Goal: Task Accomplishment & Management: Manage account settings

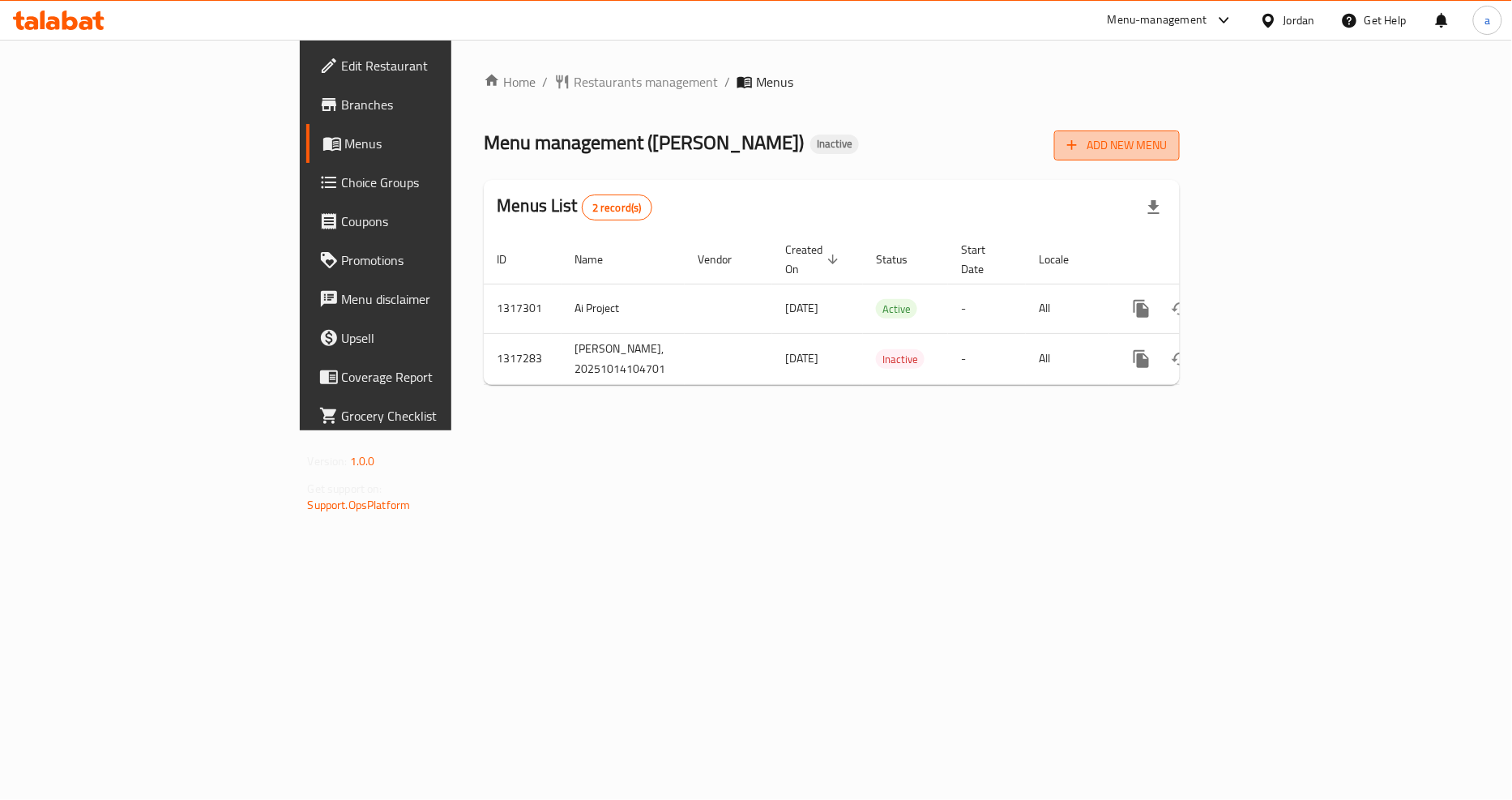
click at [1167, 139] on span "Add New Menu" at bounding box center [1117, 146] width 100 height 21
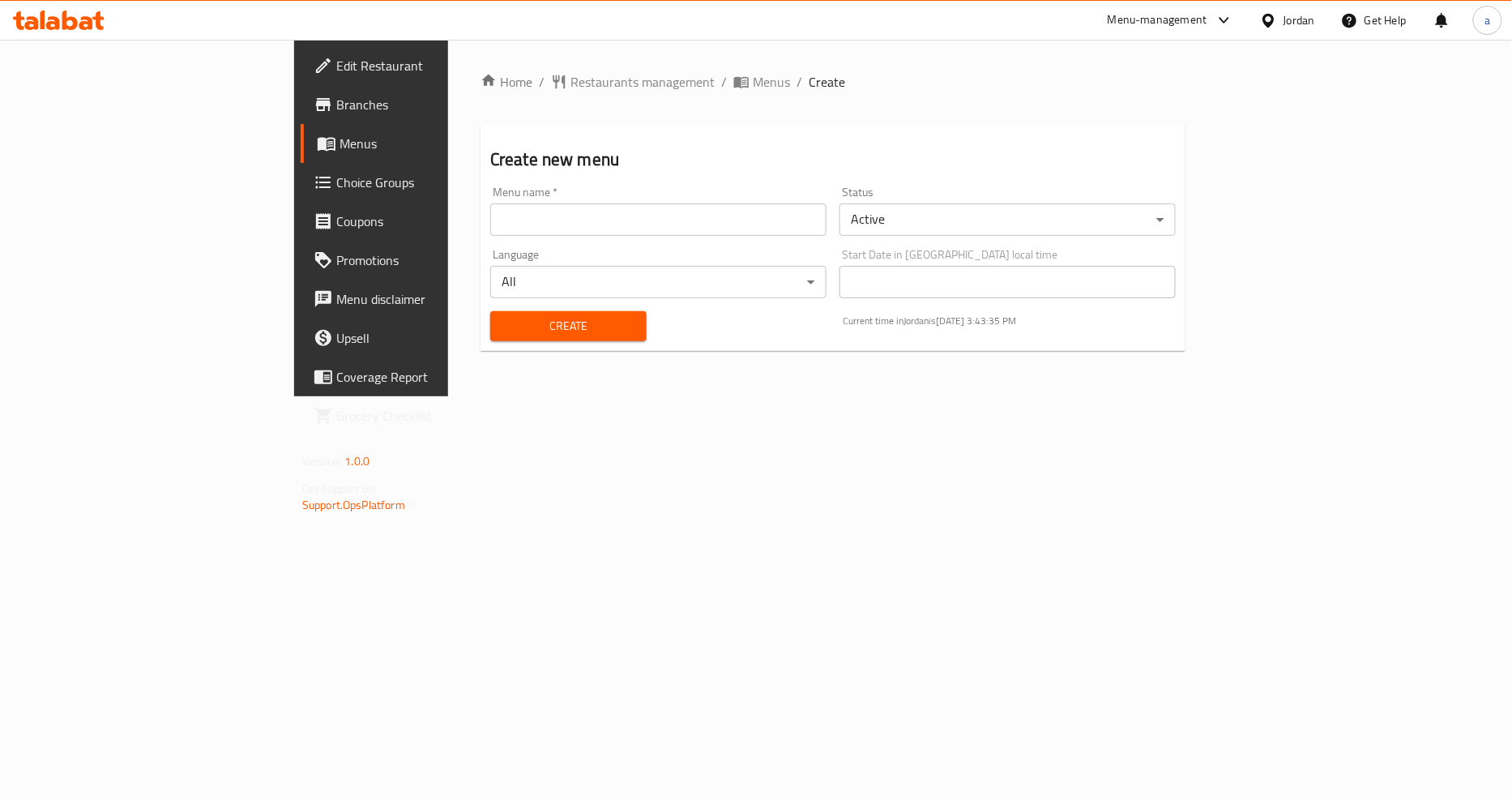
click at [686, 247] on div "Language All ​" at bounding box center [658, 273] width 349 height 63
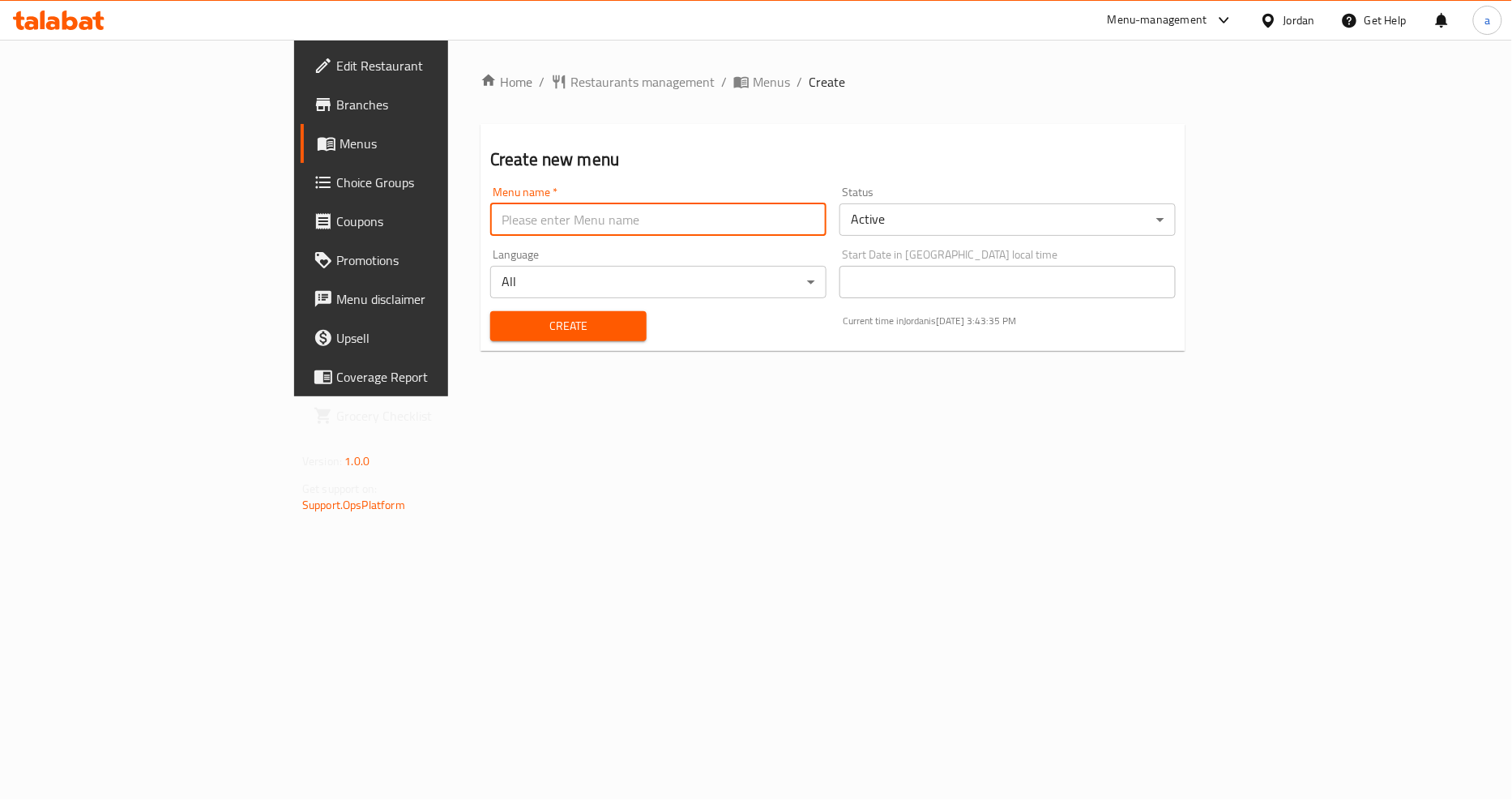
click at [682, 230] on input "text" at bounding box center [658, 220] width 336 height 33
click at [514, 221] on input "14/10" at bounding box center [658, 220] width 336 height 33
type input "14/10/2025"
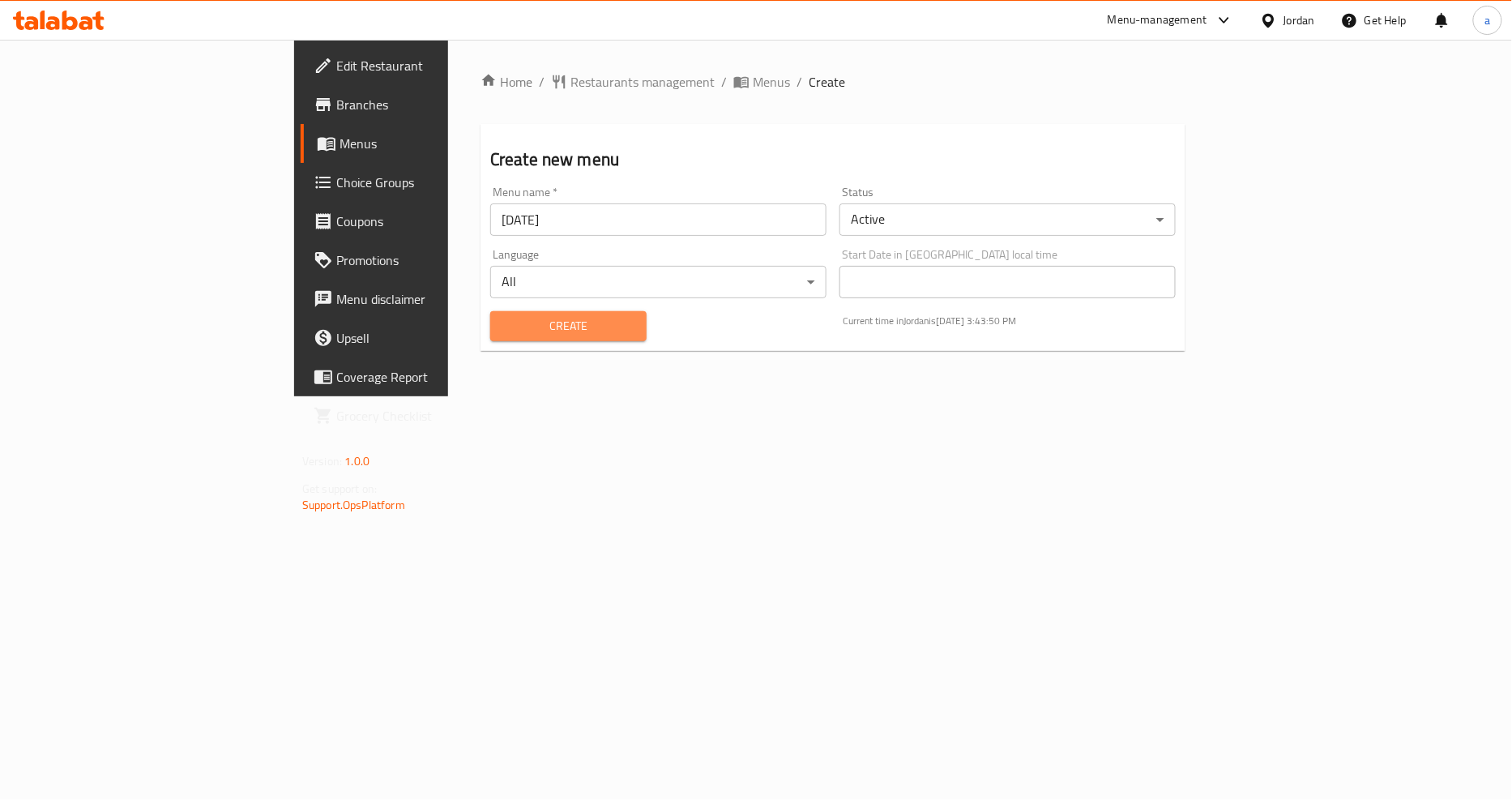
click at [504, 328] on span "Create" at bounding box center [569, 326] width 130 height 21
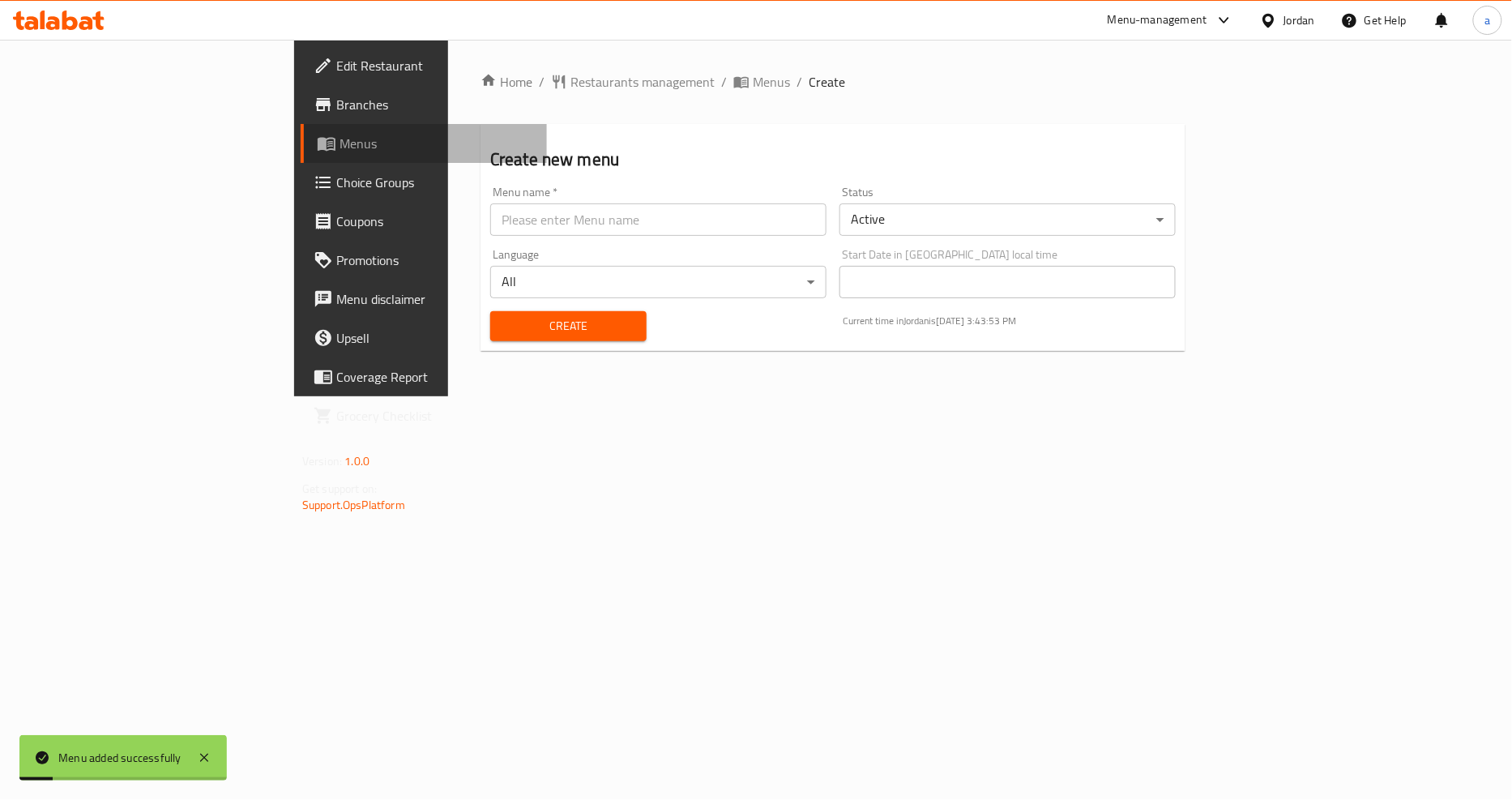
click at [340, 149] on span "Menus" at bounding box center [437, 143] width 195 height 20
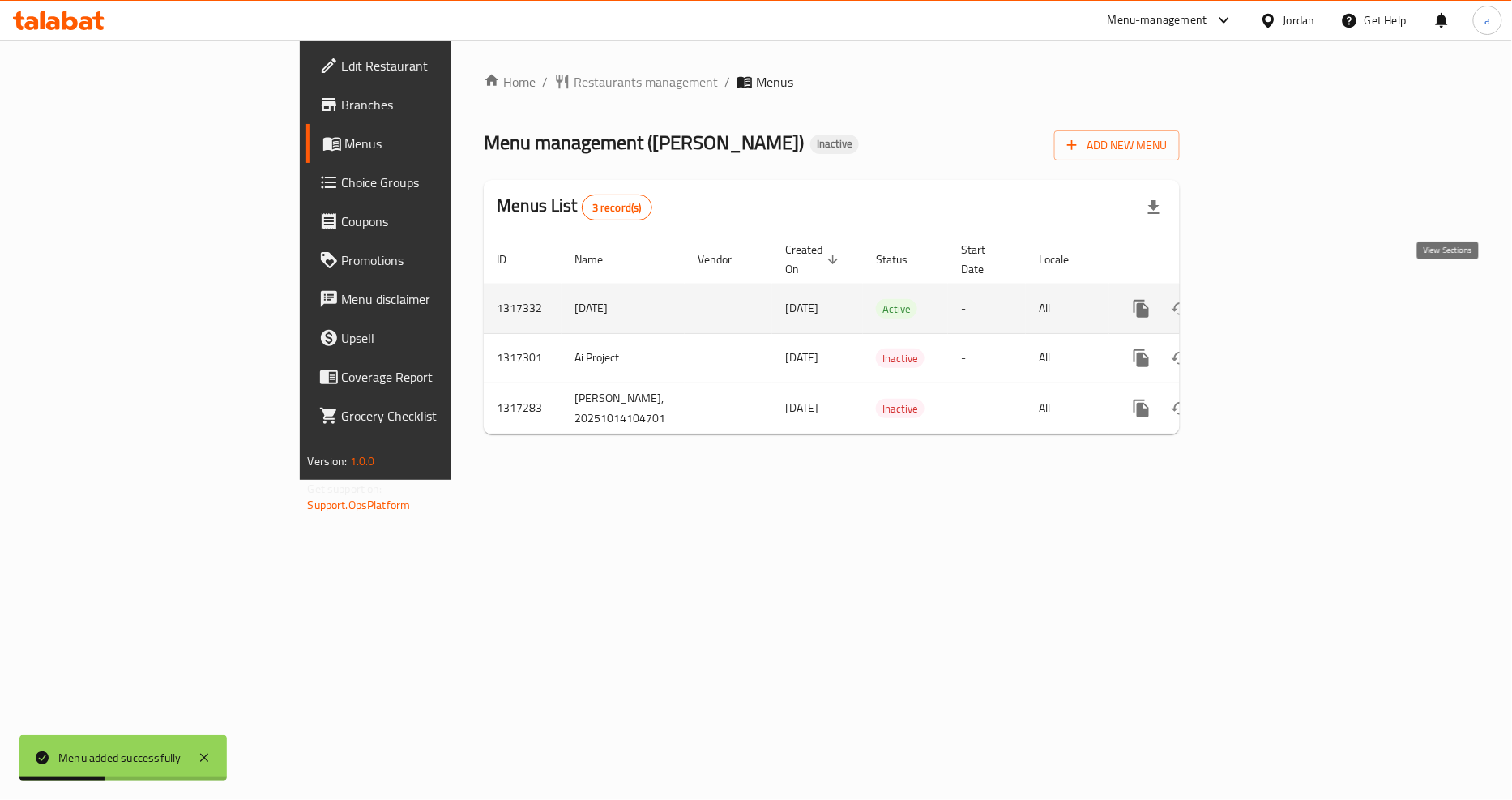
click at [1268, 300] on icon "enhanced table" at bounding box center [1258, 309] width 20 height 20
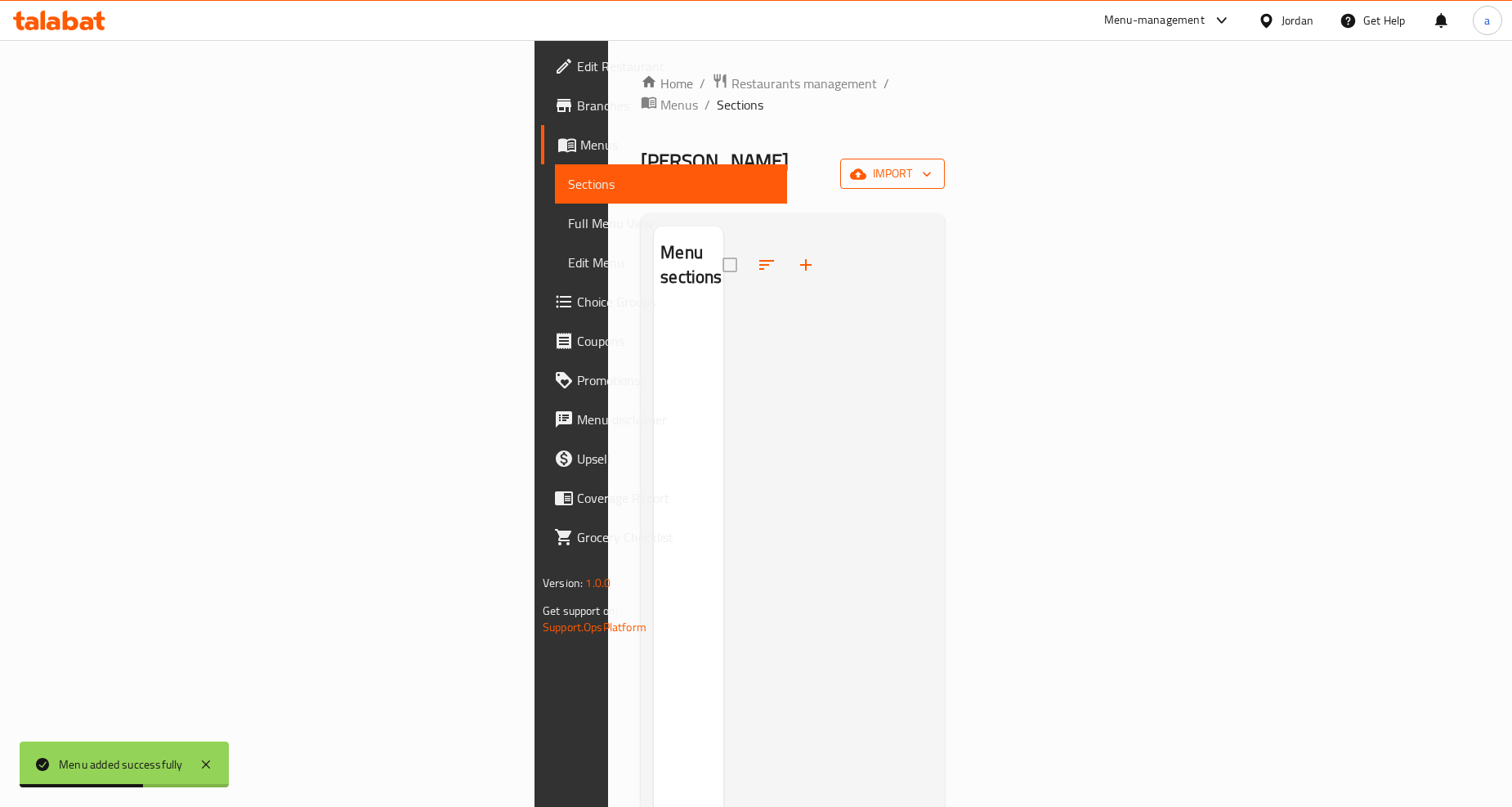
click at [932, 164] on span "import" at bounding box center [892, 174] width 79 height 21
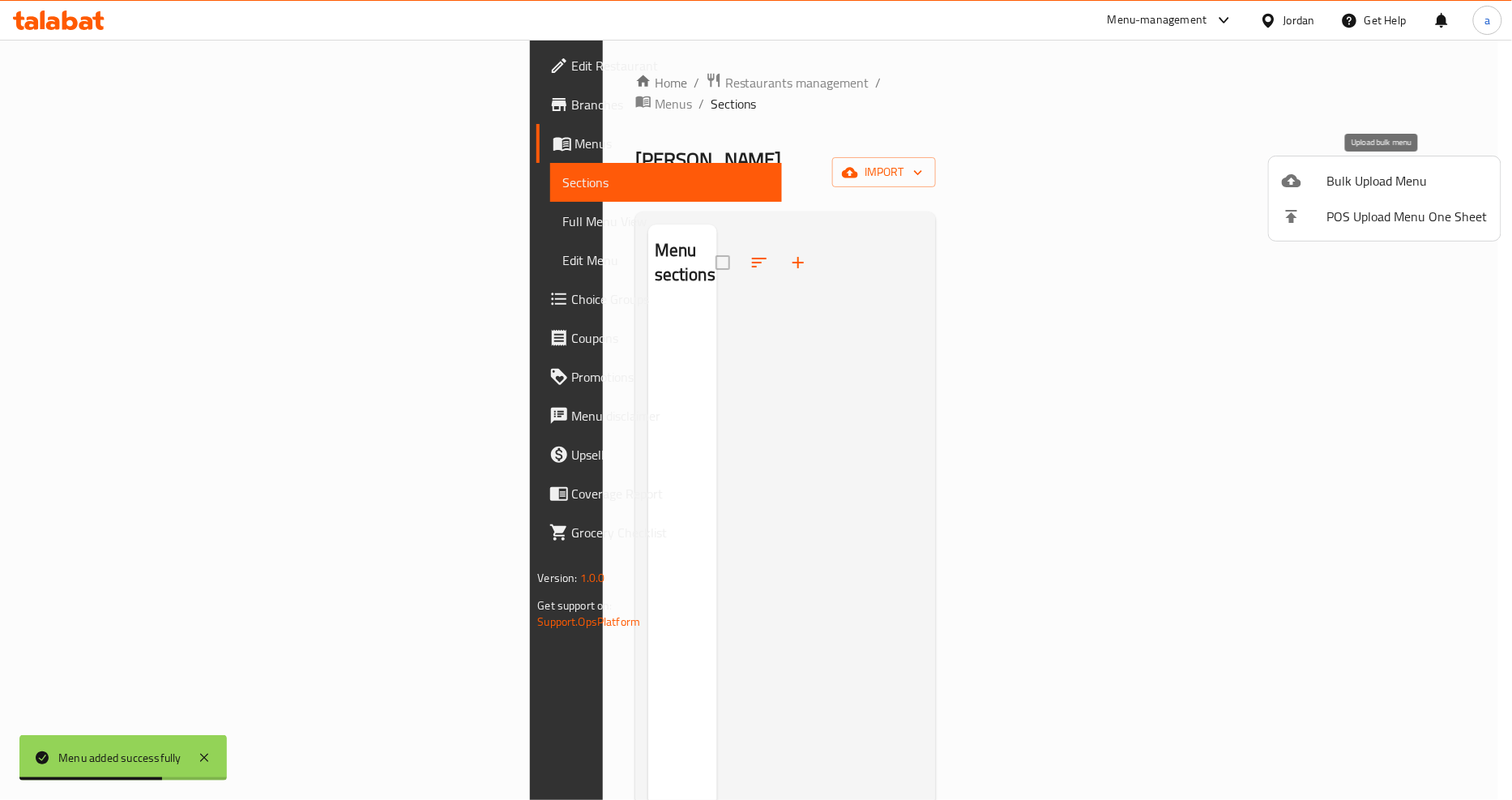
click at [1388, 183] on span "Bulk Upload Menu" at bounding box center [1407, 180] width 160 height 20
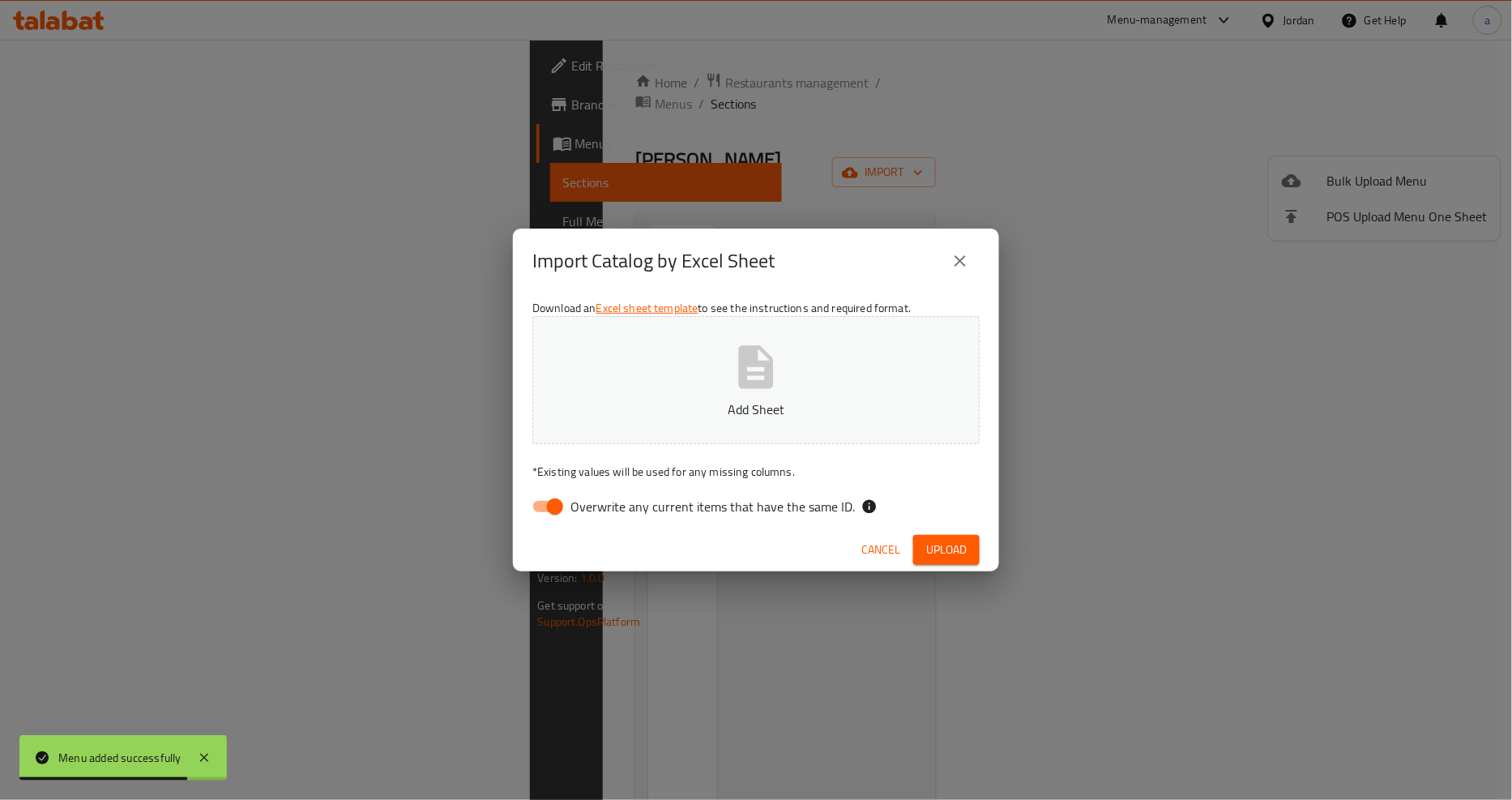
click at [738, 505] on span "Overwrite any current items that have the same ID." at bounding box center [713, 506] width 285 height 20
click at [602, 505] on input "Overwrite any current items that have the same ID." at bounding box center [555, 506] width 93 height 31
checkbox input "false"
click at [757, 405] on p "Add Sheet" at bounding box center [756, 409] width 397 height 20
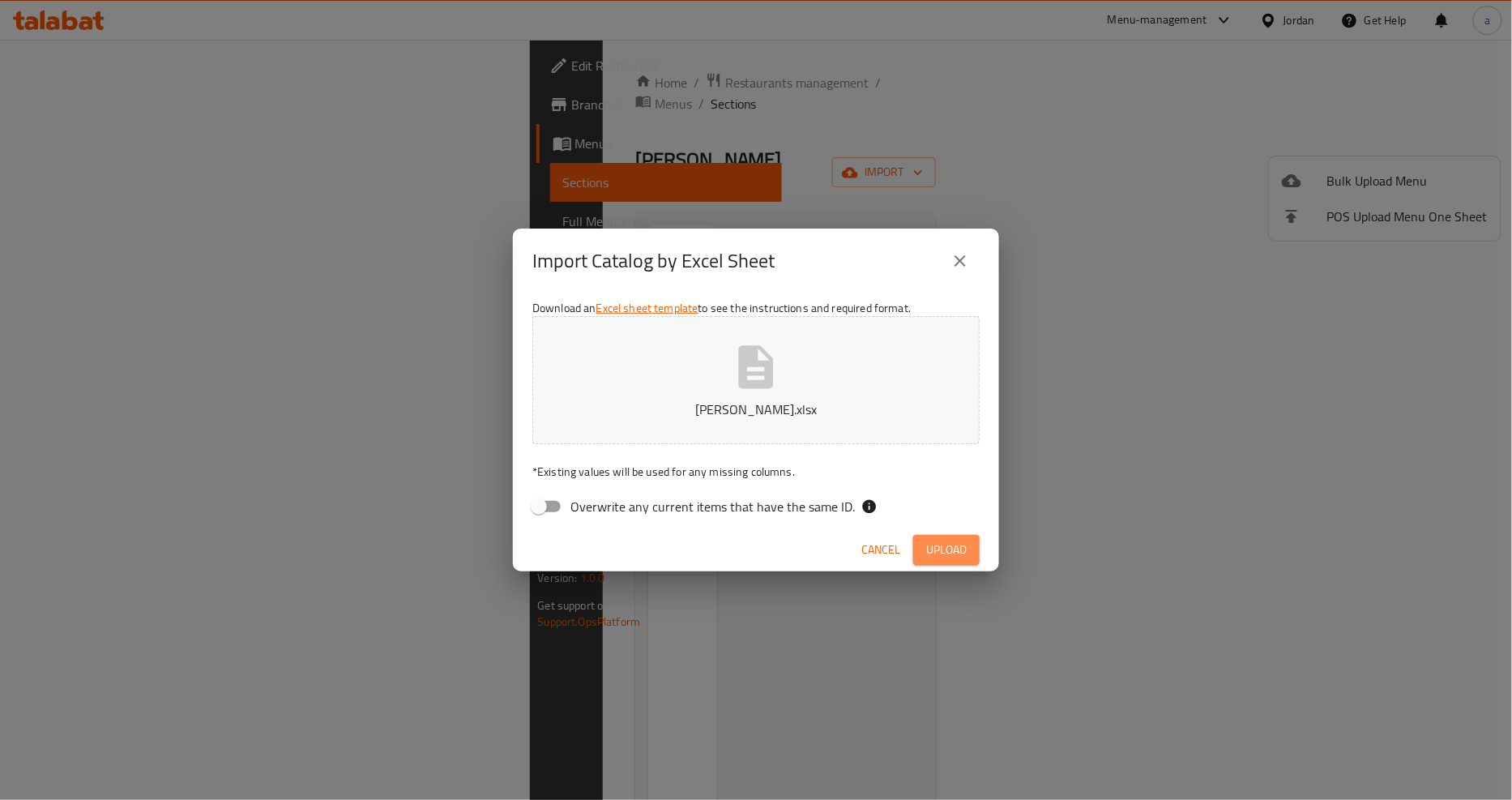
click at [960, 540] on span "Upload" at bounding box center [947, 550] width 40 height 21
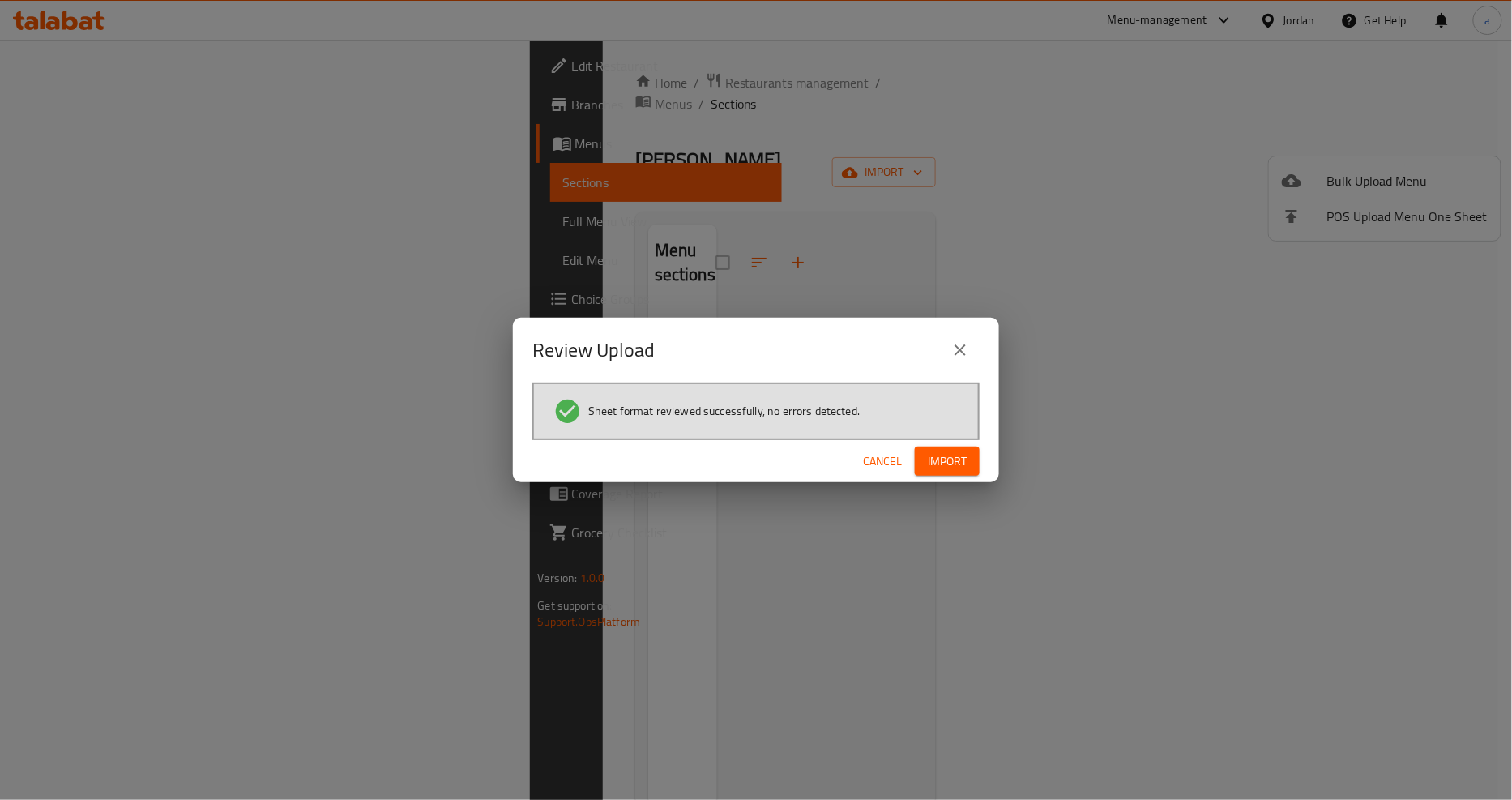
click at [968, 460] on button "Import" at bounding box center [947, 461] width 65 height 30
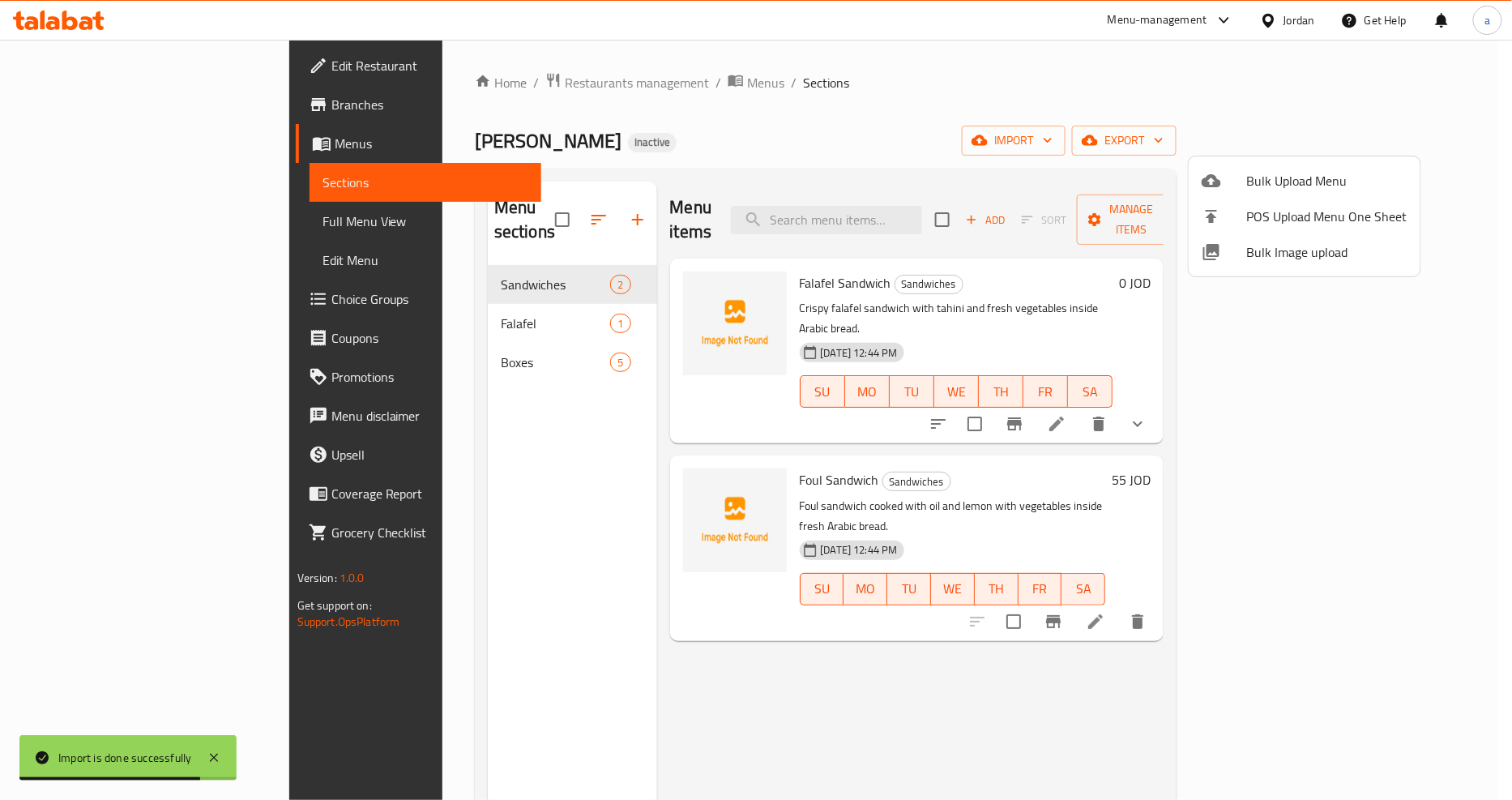
click at [82, 227] on div at bounding box center [756, 400] width 1512 height 800
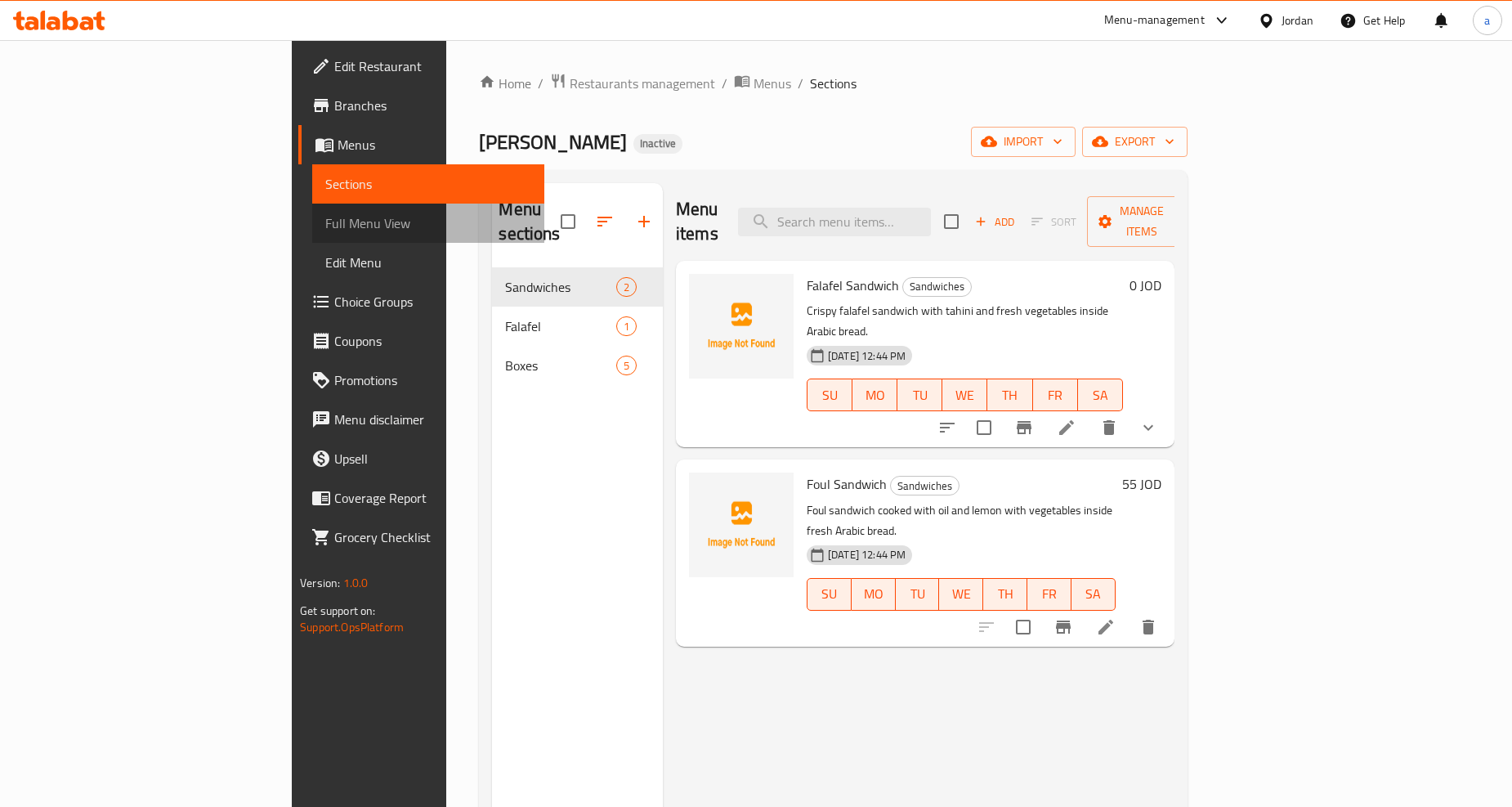
click at [325, 229] on span "Full Menu View" at bounding box center [428, 223] width 206 height 20
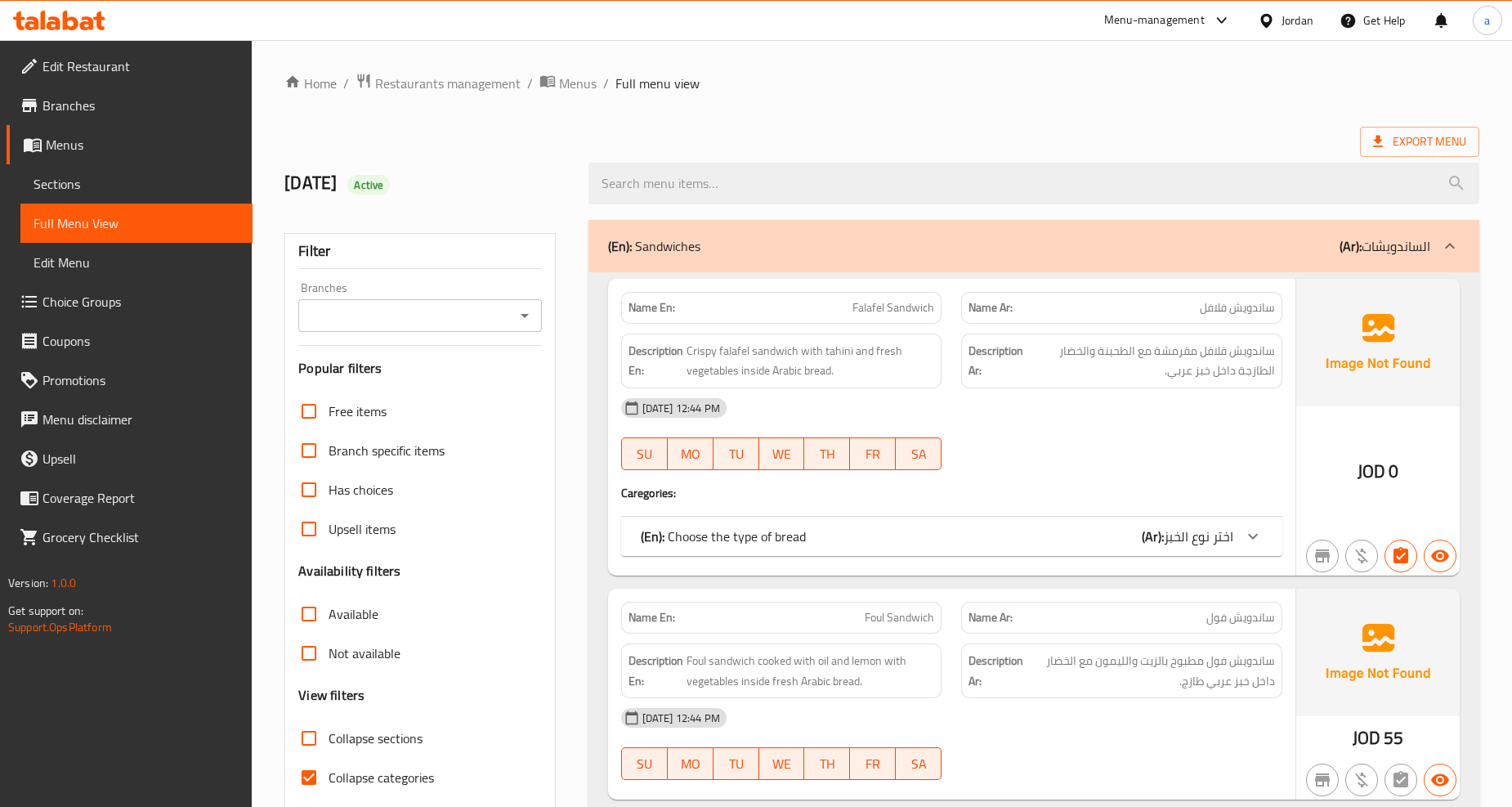
scroll to position [91, 0]
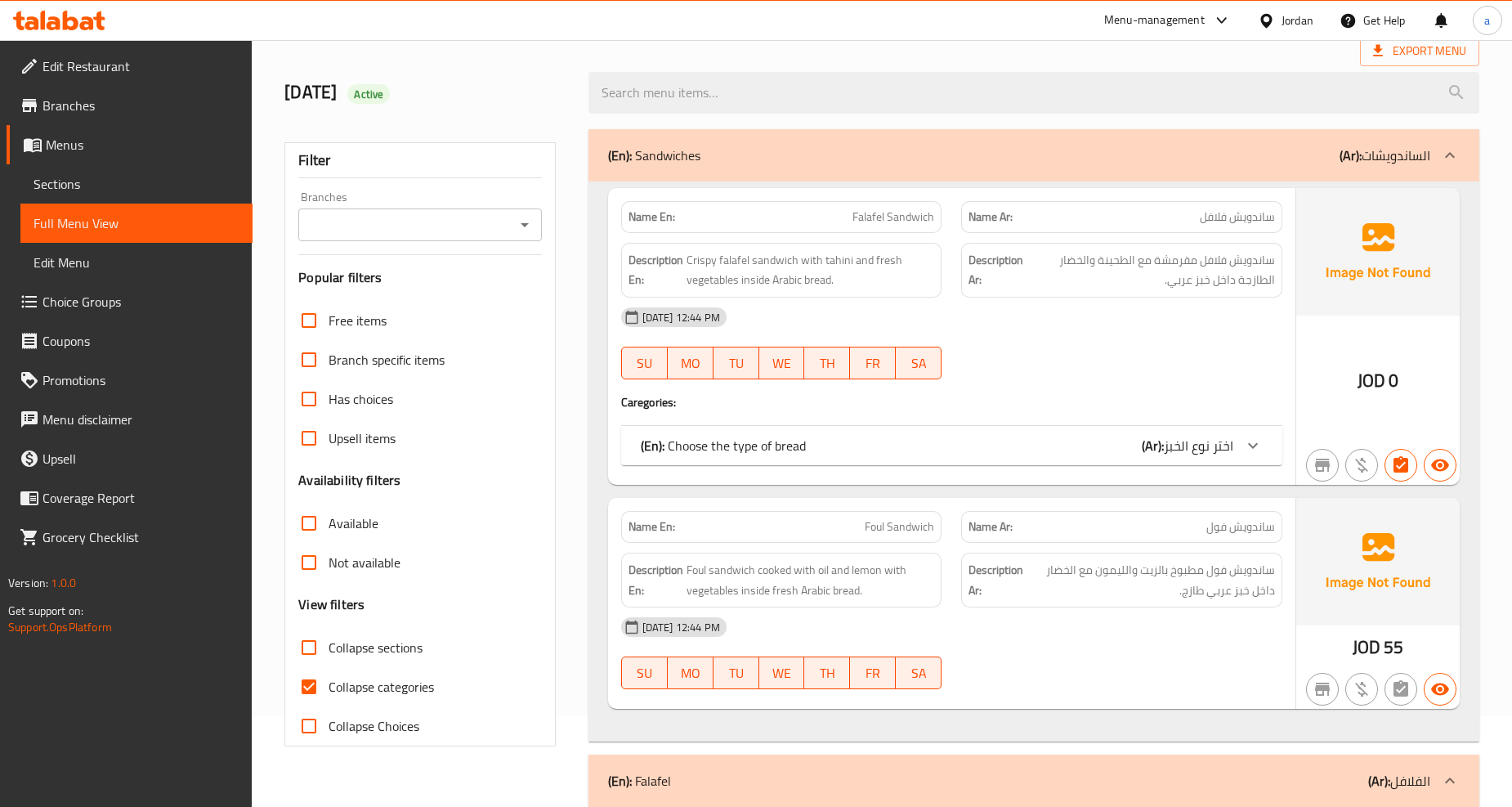
click at [414, 679] on span "Collapse categories" at bounding box center [382, 687] width 106 height 20
click at [329, 679] on input "Collapse categories" at bounding box center [308, 687] width 39 height 39
checkbox input "false"
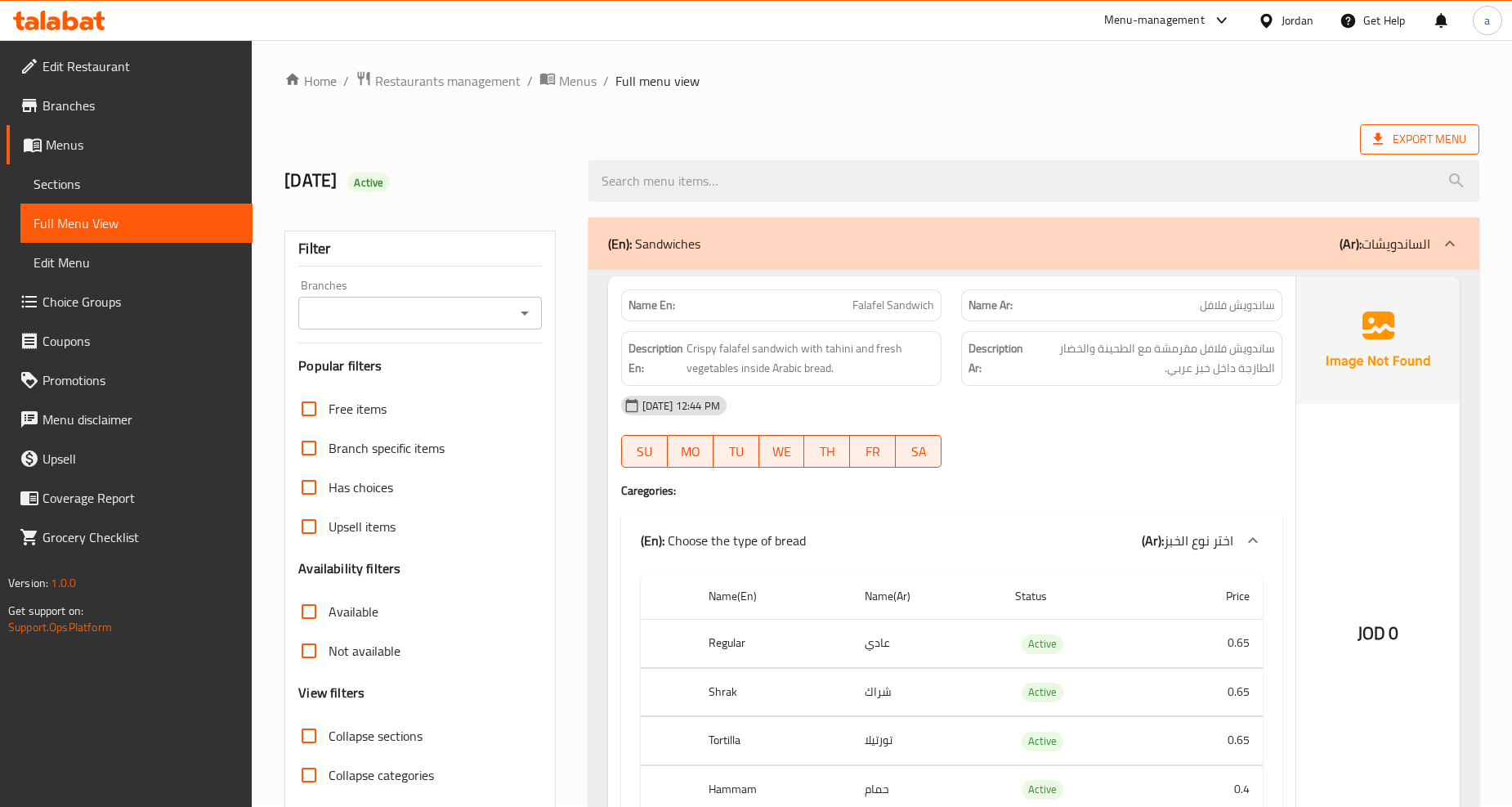
scroll to position [0, 0]
click at [517, 315] on icon "Open" at bounding box center [524, 315] width 20 height 20
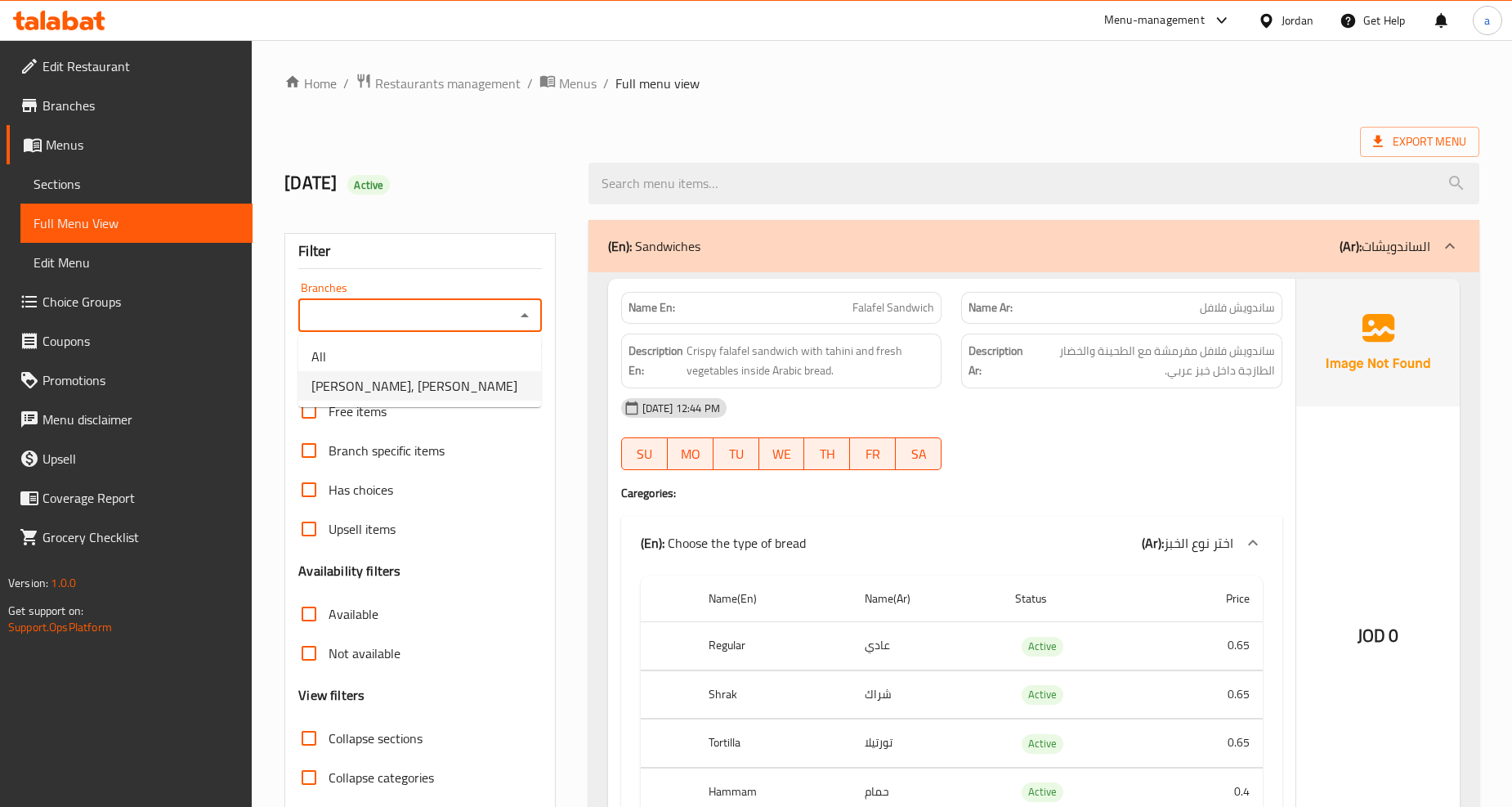
click at [412, 396] on span "Al Basha Ibrahim, Alhamamat Altunesyeh" at bounding box center [415, 385] width 206 height 20
type input "Al Basha Ibrahim, Alhamamat Altunesyeh"
click at [1375, 145] on icon at bounding box center [1378, 141] width 10 height 11
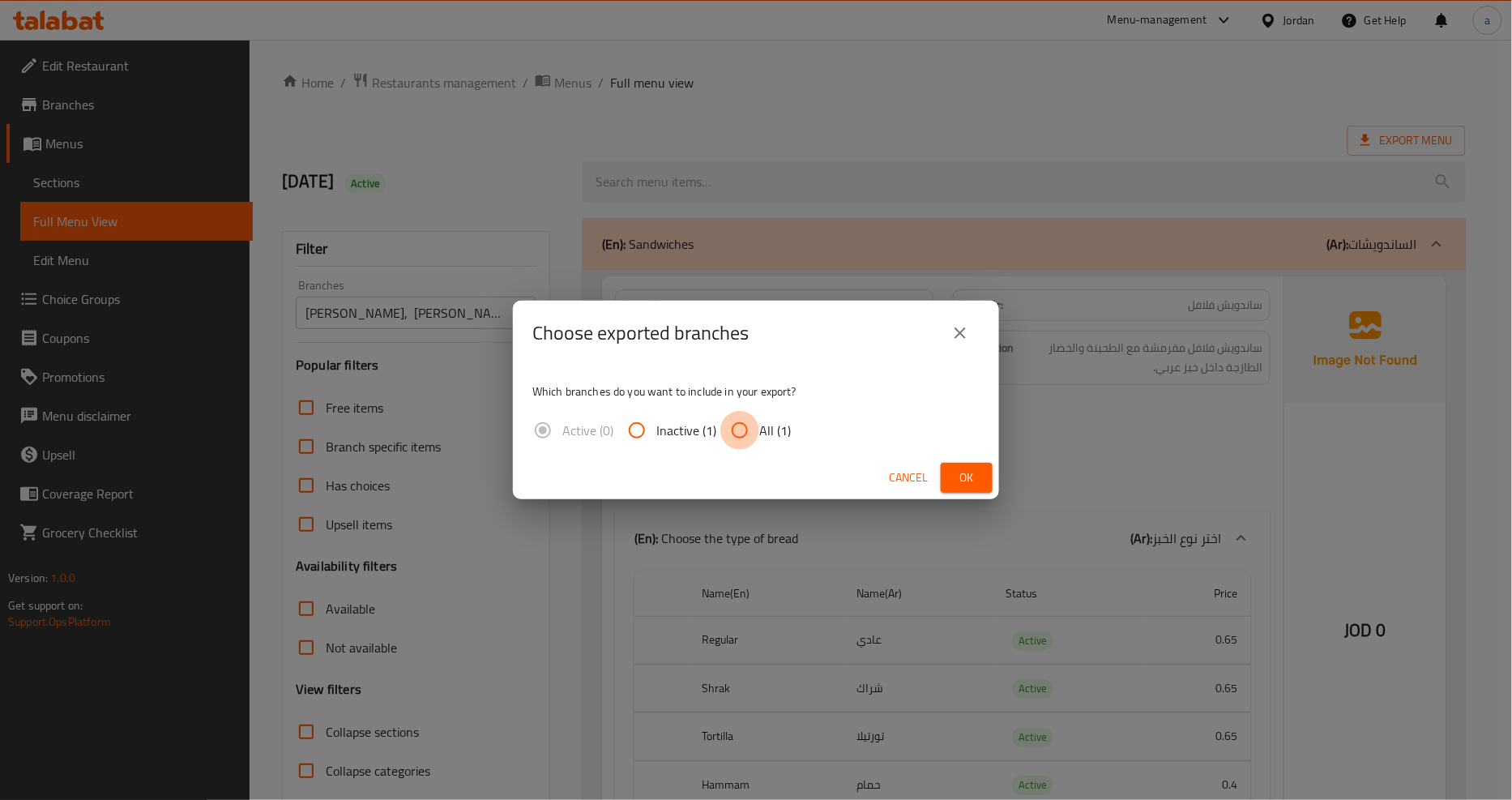
click at [741, 432] on input "All (1)" at bounding box center [740, 430] width 39 height 39
radio input "true"
click at [971, 474] on span "Ok" at bounding box center [967, 478] width 26 height 21
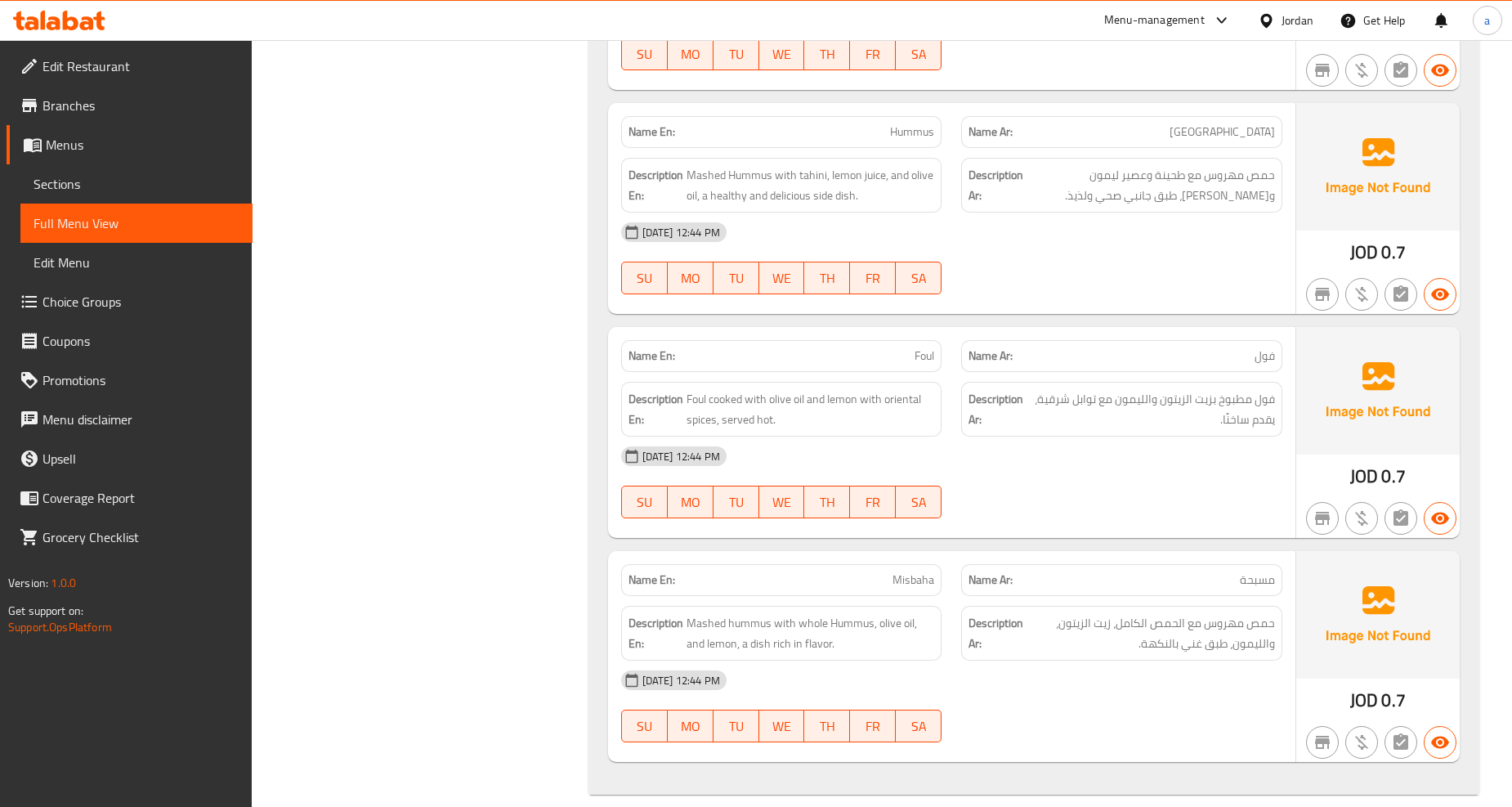
scroll to position [1916, 0]
click at [83, 96] on span "Branches" at bounding box center [141, 106] width 197 height 20
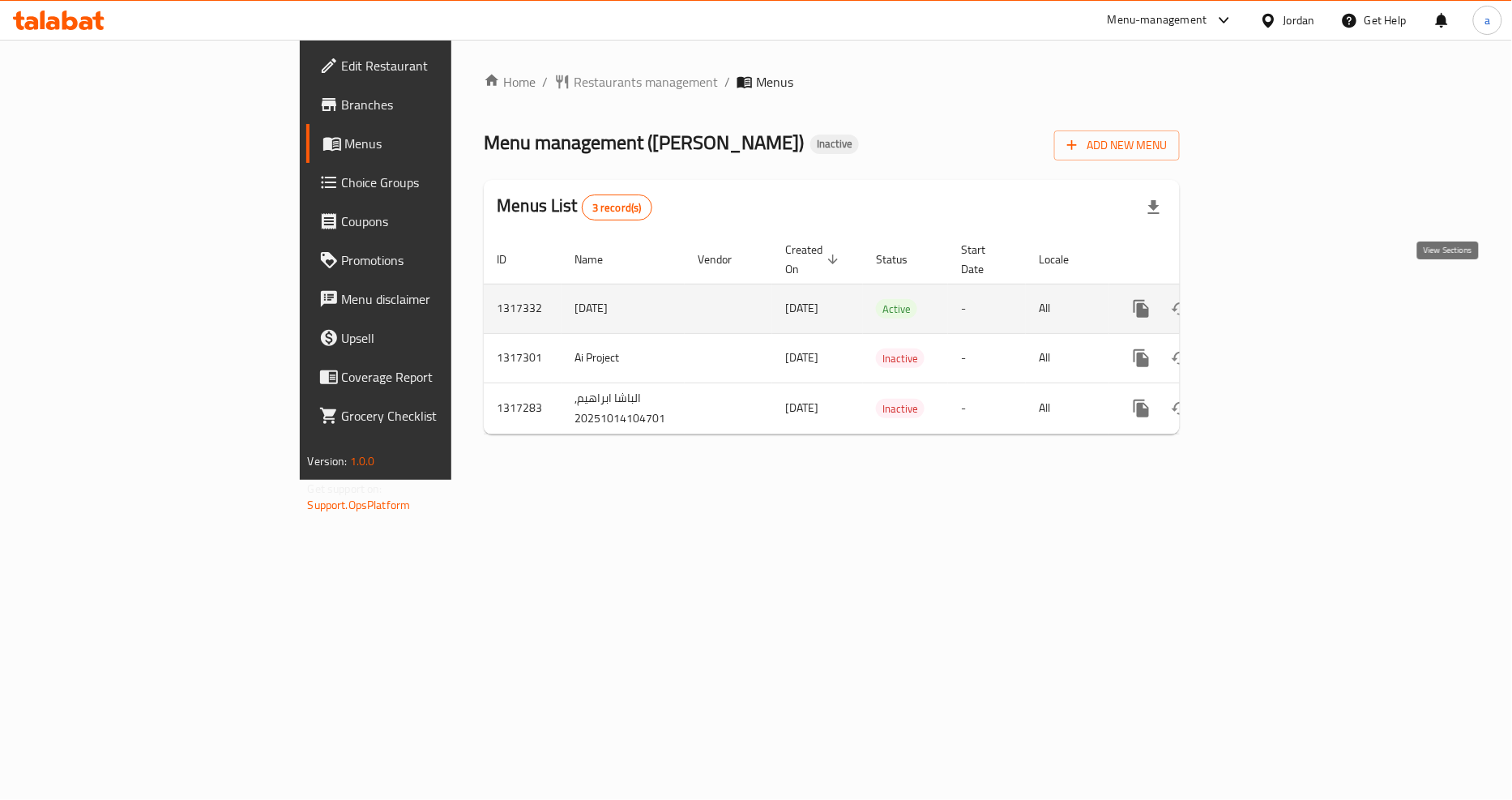
click at [1268, 300] on icon "enhanced table" at bounding box center [1258, 309] width 20 height 20
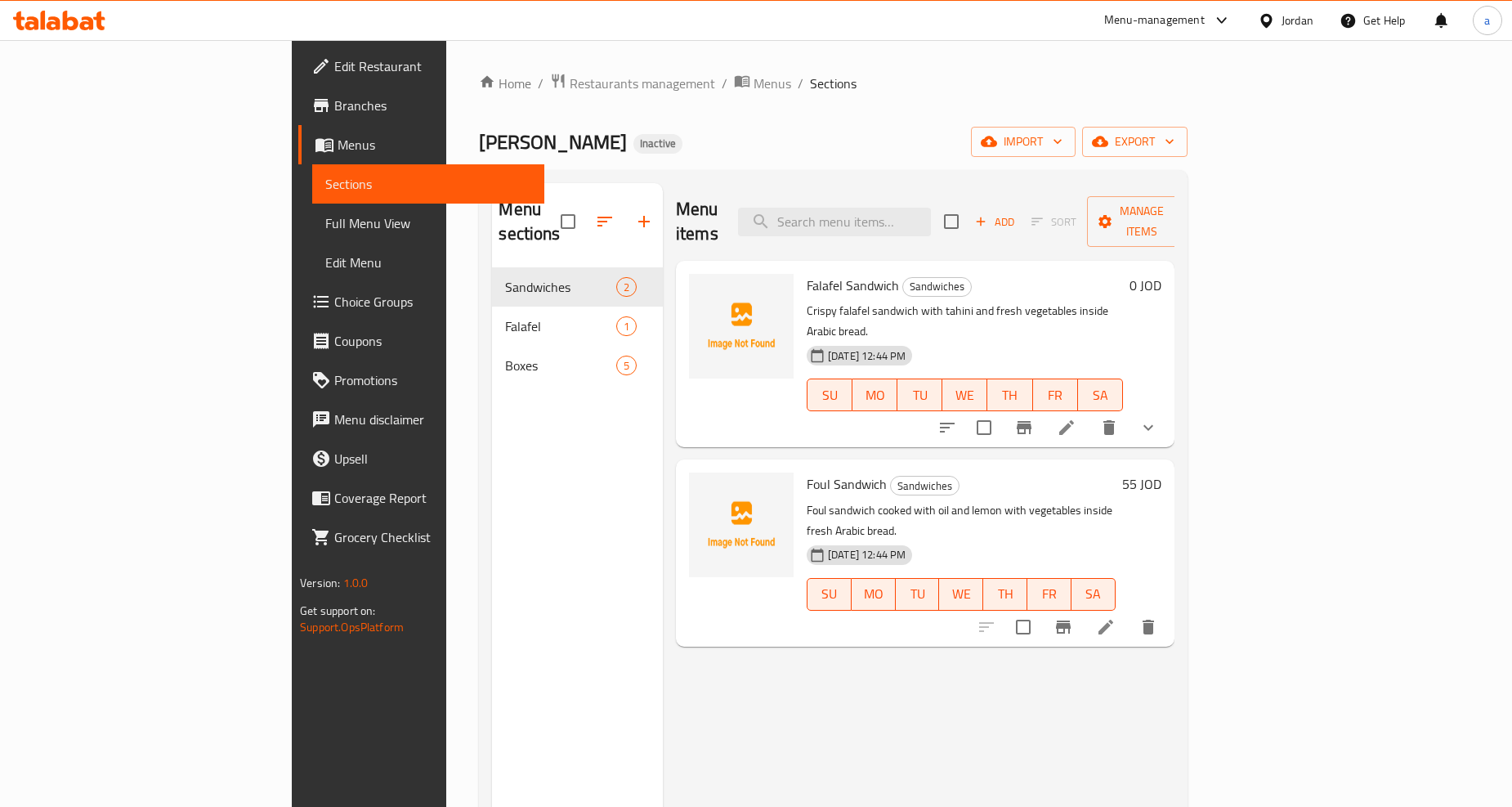
scroll to position [91, 0]
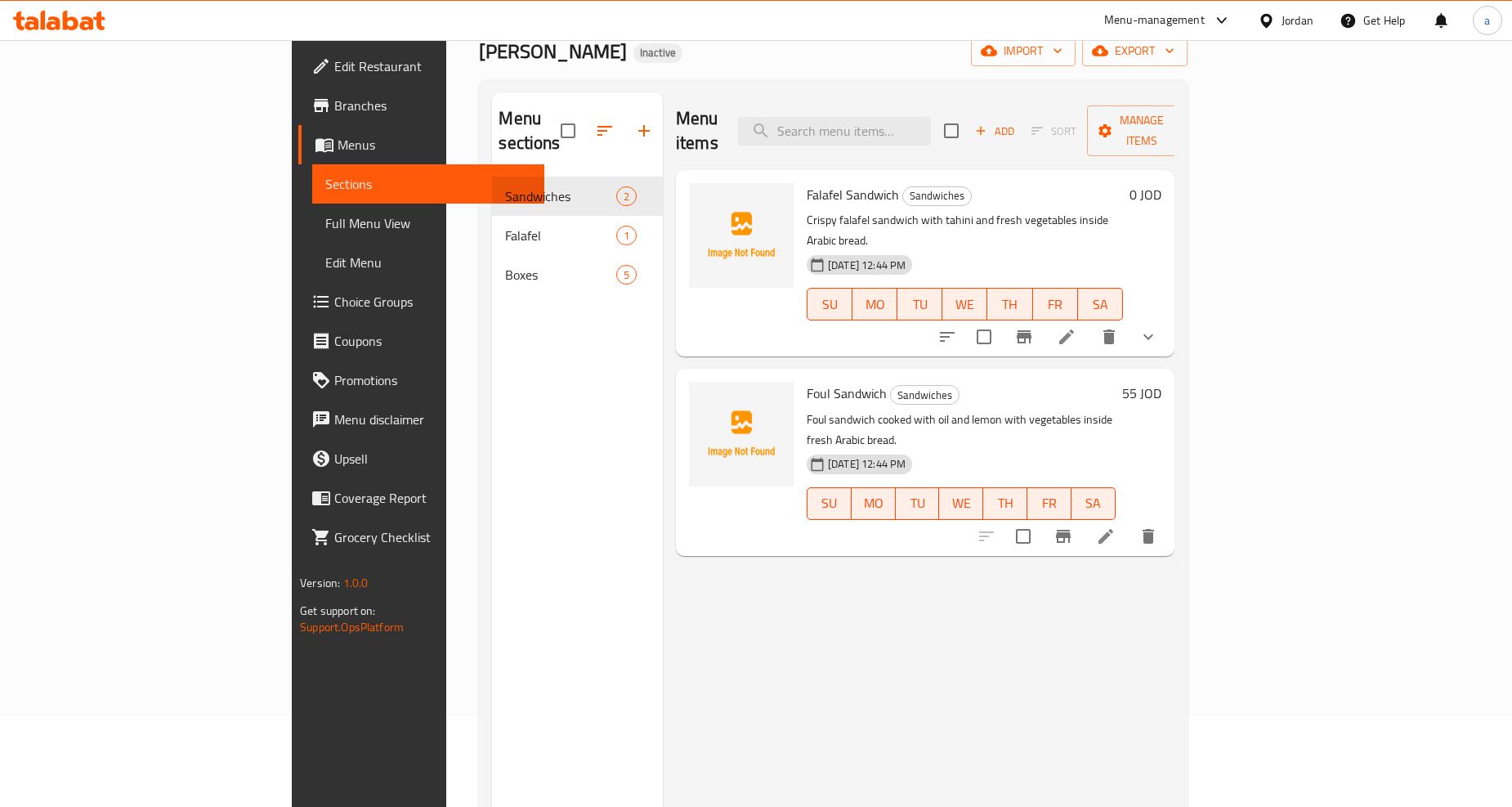
click at [312, 208] on link "Full Menu View" at bounding box center [428, 223] width 232 height 39
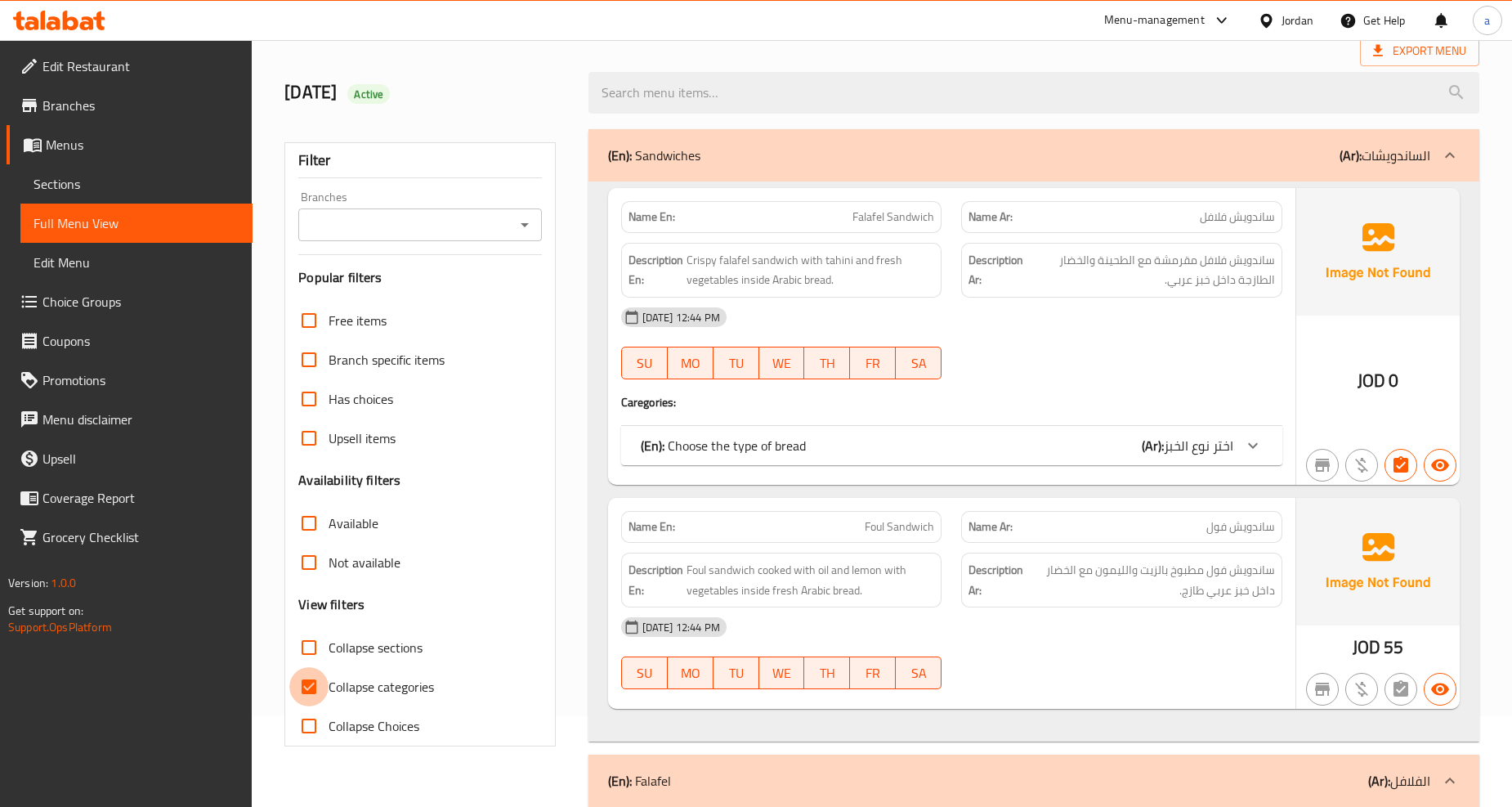
click at [299, 685] on input "Collapse categories" at bounding box center [308, 687] width 39 height 39
checkbox input "false"
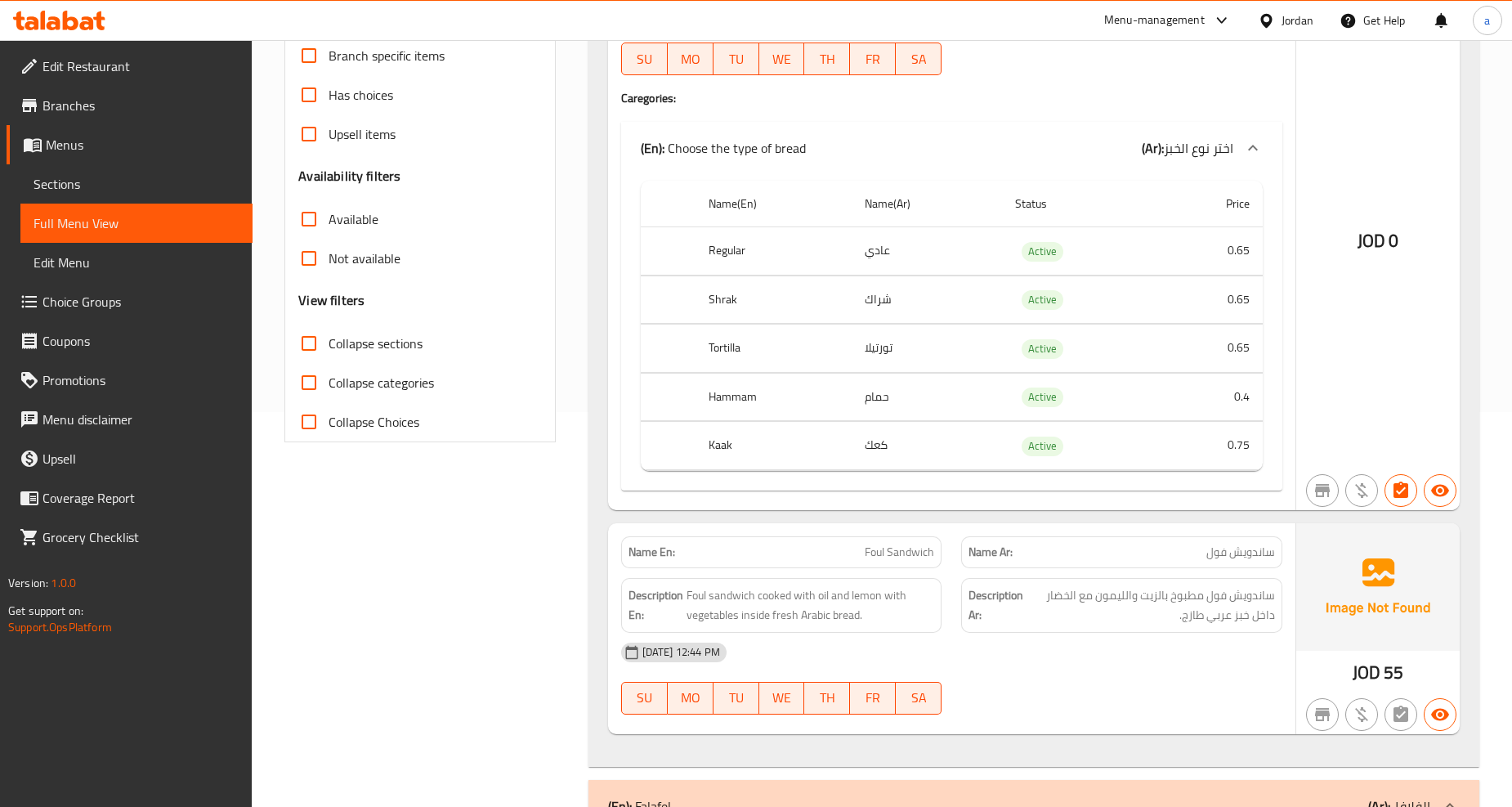
scroll to position [363, 0]
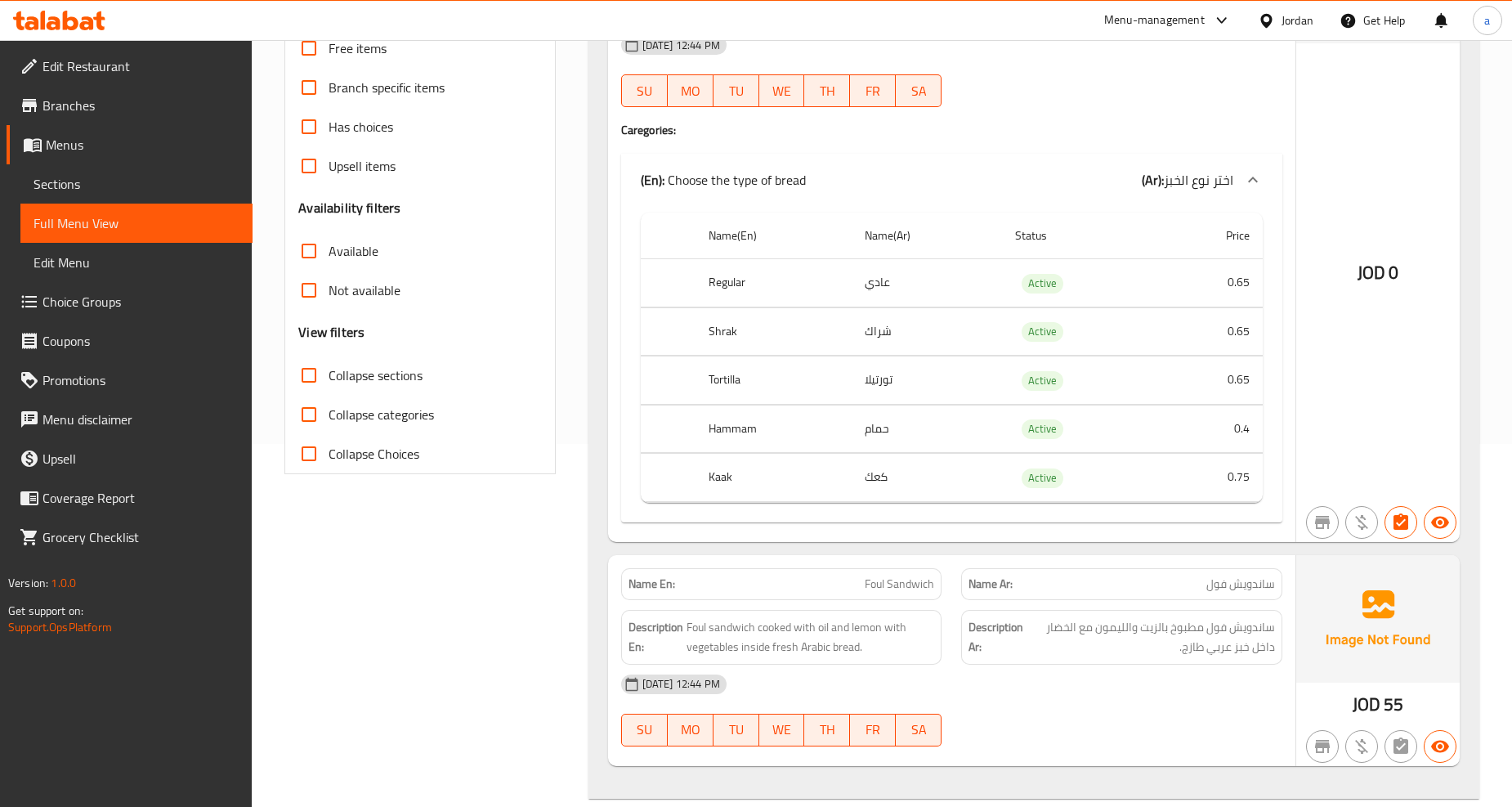
click at [737, 439] on th "Hammam" at bounding box center [774, 429] width 156 height 48
click at [737, 434] on th "Hammam" at bounding box center [774, 429] width 156 height 48
click at [737, 432] on th "Hammam" at bounding box center [774, 429] width 156 height 48
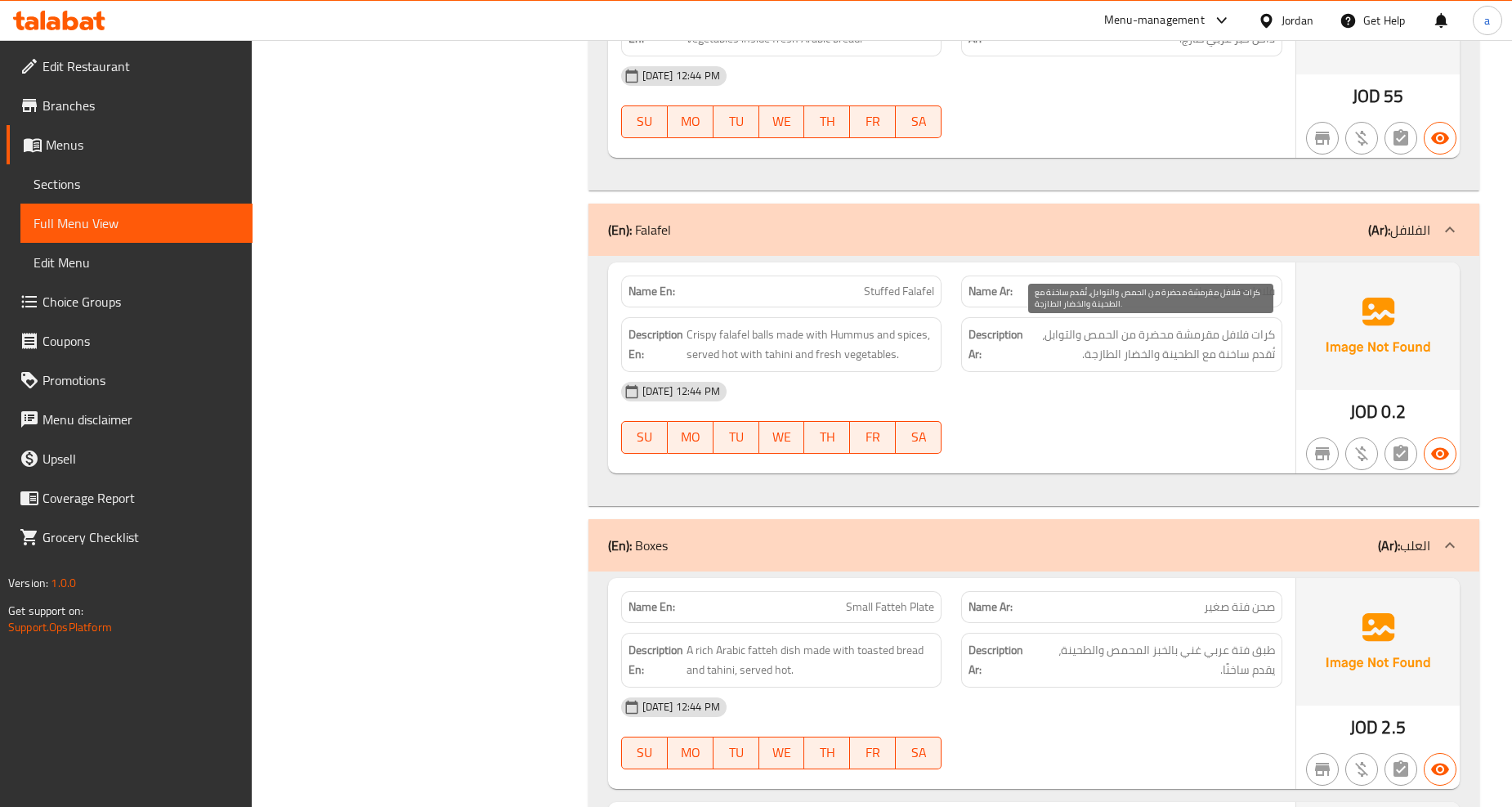
scroll to position [999, 0]
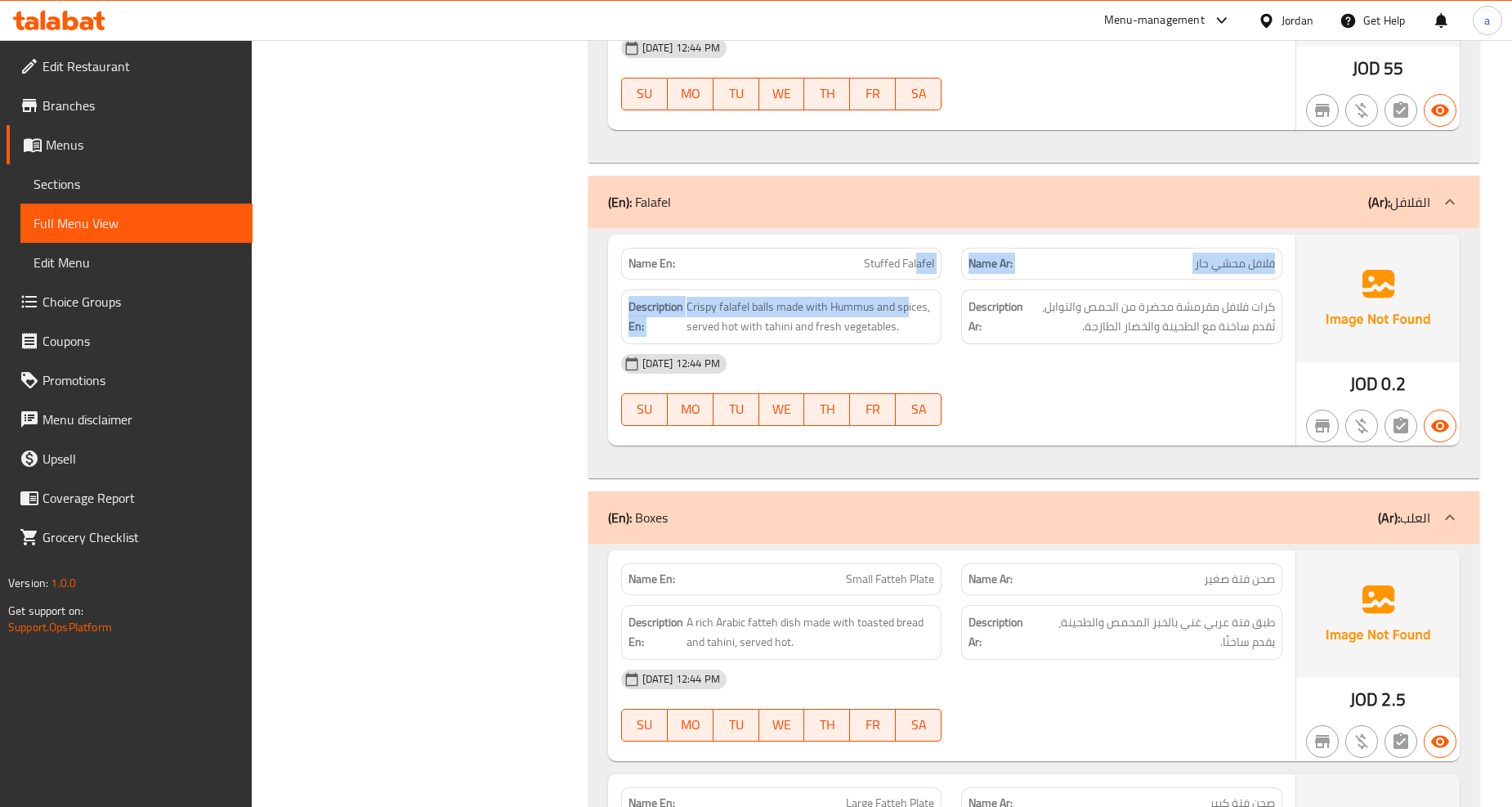
drag, startPoint x: 919, startPoint y: 268, endPoint x: 576, endPoint y: 325, distance: 347.7
click at [582, 327] on div "(En): Sandwiches (Ar): الساندويشات Name En: Falafel Sandwich Name Ar: ساندويش ف…" at bounding box center [1034, 455] width 910 height 2489
click at [150, 195] on link "Sections" at bounding box center [137, 184] width 232 height 39
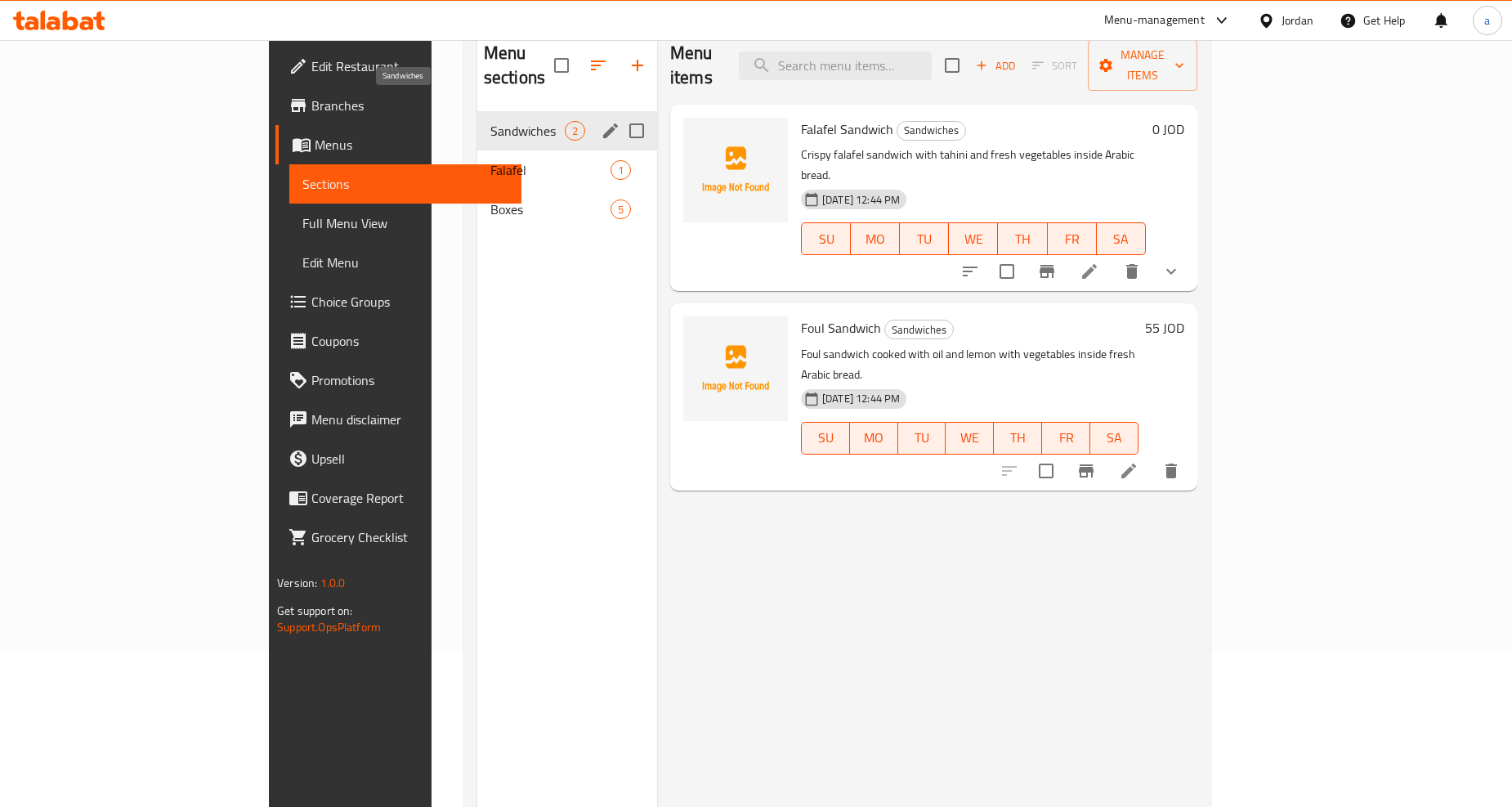
scroll to position [47, 0]
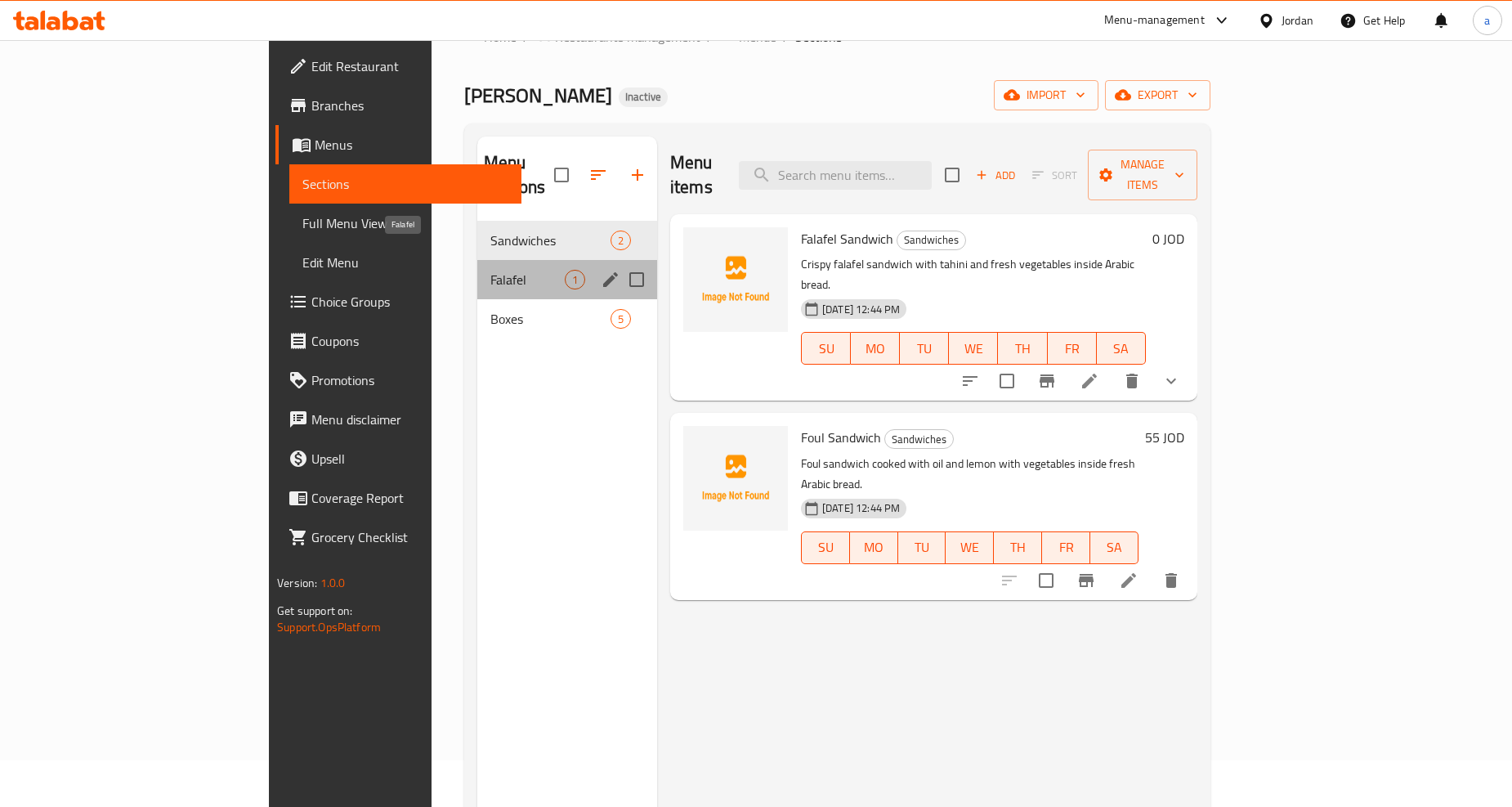
click at [491, 270] on span "Falafel" at bounding box center [528, 280] width 74 height 20
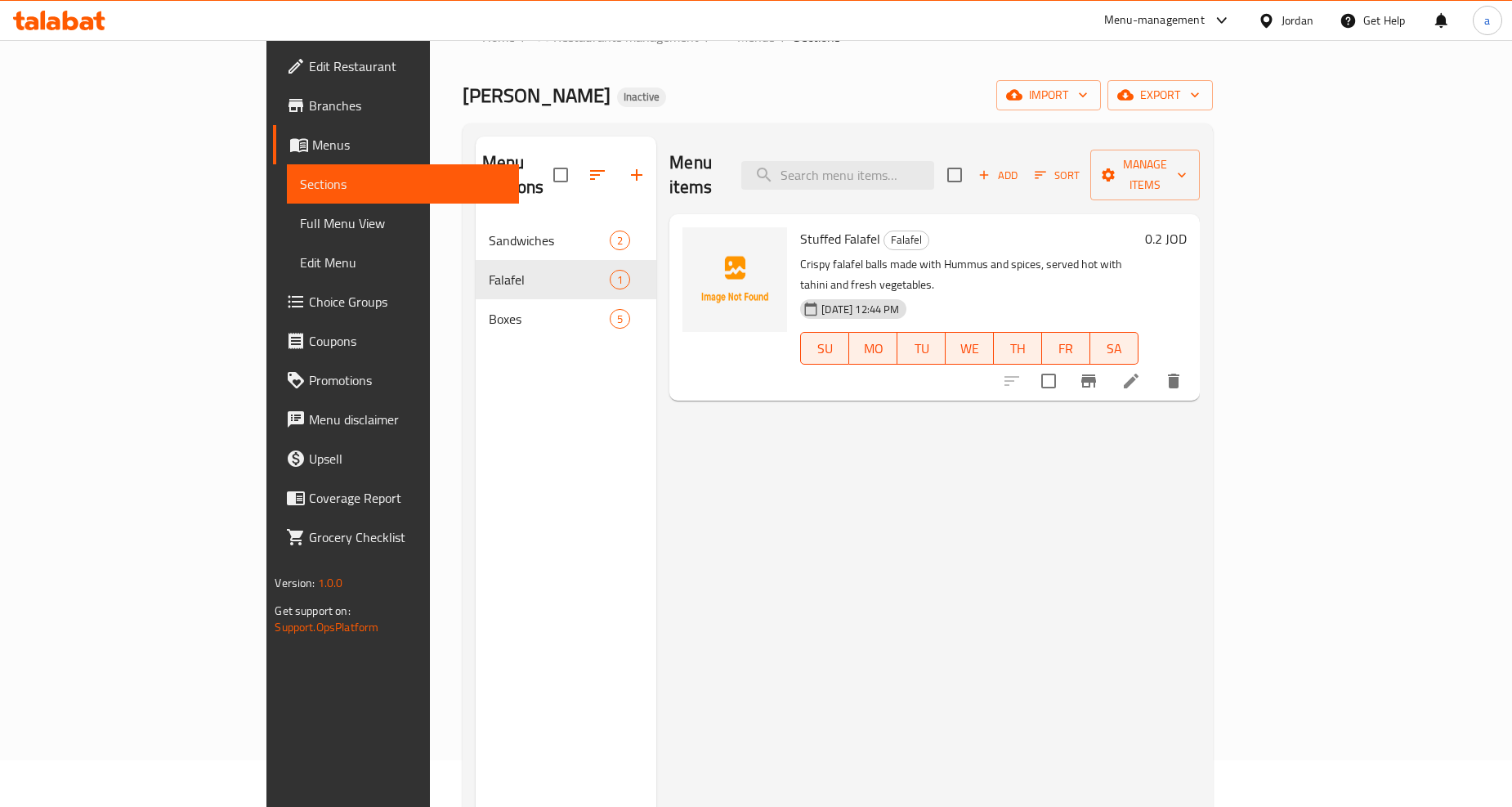
click at [1155, 366] on li at bounding box center [1131, 381] width 46 height 29
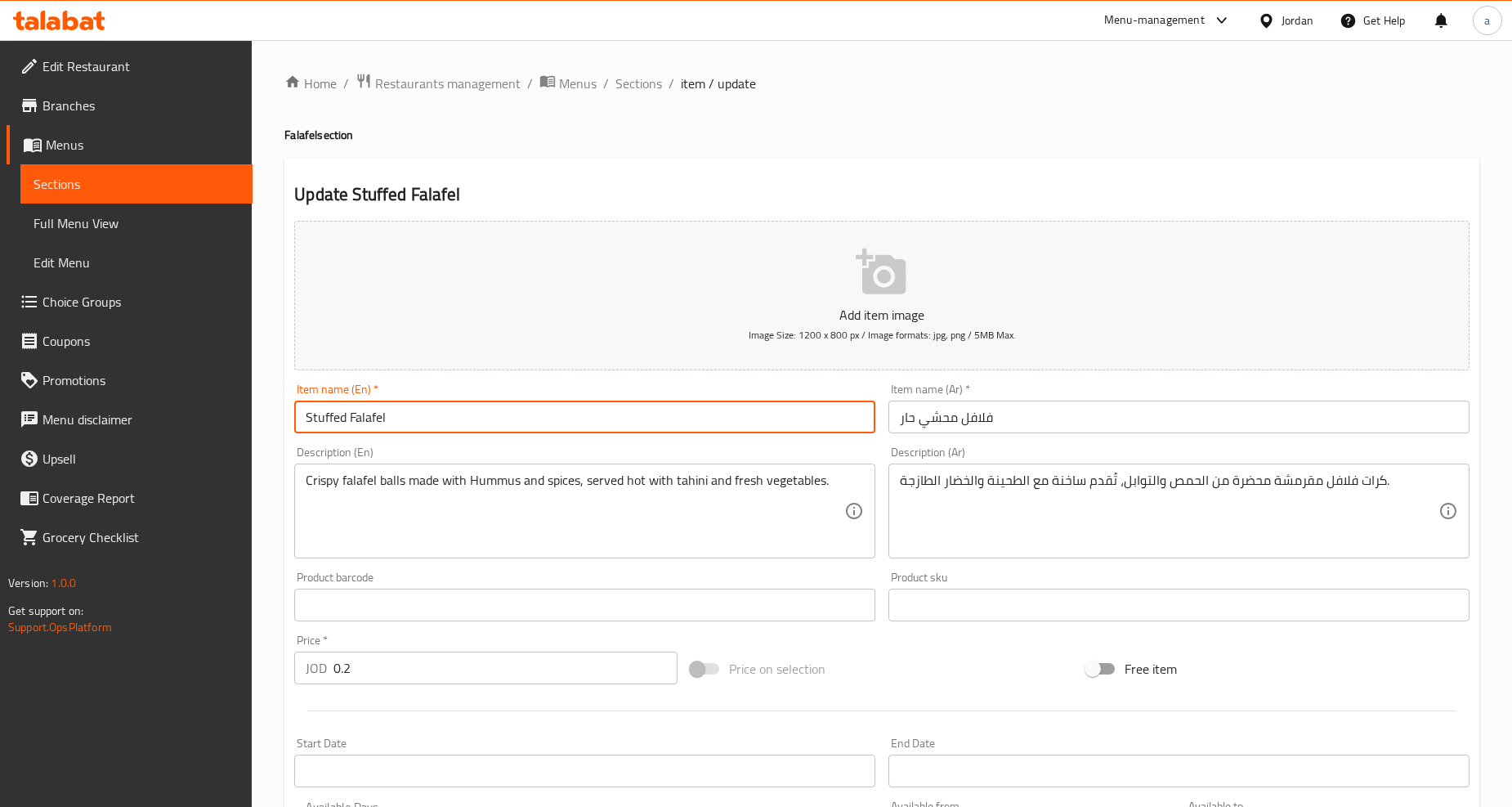
click at [406, 410] on input "Stuffed Falafel" at bounding box center [585, 417] width 582 height 33
click at [475, 410] on input "Stuffed Falafel spicy" at bounding box center [585, 417] width 582 height 33
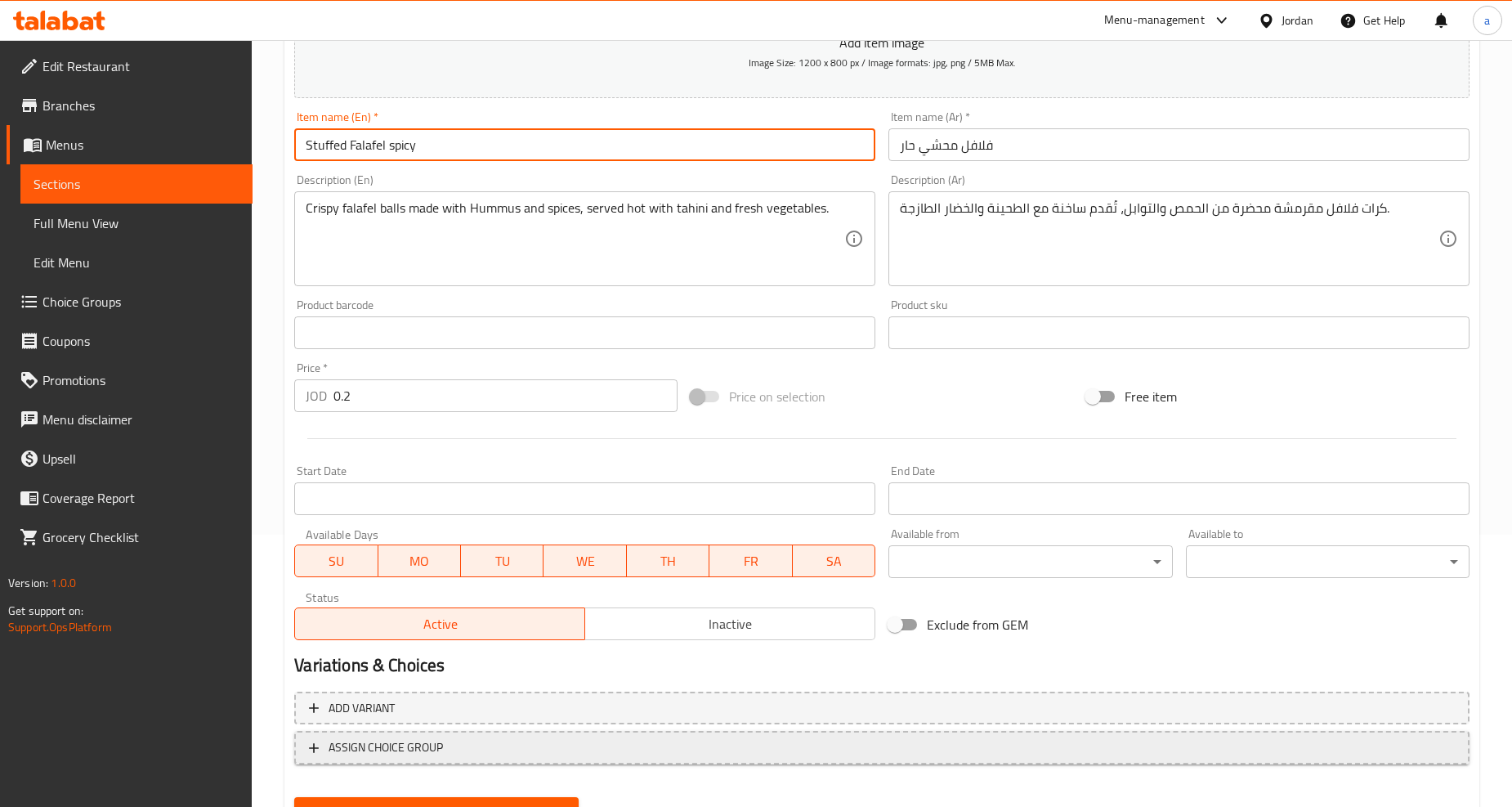
scroll to position [345, 0]
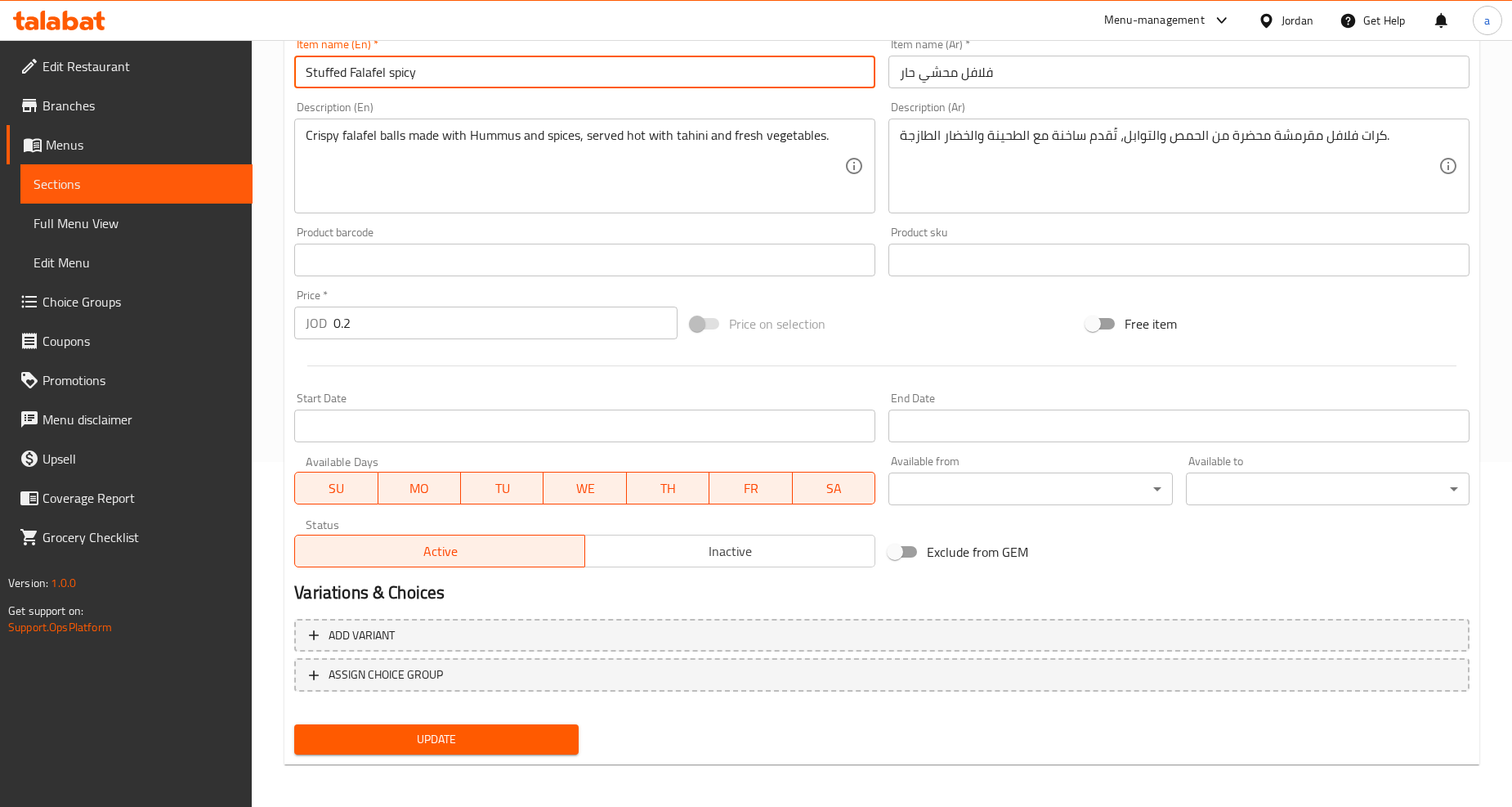
type input "Stuffed Falafel spicy"
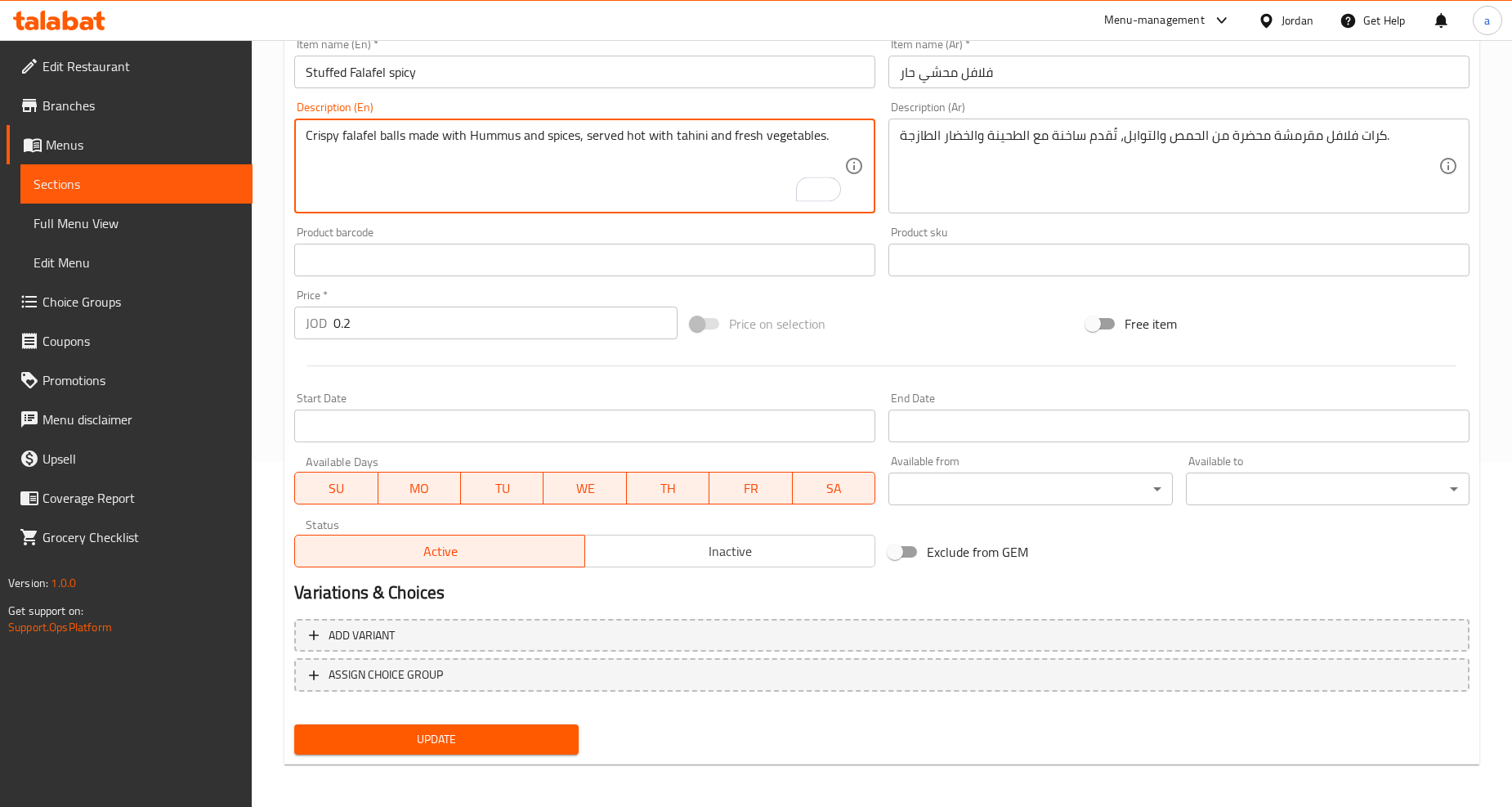
drag, startPoint x: 442, startPoint y: 138, endPoint x: 464, endPoint y: 141, distance: 22.2
click at [477, 170] on textarea "Crispy falafel balls made with Hummus and spices, served hot with tahini and fr…" at bounding box center [575, 166] width 538 height 78
drag, startPoint x: 409, startPoint y: 138, endPoint x: 463, endPoint y: 145, distance: 54.5
click at [463, 145] on textarea "Crispy falafel balls made with Hummus and spices, served hot with tahini and fr…" at bounding box center [575, 166] width 538 height 78
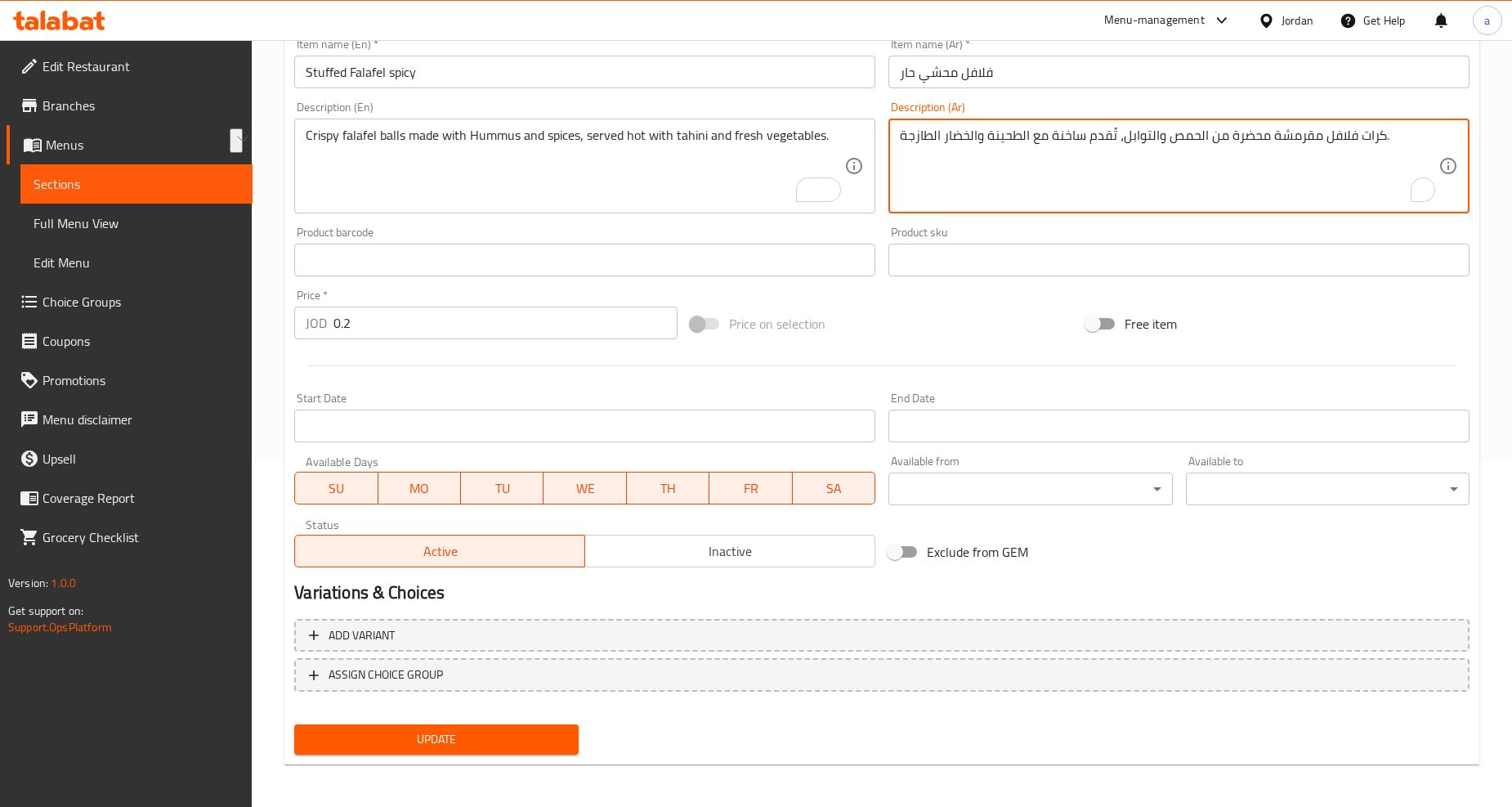
click at [1147, 151] on textarea "كرات فلافل مقرمشة محضرة من الحمص والتوابل، تُقدم ساخنة مع الطحينة والخضار الطاز…" at bounding box center [1169, 166] width 538 height 78
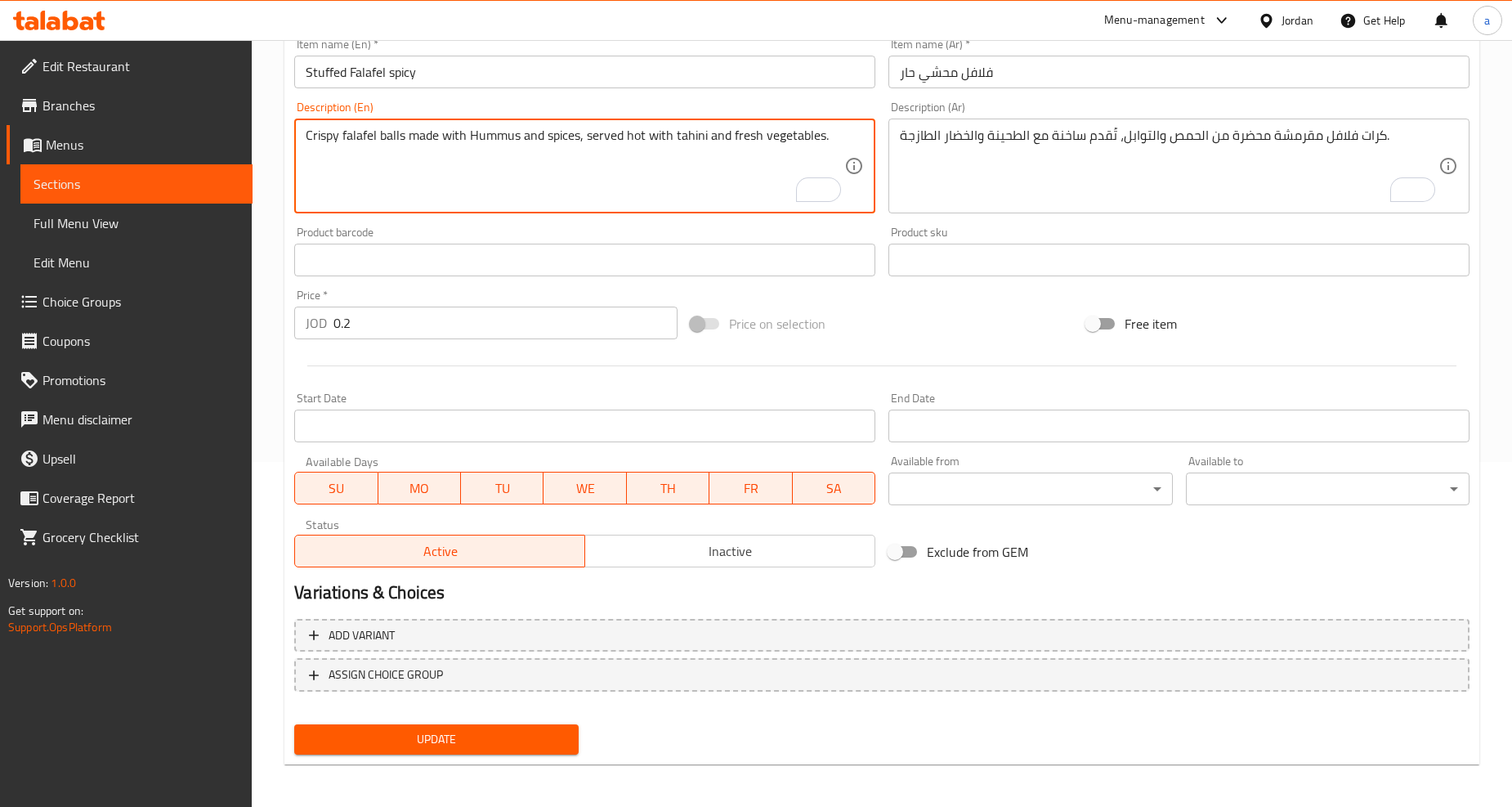
drag, startPoint x: 407, startPoint y: 139, endPoint x: 436, endPoint y: 141, distance: 29.1
paste textarea "prepared"
click at [476, 135] on textarea "Crispy falafel balls prepared with Hummus and spices, served hot with tahini an…" at bounding box center [575, 166] width 538 height 78
click at [832, 189] on div "1" at bounding box center [828, 190] width 18 height 18
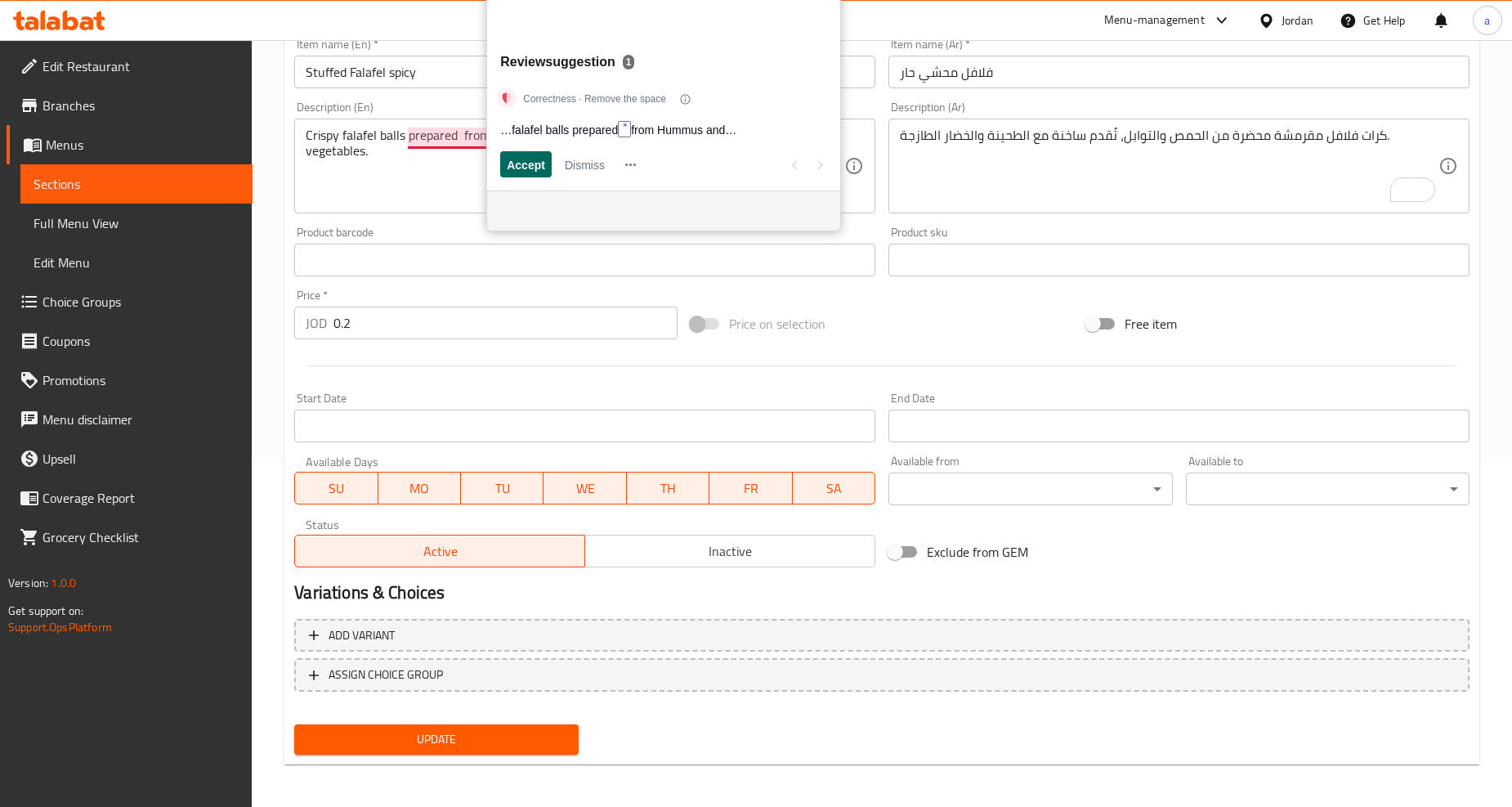
click at [509, 158] on span "Accept" at bounding box center [526, 165] width 38 height 17
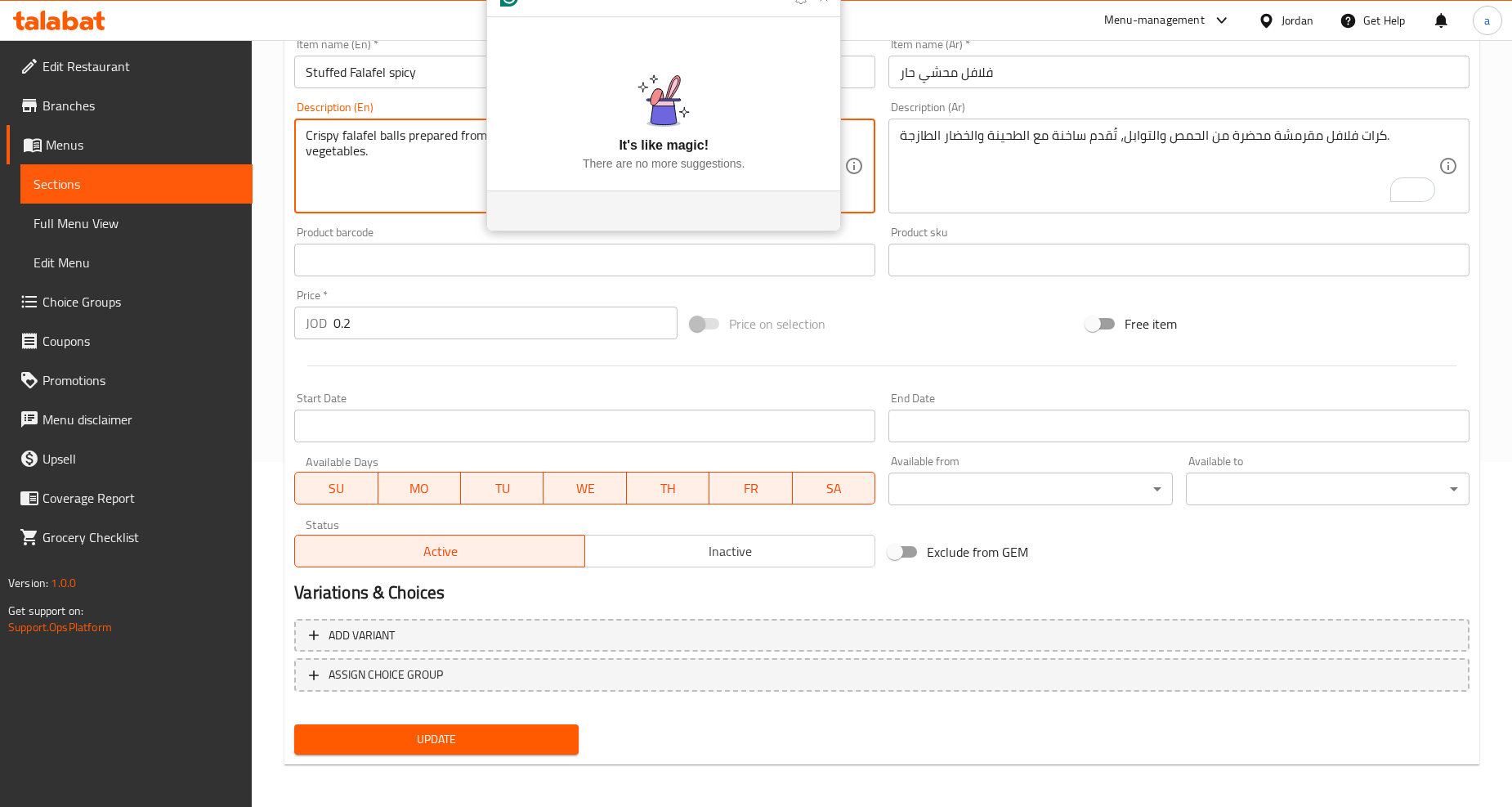
click at [421, 173] on textarea "Crispy falafel balls prepared from Hummus and spices, served hot with tahini an…" at bounding box center [575, 166] width 538 height 78
type textarea "Crispy falafel balls prepared from Hummus and spices, served hot with tahini an…"
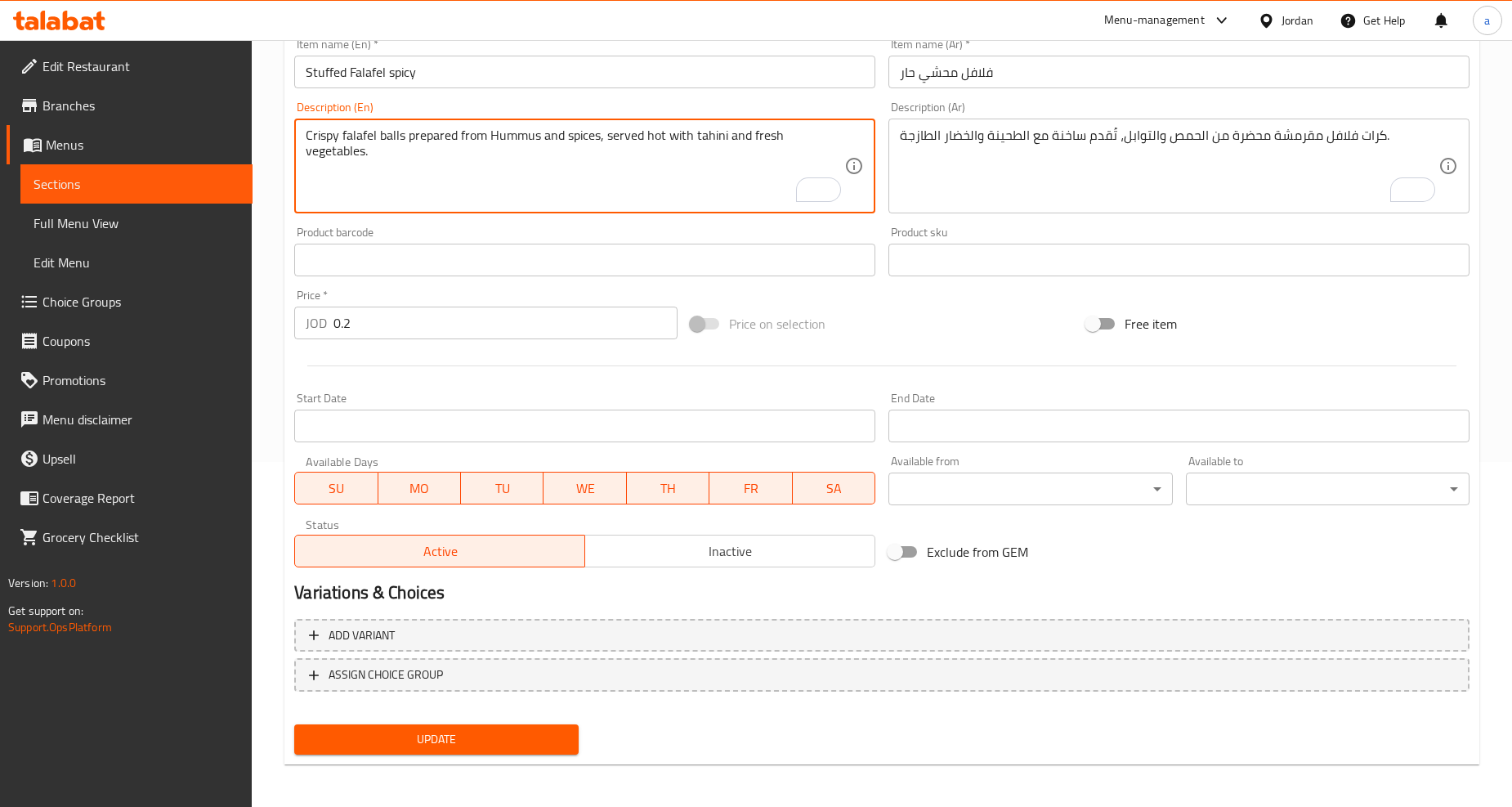
click at [410, 744] on span "Update" at bounding box center [436, 739] width 258 height 21
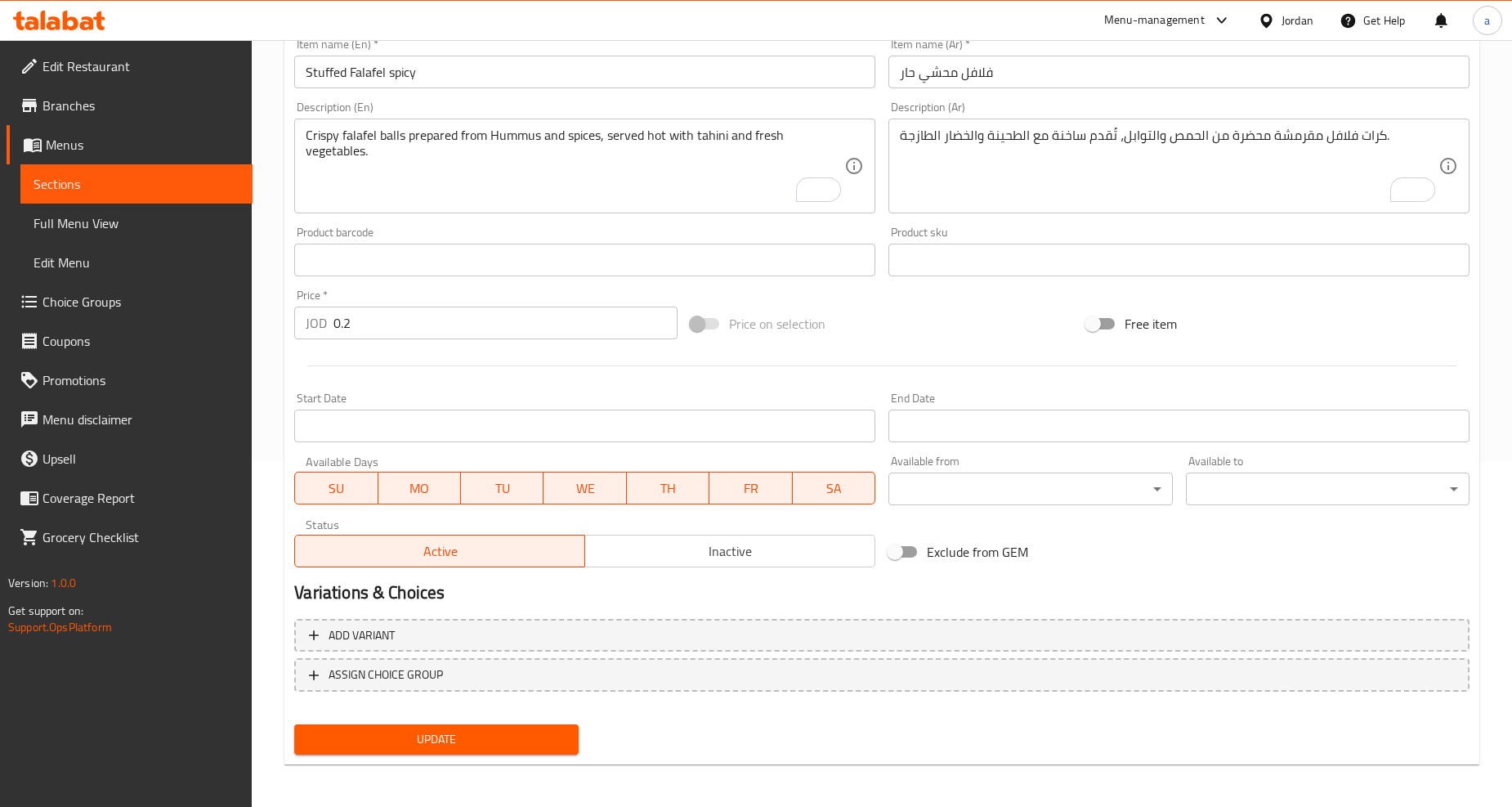
click at [461, 731] on span "Update" at bounding box center [436, 739] width 258 height 21
click at [377, 733] on span "Update" at bounding box center [436, 739] width 258 height 21
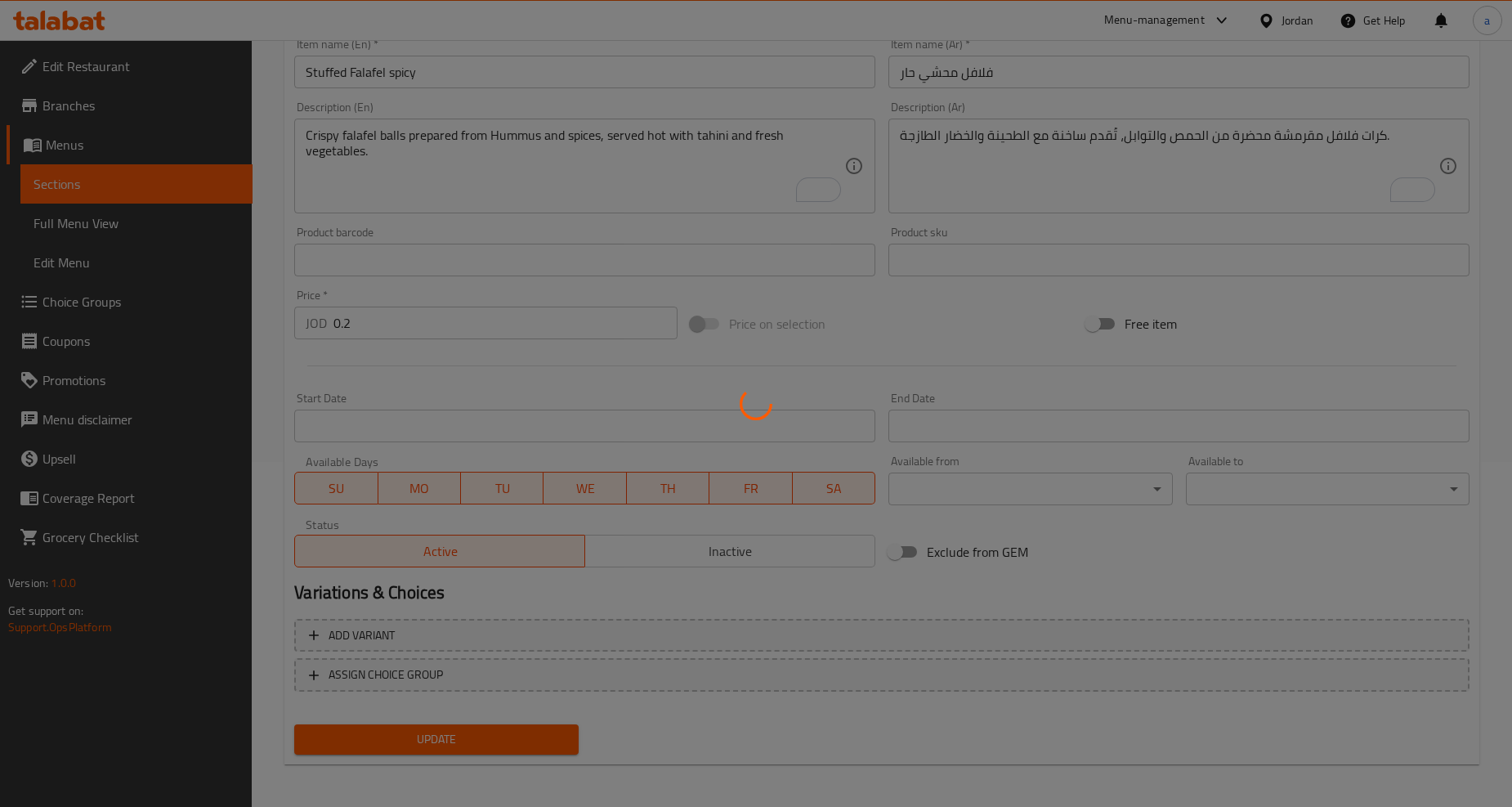
click at [151, 183] on div at bounding box center [756, 404] width 1512 height 807
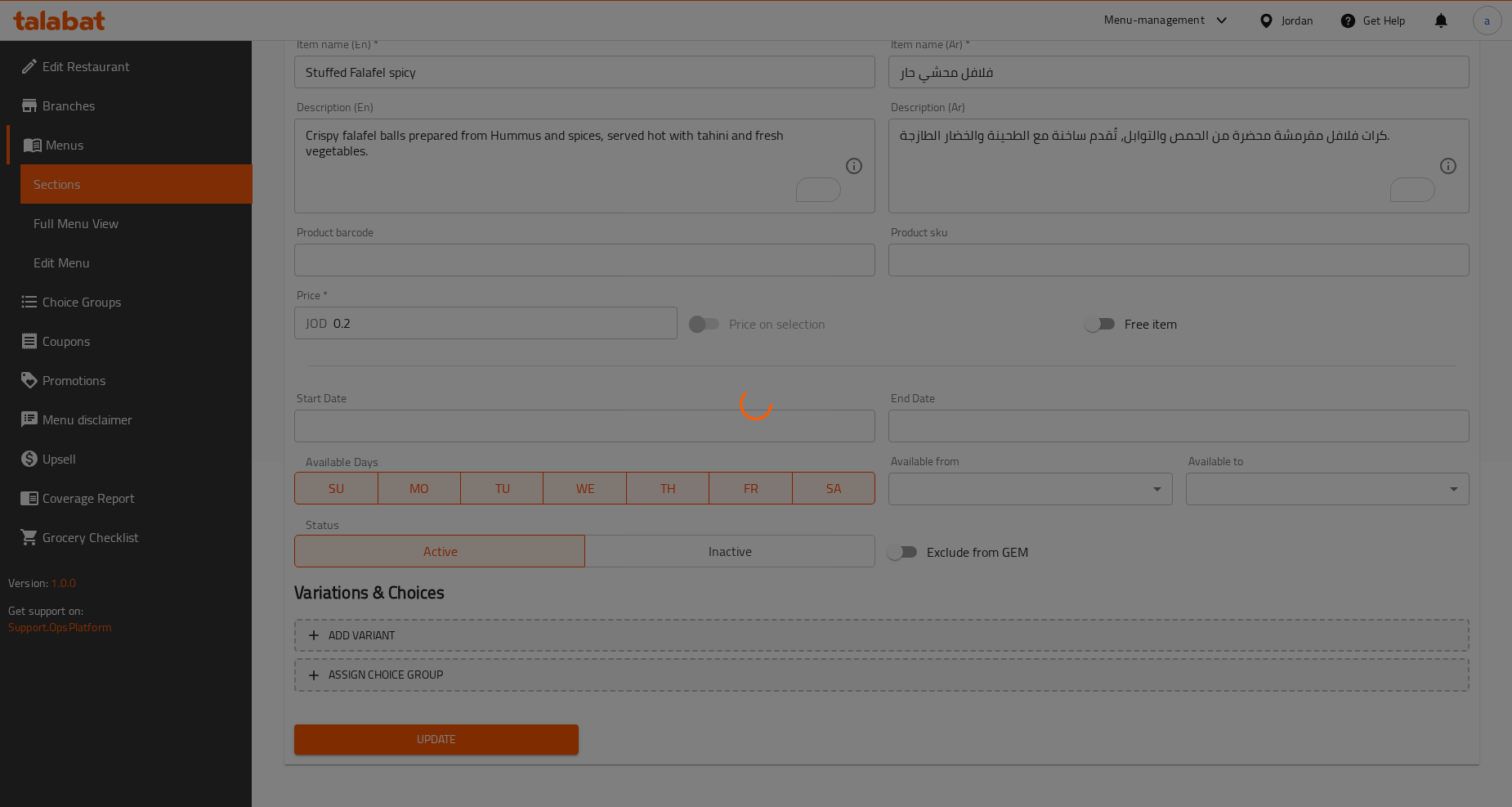
click at [151, 183] on div at bounding box center [756, 404] width 1512 height 807
click at [151, 182] on div at bounding box center [756, 404] width 1512 height 807
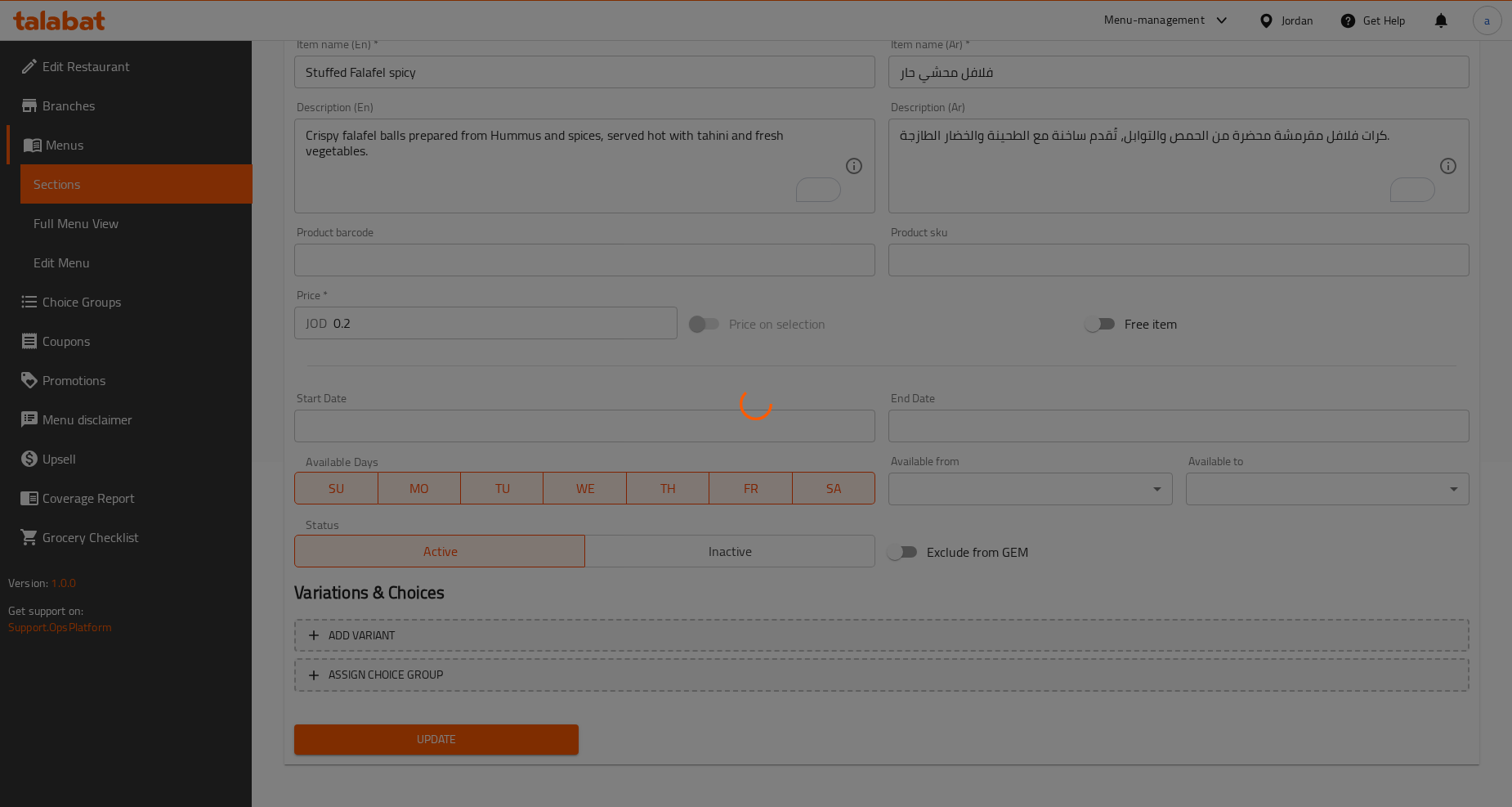
click at [151, 182] on div at bounding box center [756, 404] width 1512 height 807
click at [153, 182] on div at bounding box center [756, 404] width 1512 height 807
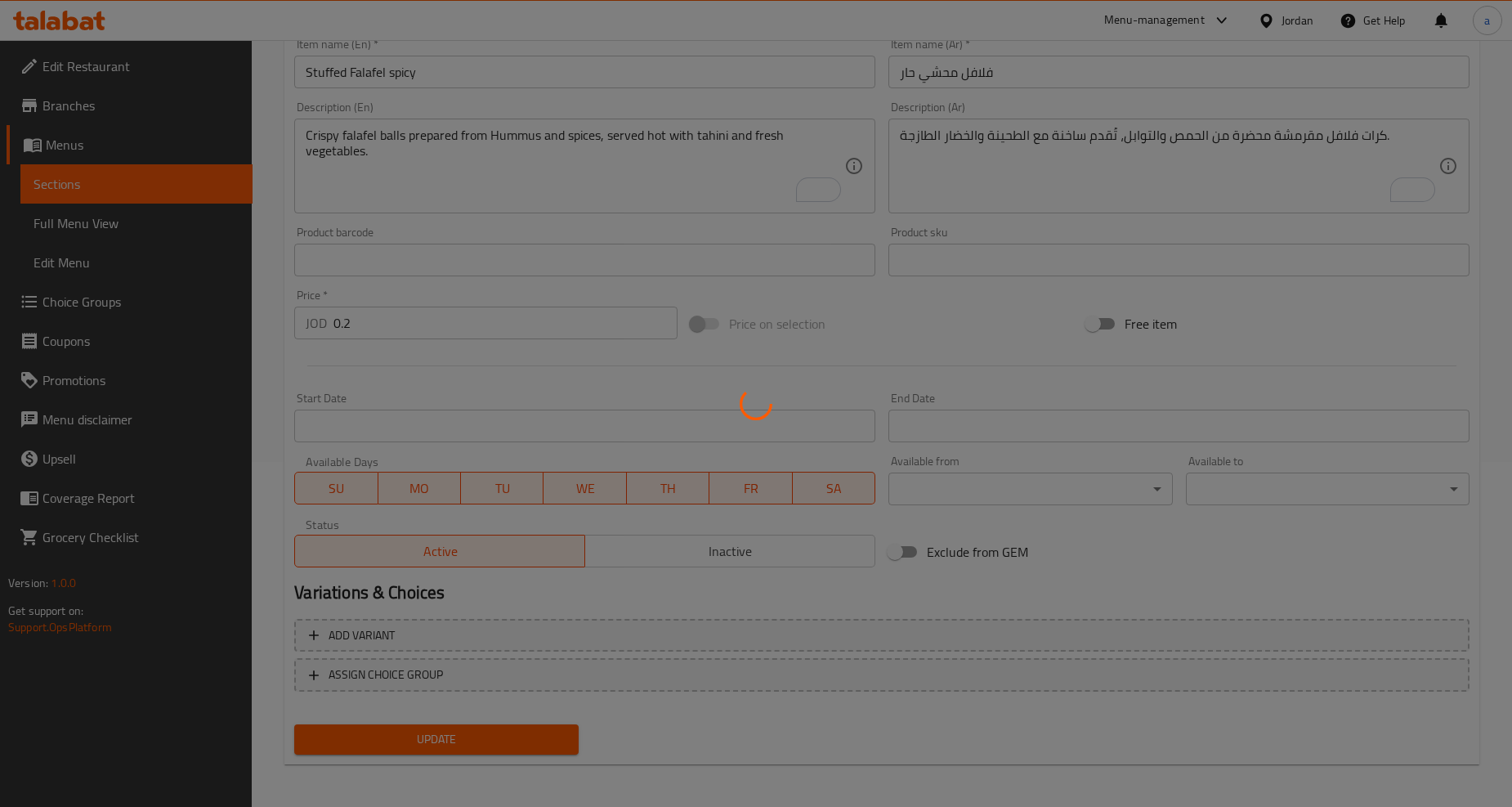
click at [153, 182] on div at bounding box center [756, 404] width 1512 height 807
drag, startPoint x: 153, startPoint y: 182, endPoint x: 142, endPoint y: 189, distance: 13.0
click at [148, 189] on div at bounding box center [756, 404] width 1512 height 807
click at [140, 189] on div at bounding box center [756, 404] width 1512 height 807
click at [141, 190] on div at bounding box center [756, 404] width 1512 height 807
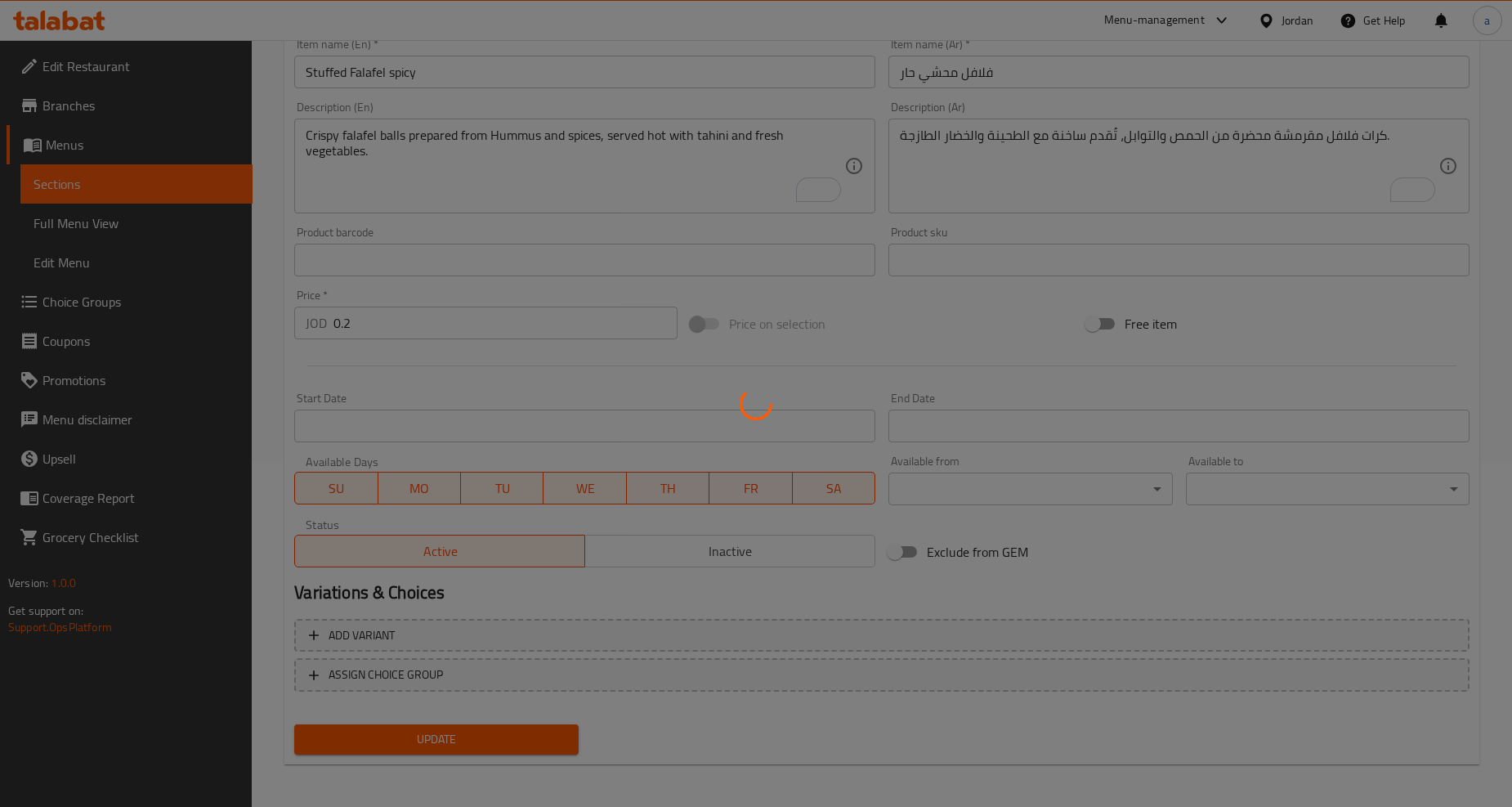
click at [158, 217] on div at bounding box center [756, 404] width 1512 height 807
click at [164, 248] on div at bounding box center [756, 404] width 1512 height 807
click at [164, 249] on div at bounding box center [756, 404] width 1512 height 807
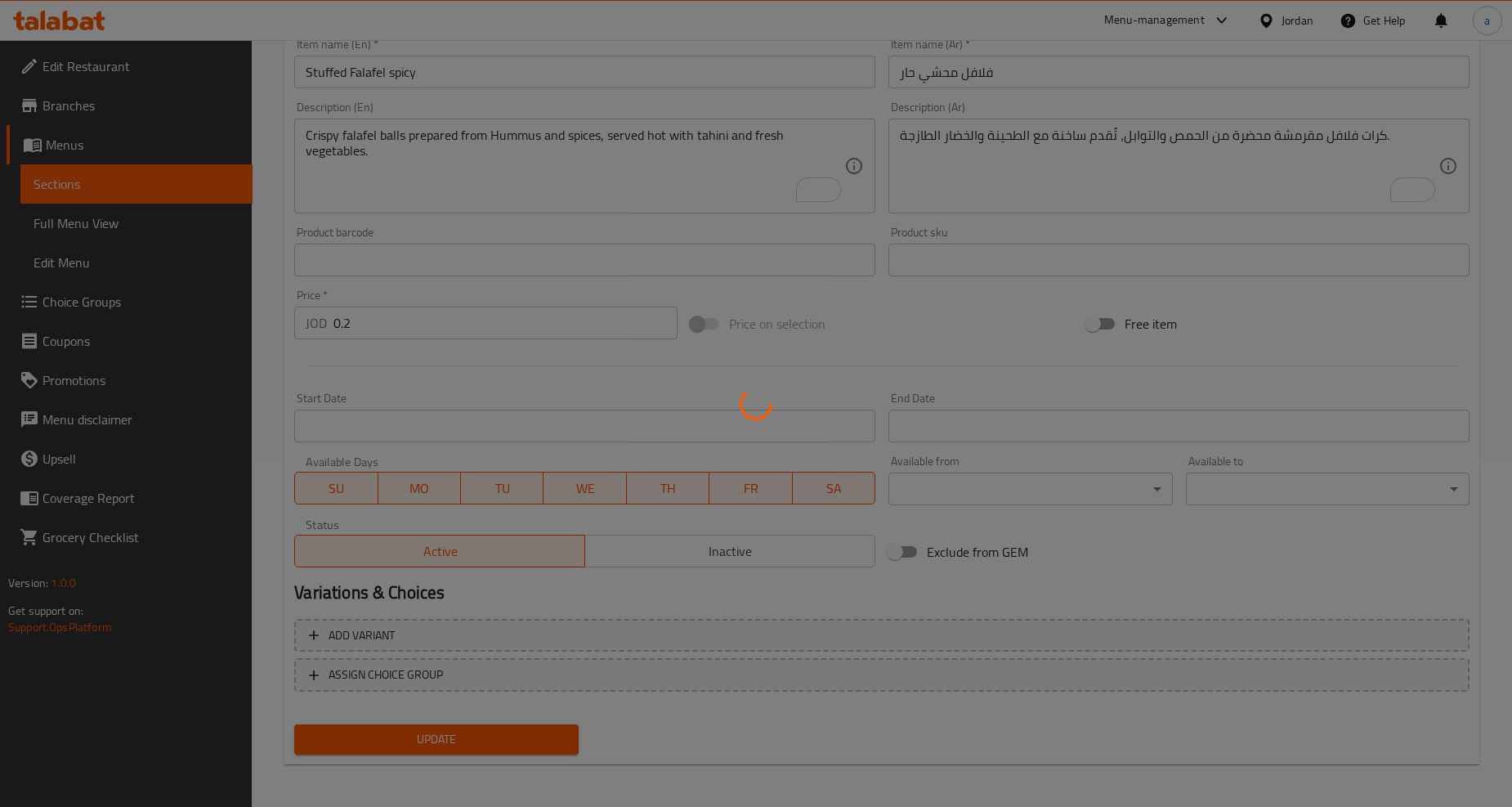
click at [165, 249] on div at bounding box center [756, 404] width 1512 height 807
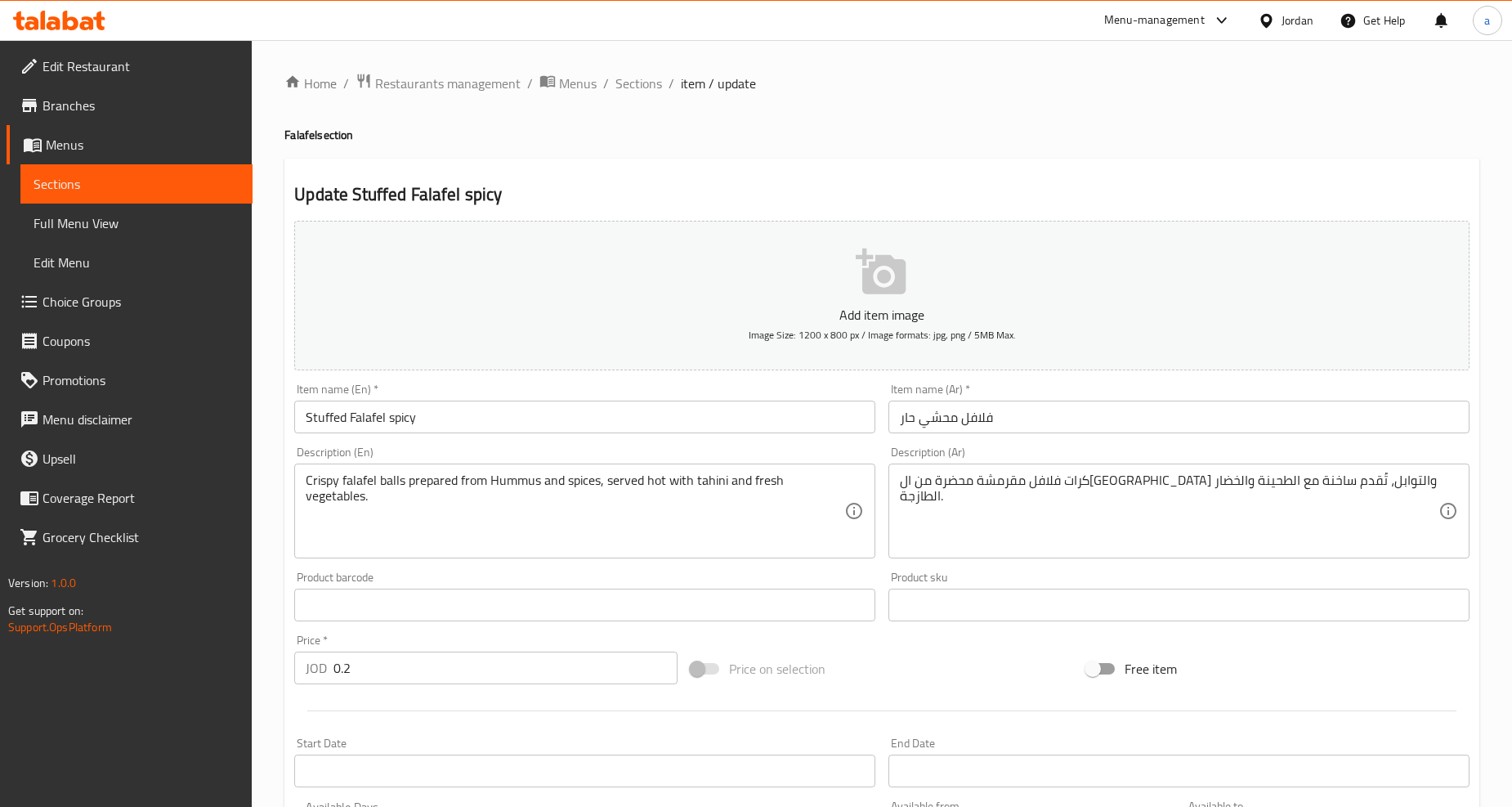
click at [80, 249] on link "Edit Menu" at bounding box center [137, 262] width 232 height 39
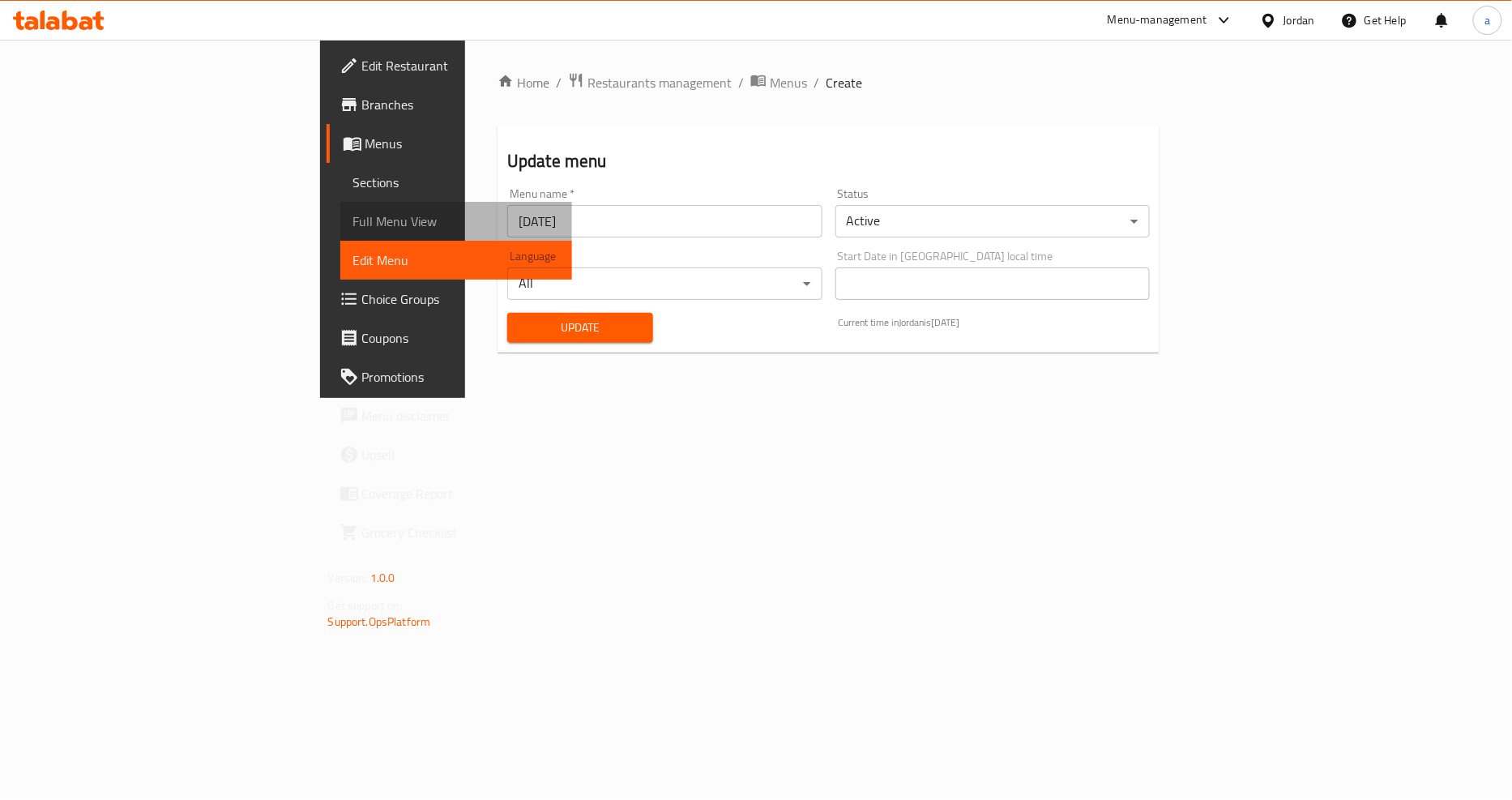
click at [354, 215] on span "Full Menu View" at bounding box center [457, 221] width 207 height 20
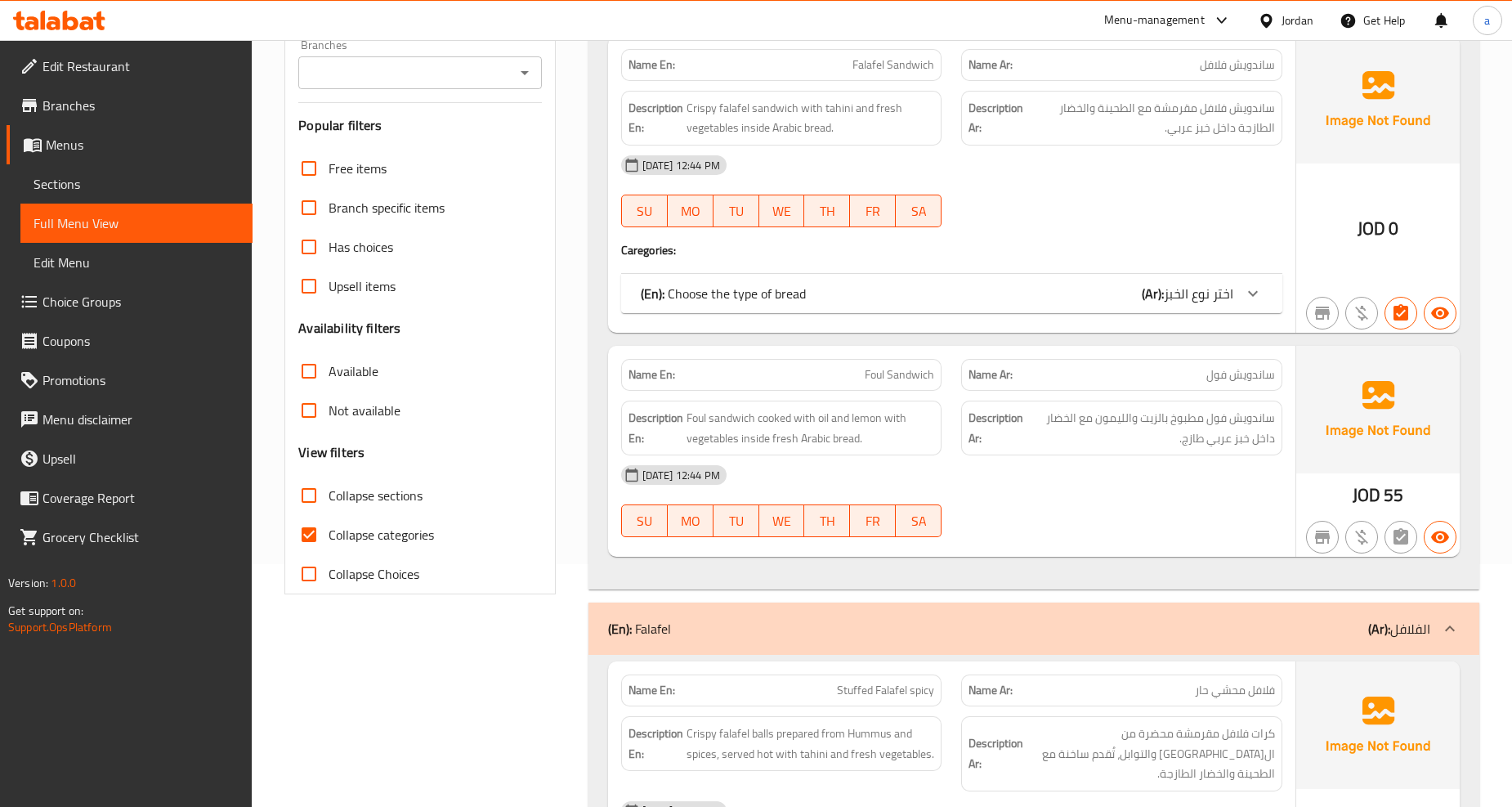
scroll to position [363, 0]
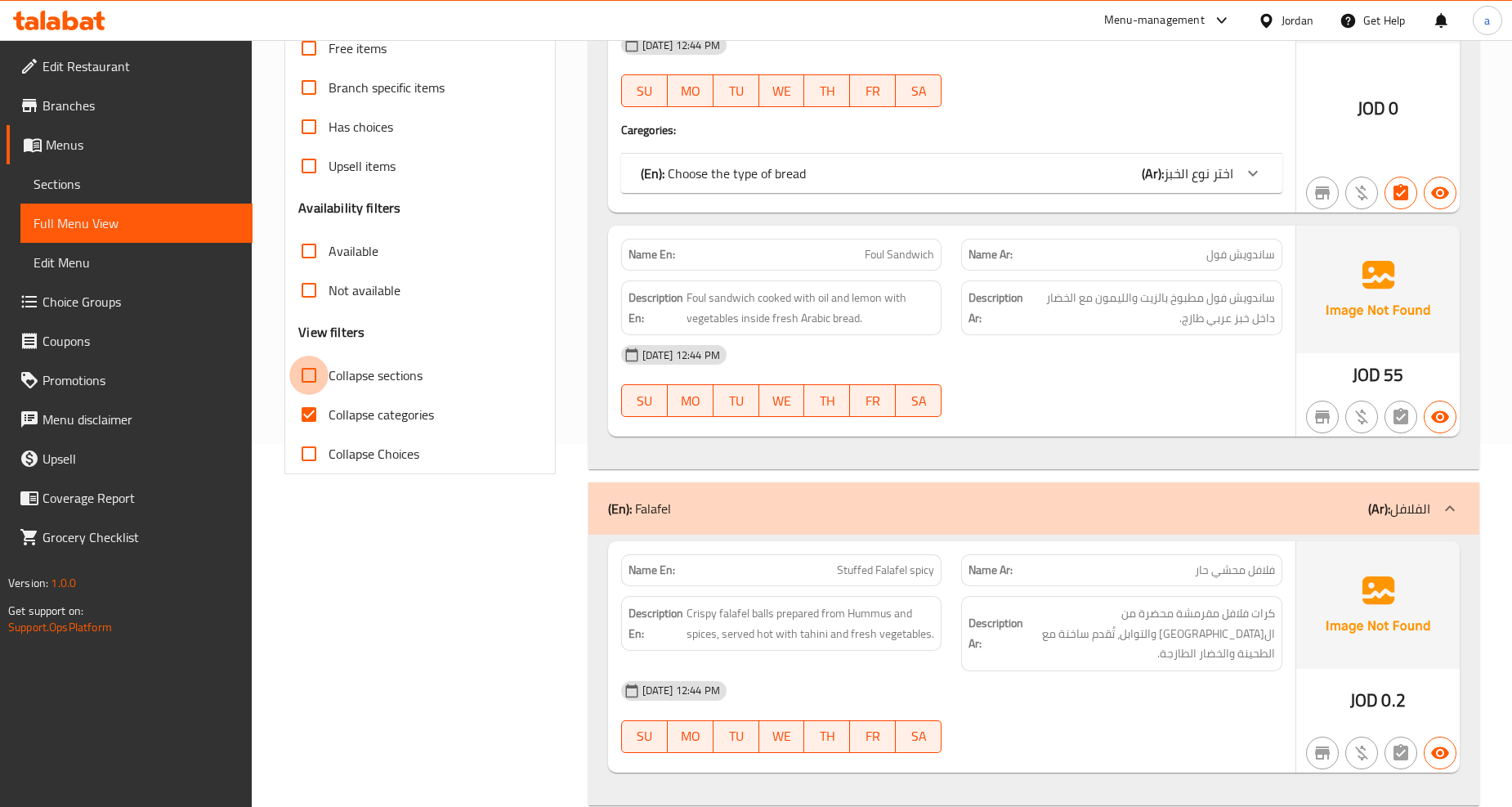
click at [306, 392] on input "Collapse sections" at bounding box center [308, 375] width 39 height 39
checkbox input "true"
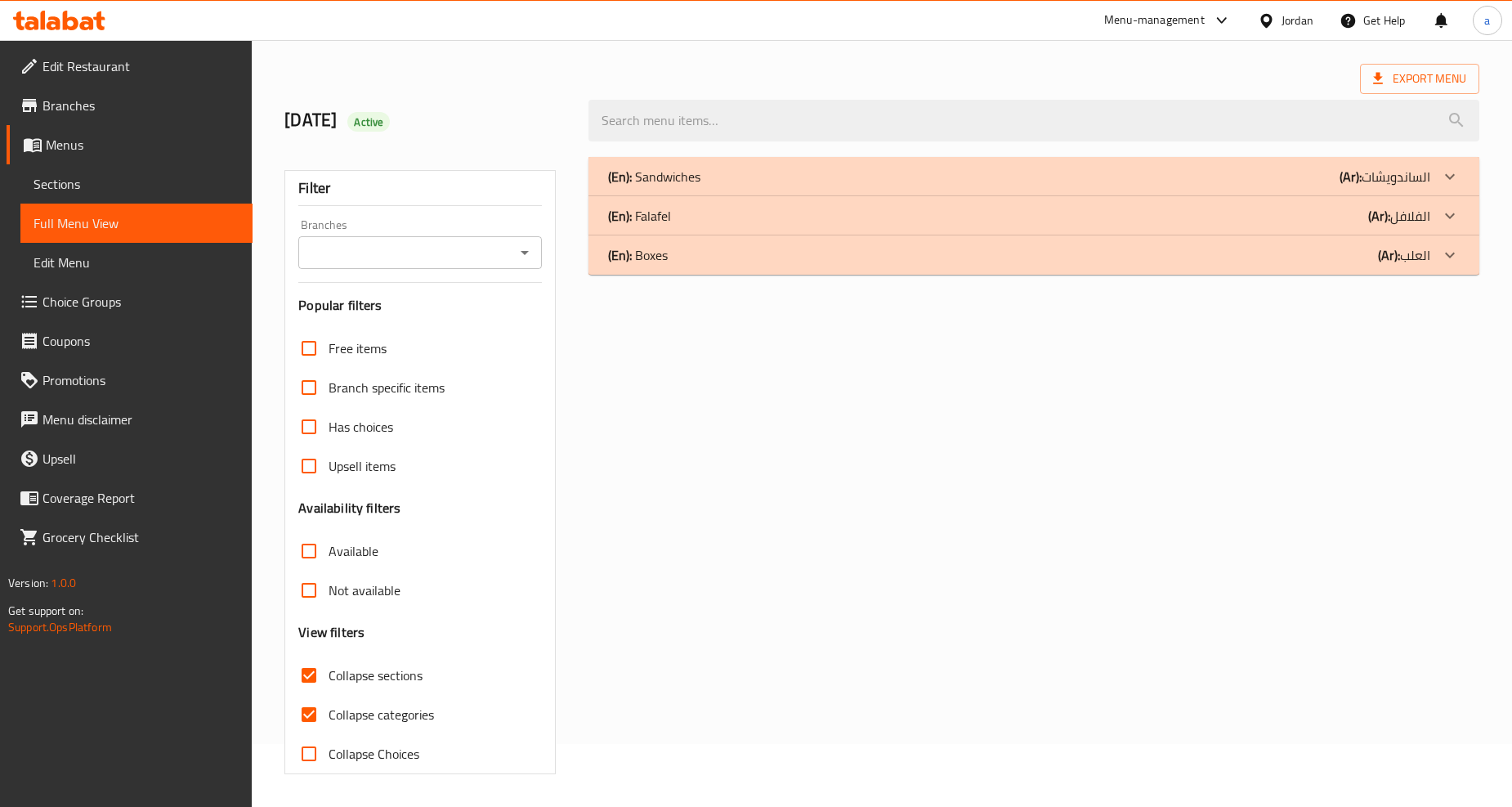
scroll to position [62, 0]
click at [306, 414] on input "Has choices" at bounding box center [308, 427] width 39 height 39
checkbox input "true"
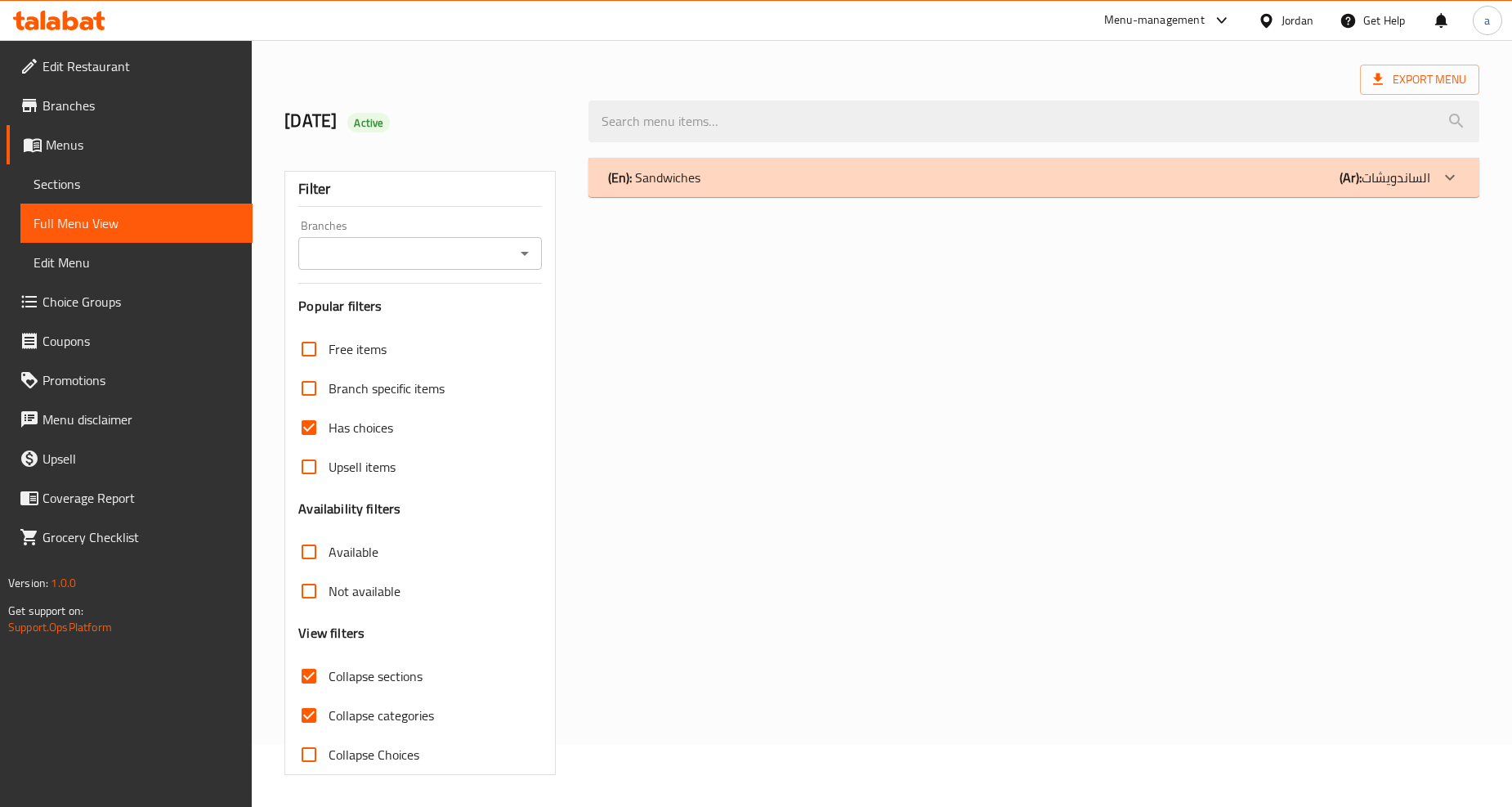
click at [306, 671] on input "Collapse sections" at bounding box center [308, 675] width 39 height 39
checkbox input "false"
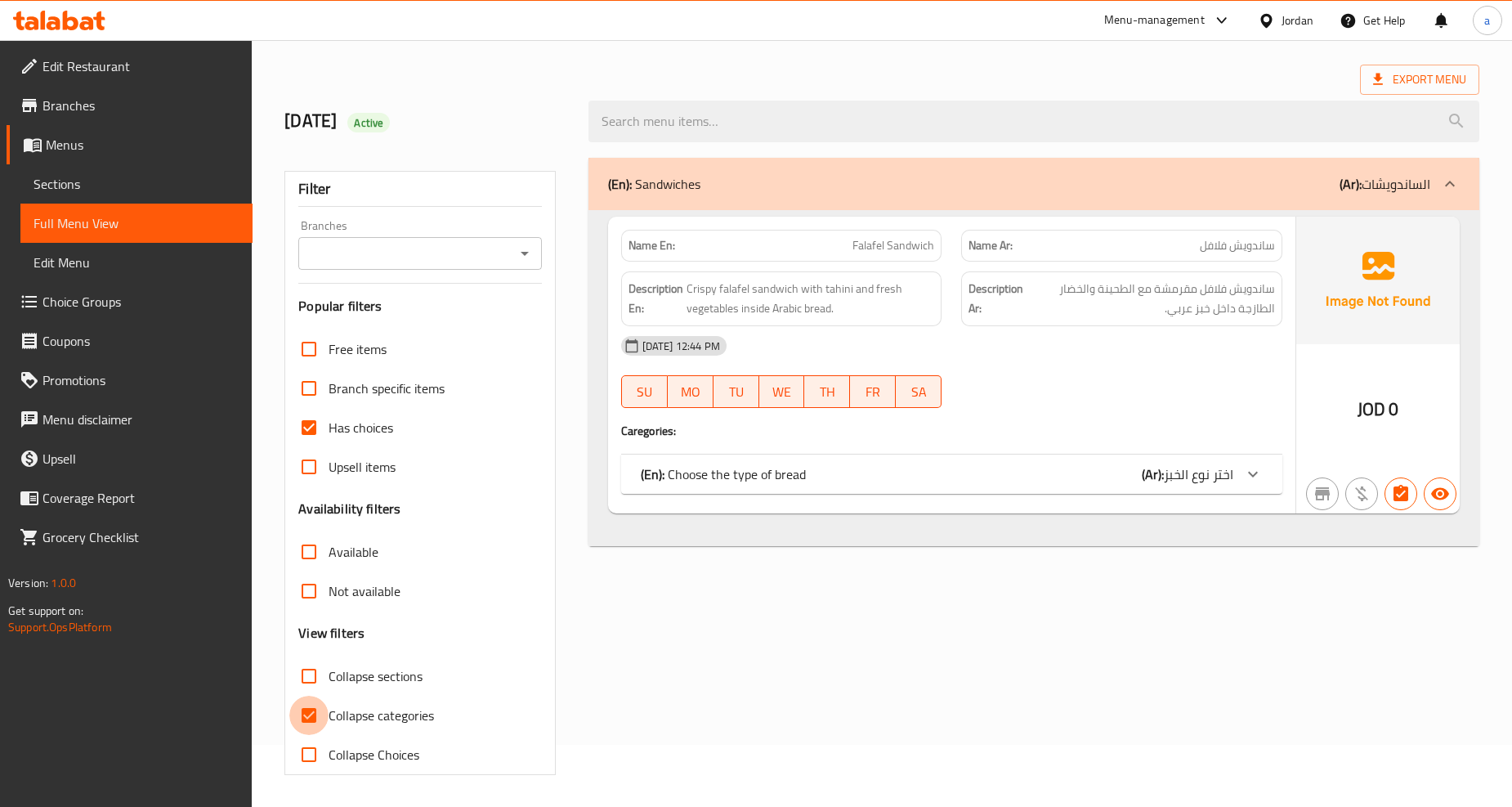
click at [306, 721] on input "Collapse categories" at bounding box center [308, 715] width 39 height 39
checkbox input "false"
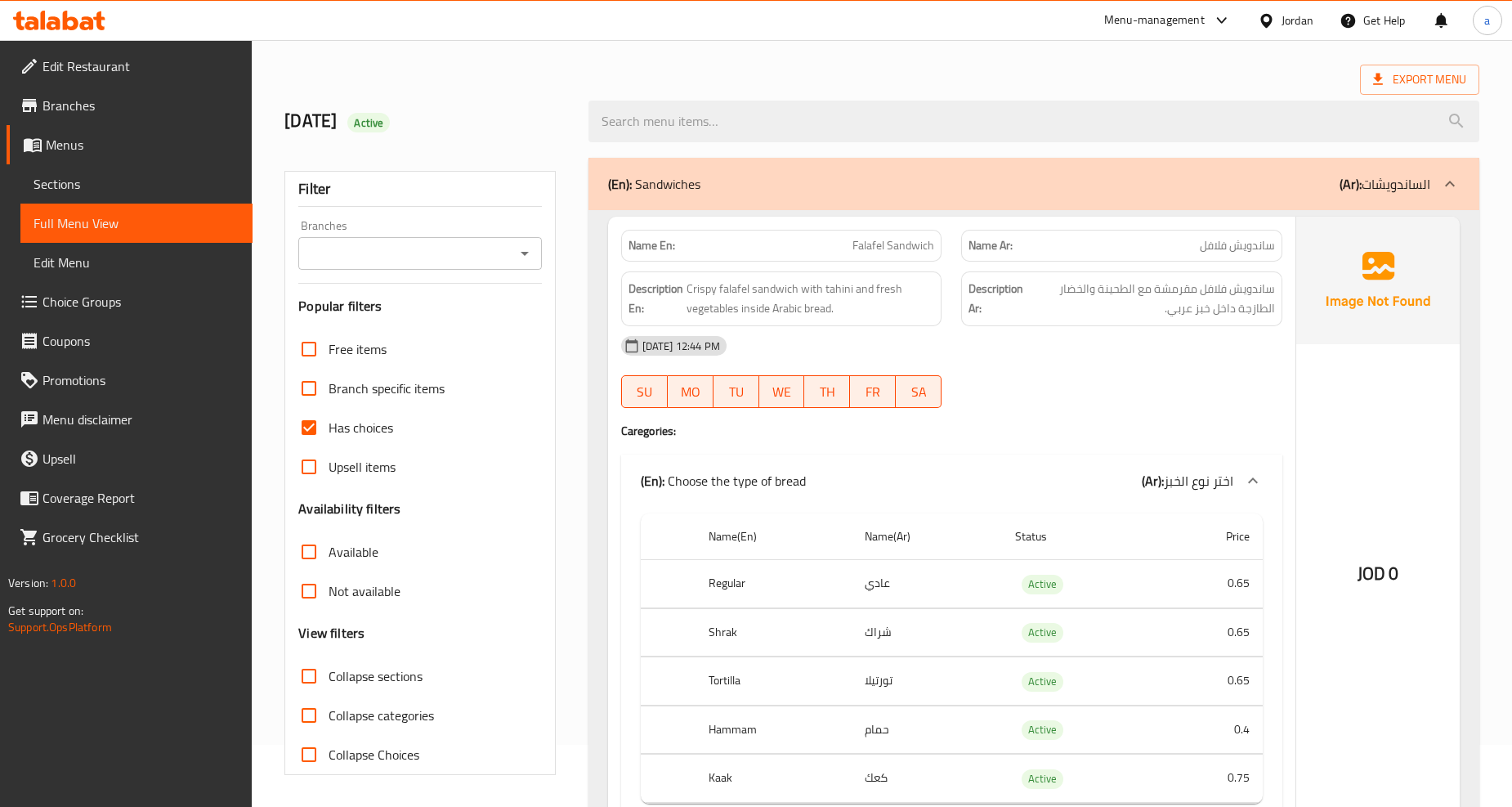
click at [311, 430] on input "Has choices" at bounding box center [308, 427] width 39 height 39
checkbox input "false"
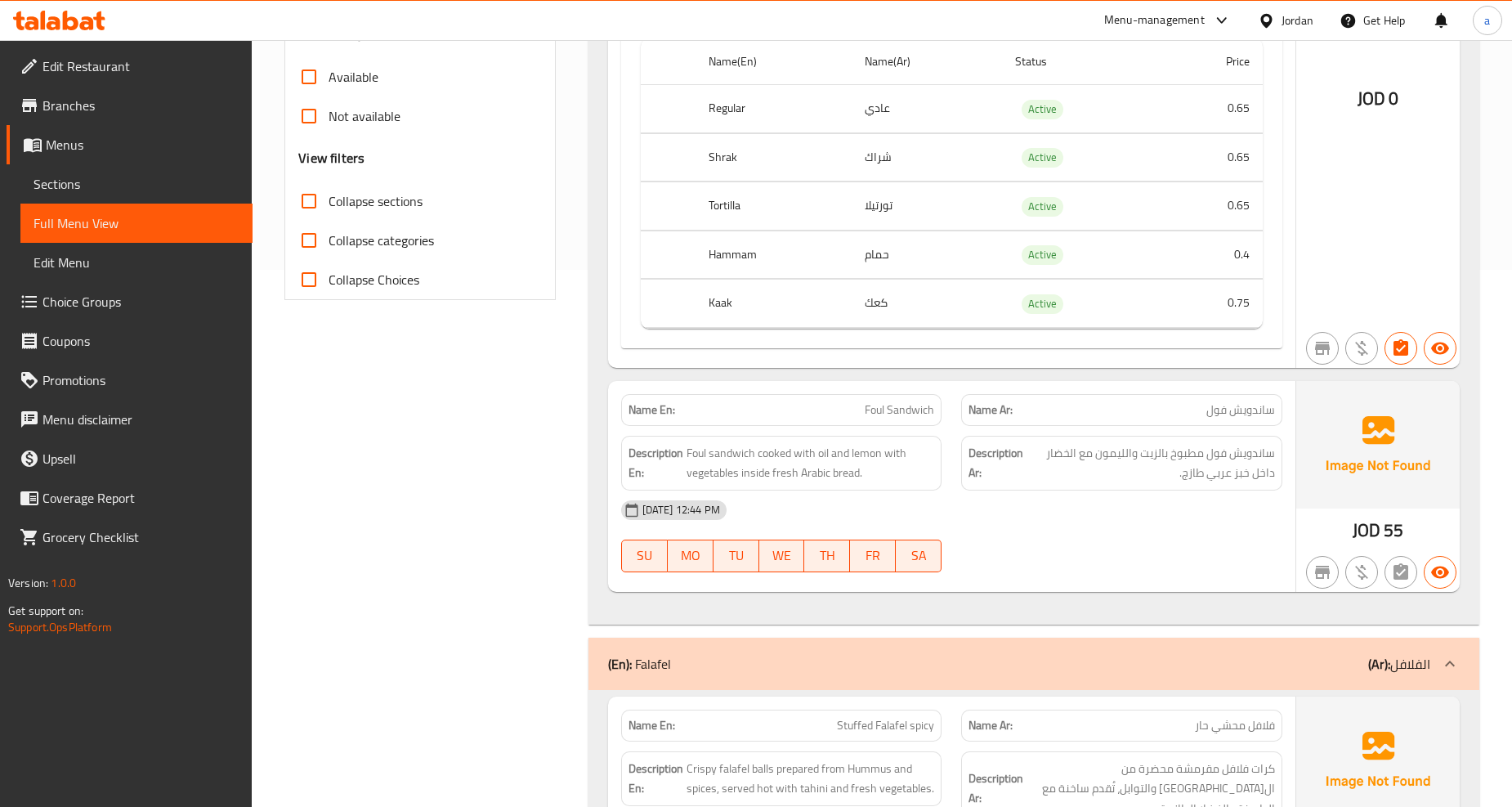
scroll to position [608, 0]
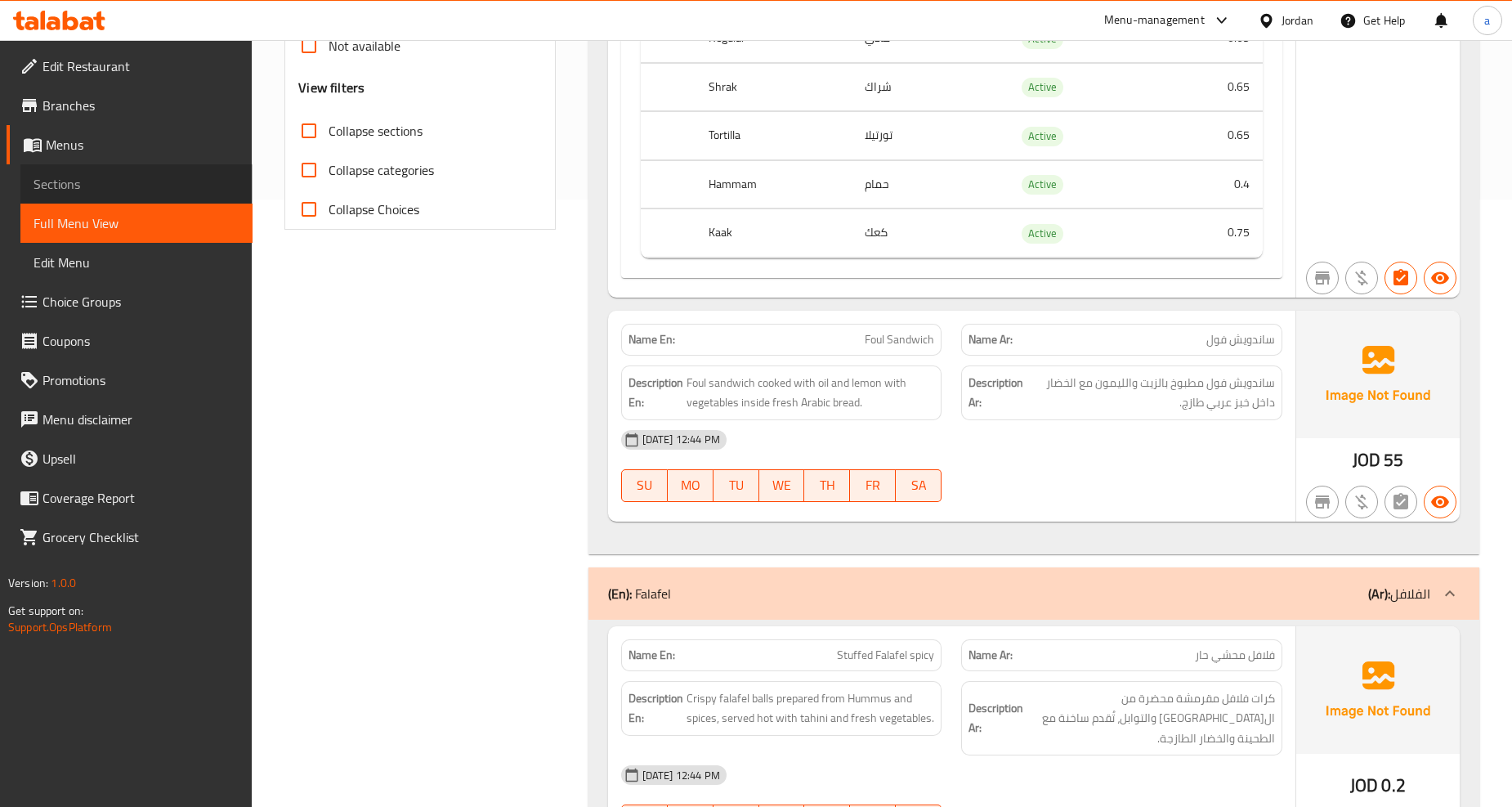
click at [63, 198] on link "Sections" at bounding box center [137, 184] width 232 height 39
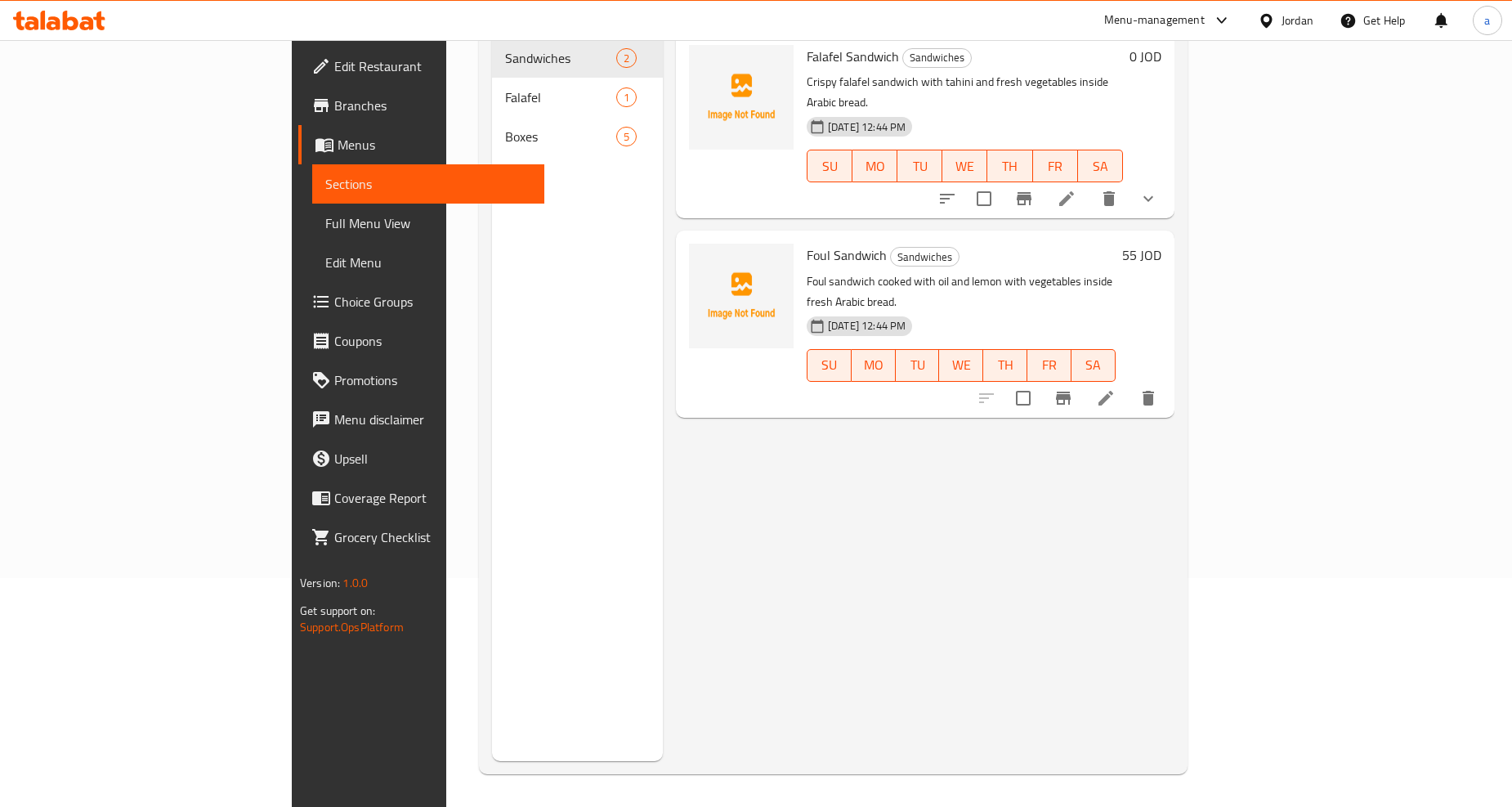
scroll to position [229, 0]
click at [1155, 391] on icon "delete" at bounding box center [1148, 397] width 11 height 15
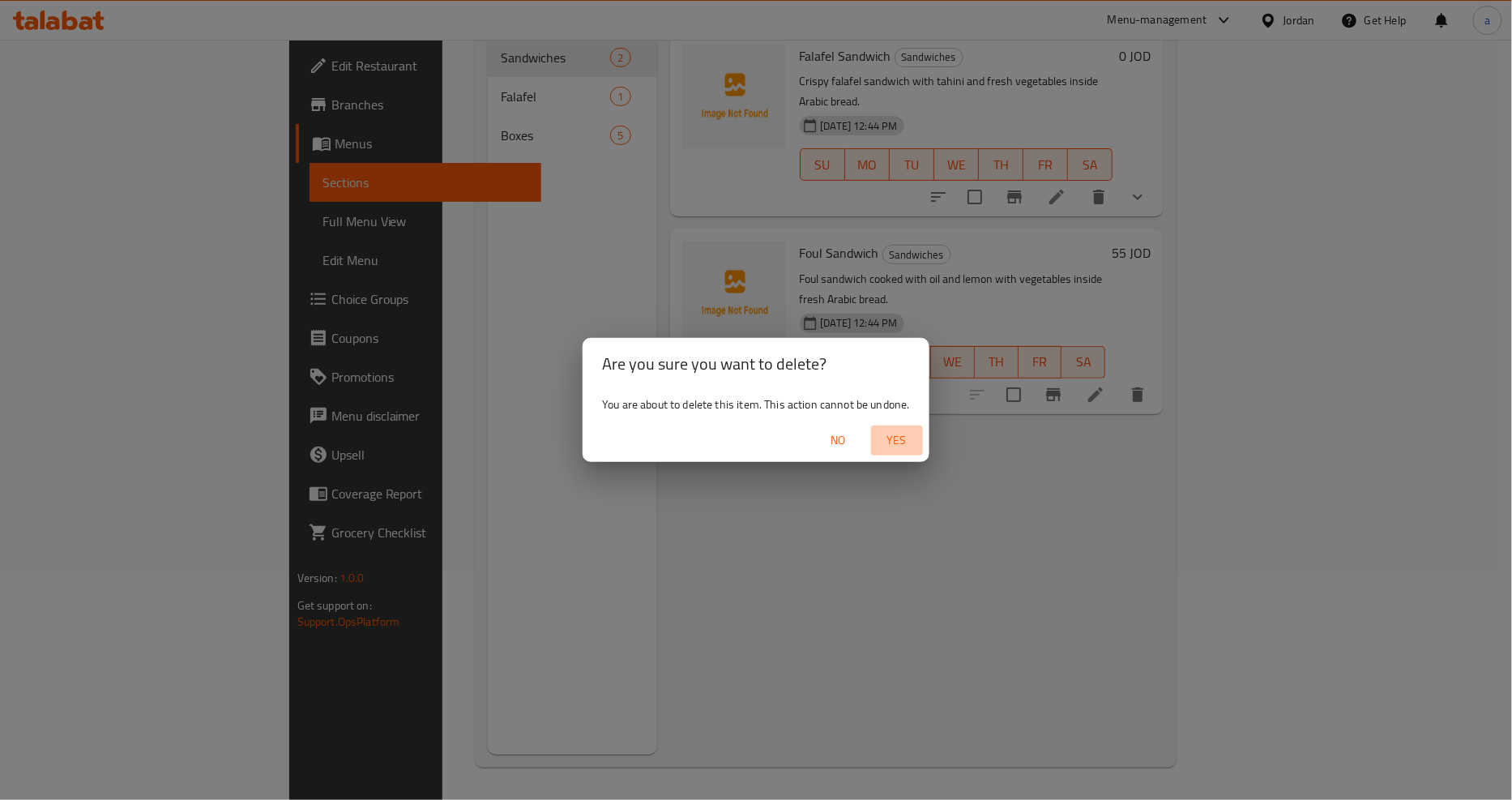
click at [894, 444] on span "Yes" at bounding box center [897, 441] width 39 height 21
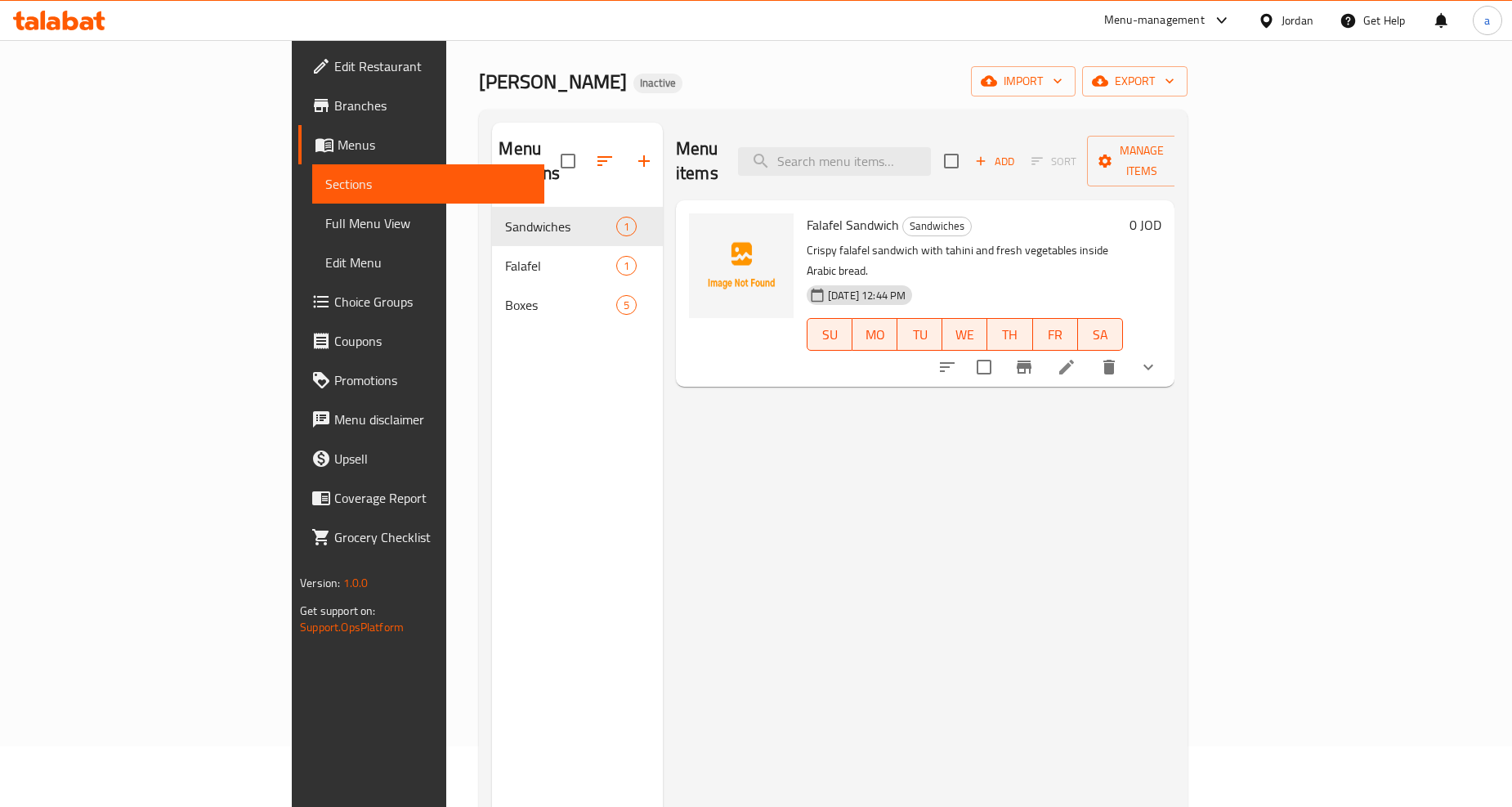
scroll to position [0, 0]
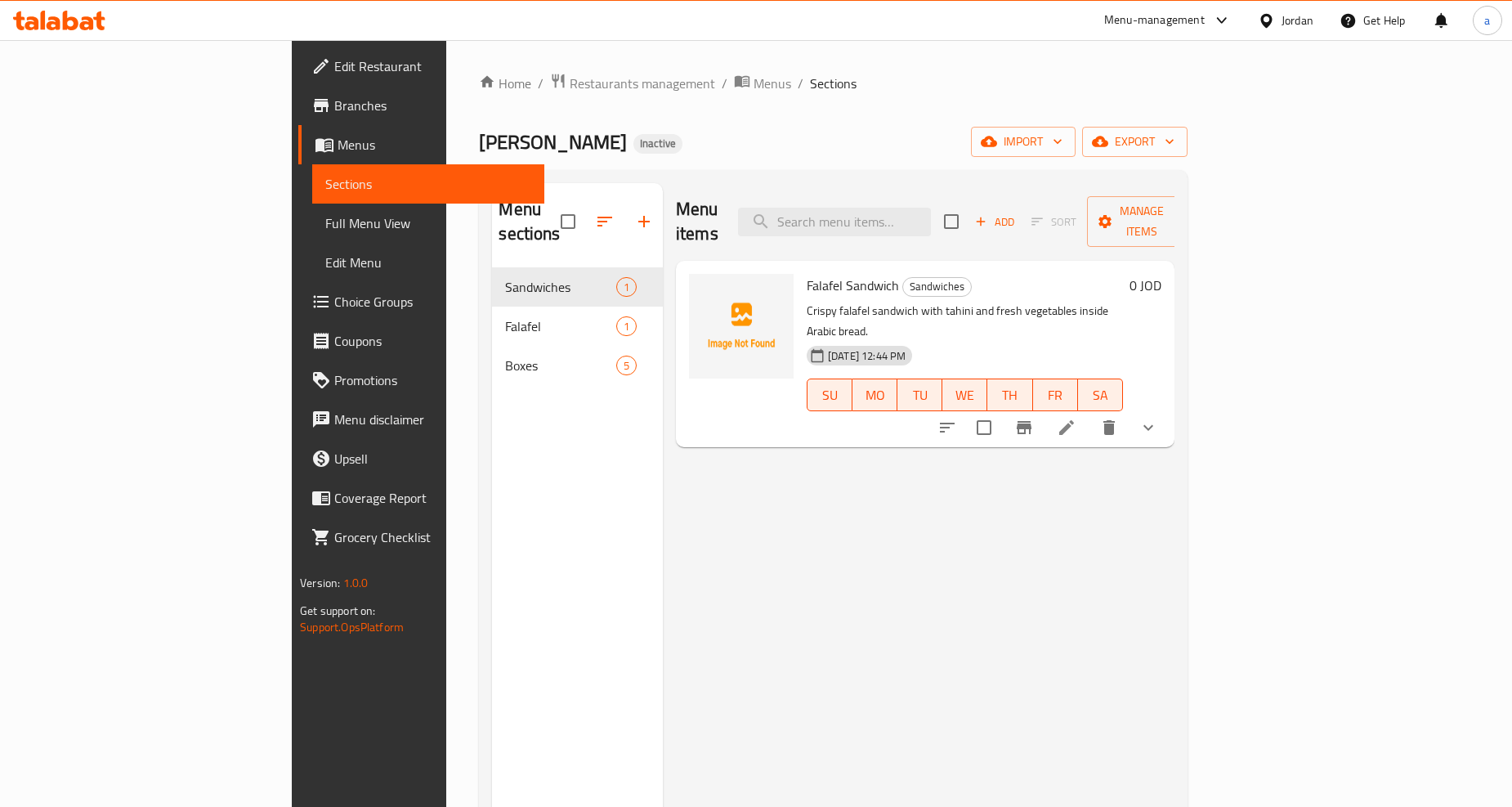
click at [325, 218] on span "Full Menu View" at bounding box center [428, 223] width 206 height 20
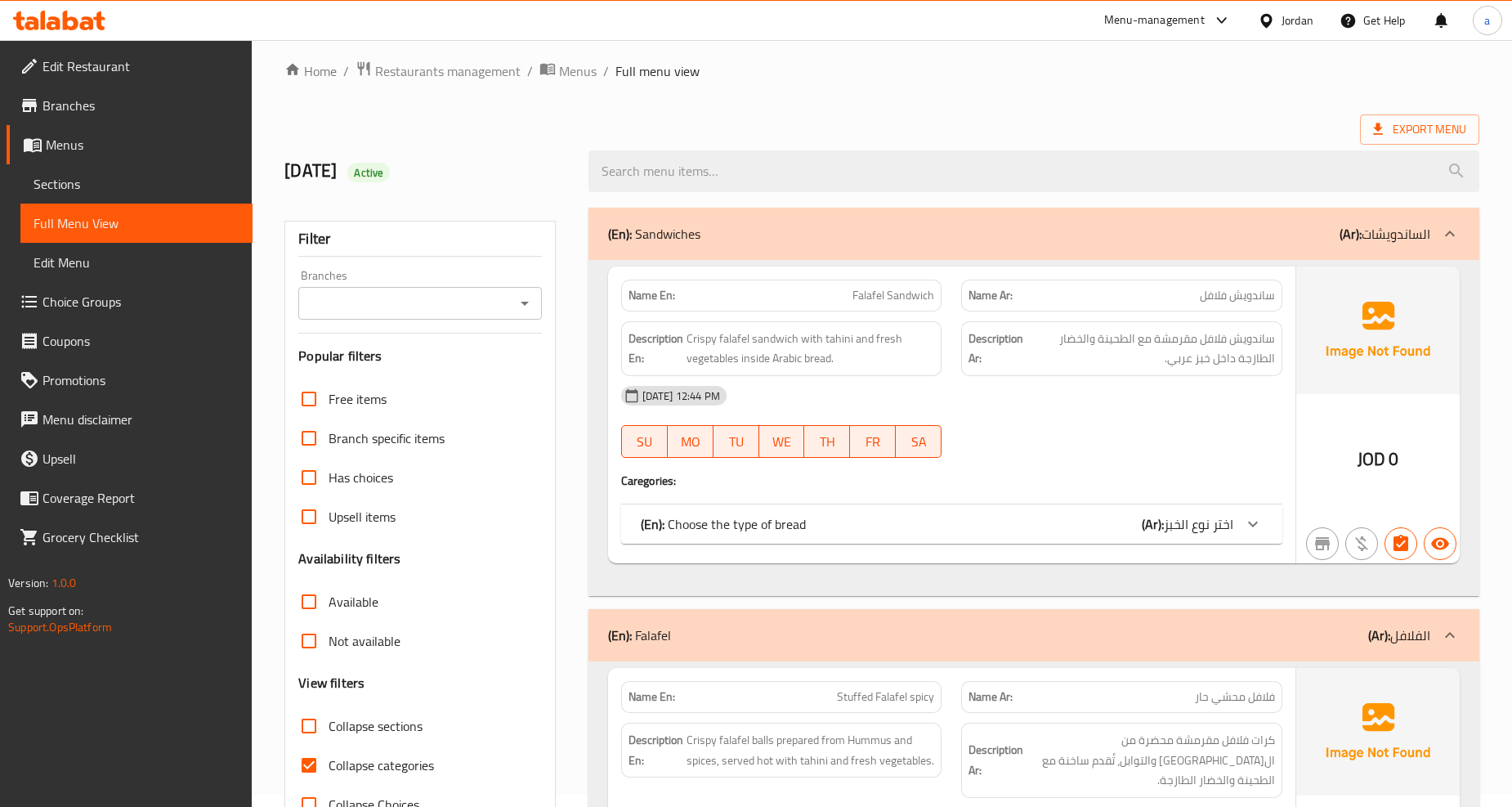
scroll to position [363, 0]
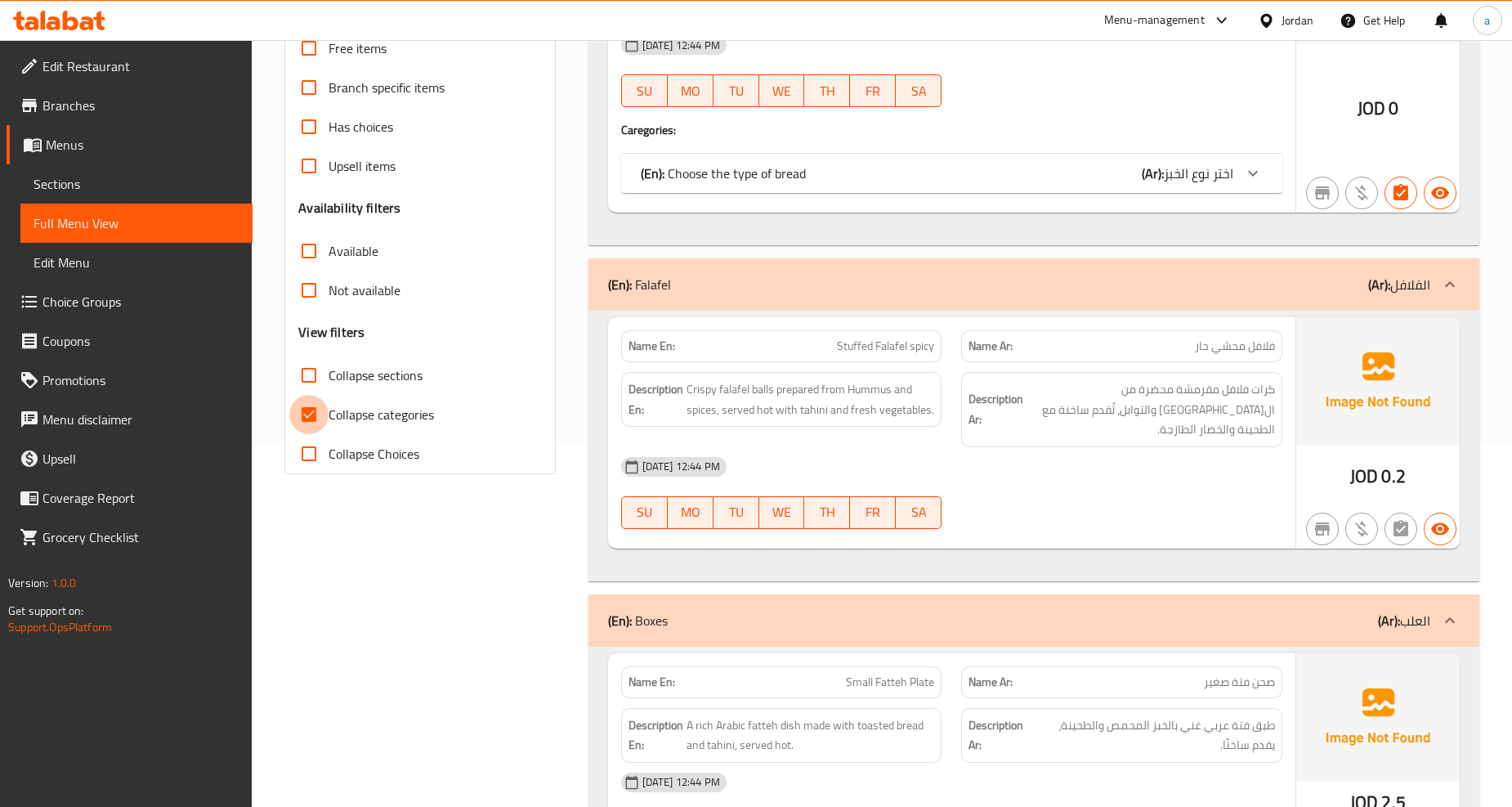
click at [320, 418] on input "Collapse categories" at bounding box center [308, 414] width 39 height 39
checkbox input "false"
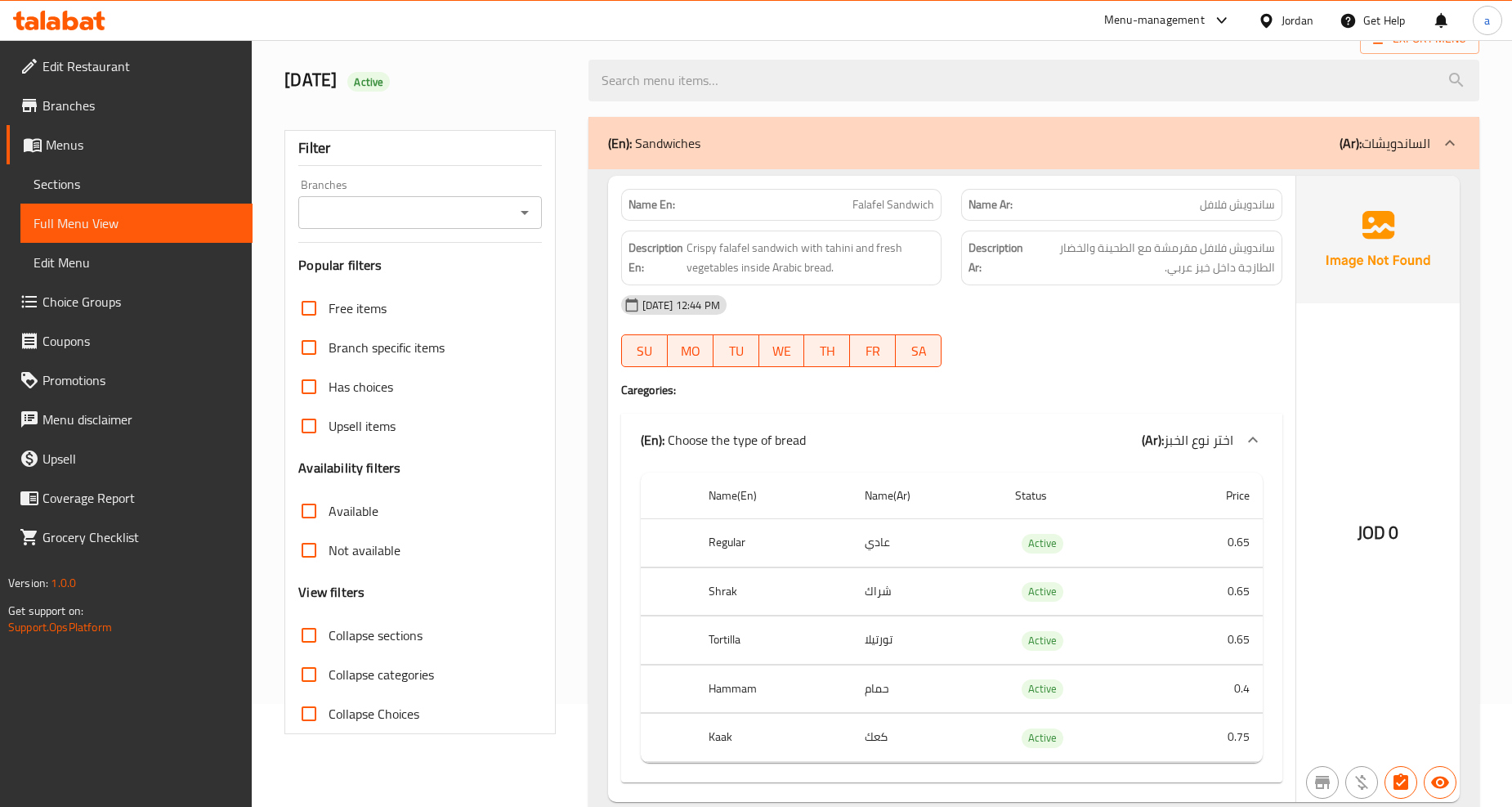
scroll to position [91, 0]
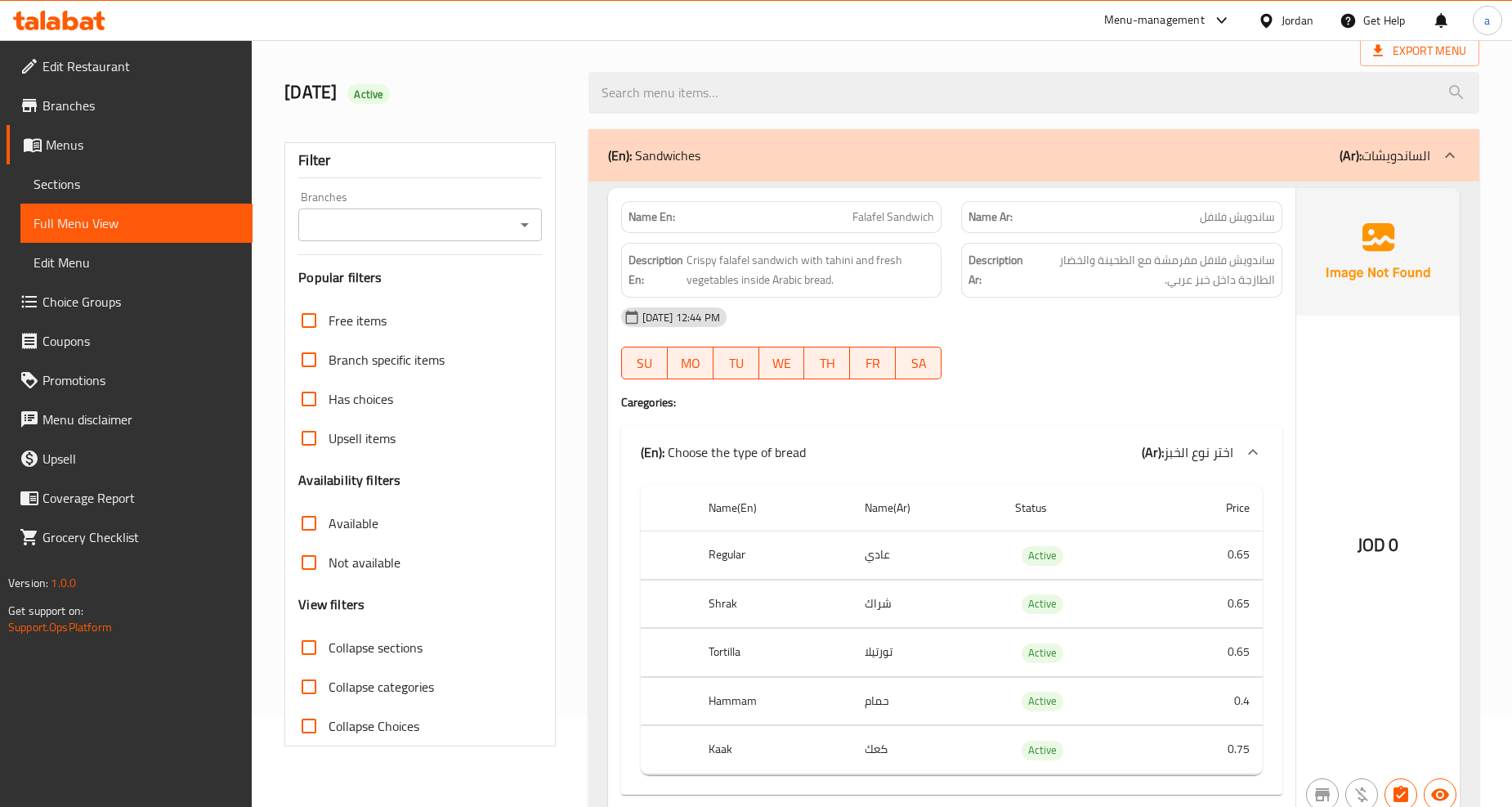
drag, startPoint x: 1170, startPoint y: 739, endPoint x: 1168, endPoint y: 704, distance: 35.1
click at [1170, 724] on tbody "Regular عادي Active 0.65 Shrak شراك Active 0.65 Tortilla تورتيلا Active 0.65 Ha…" at bounding box center [951, 653] width 622 height 243
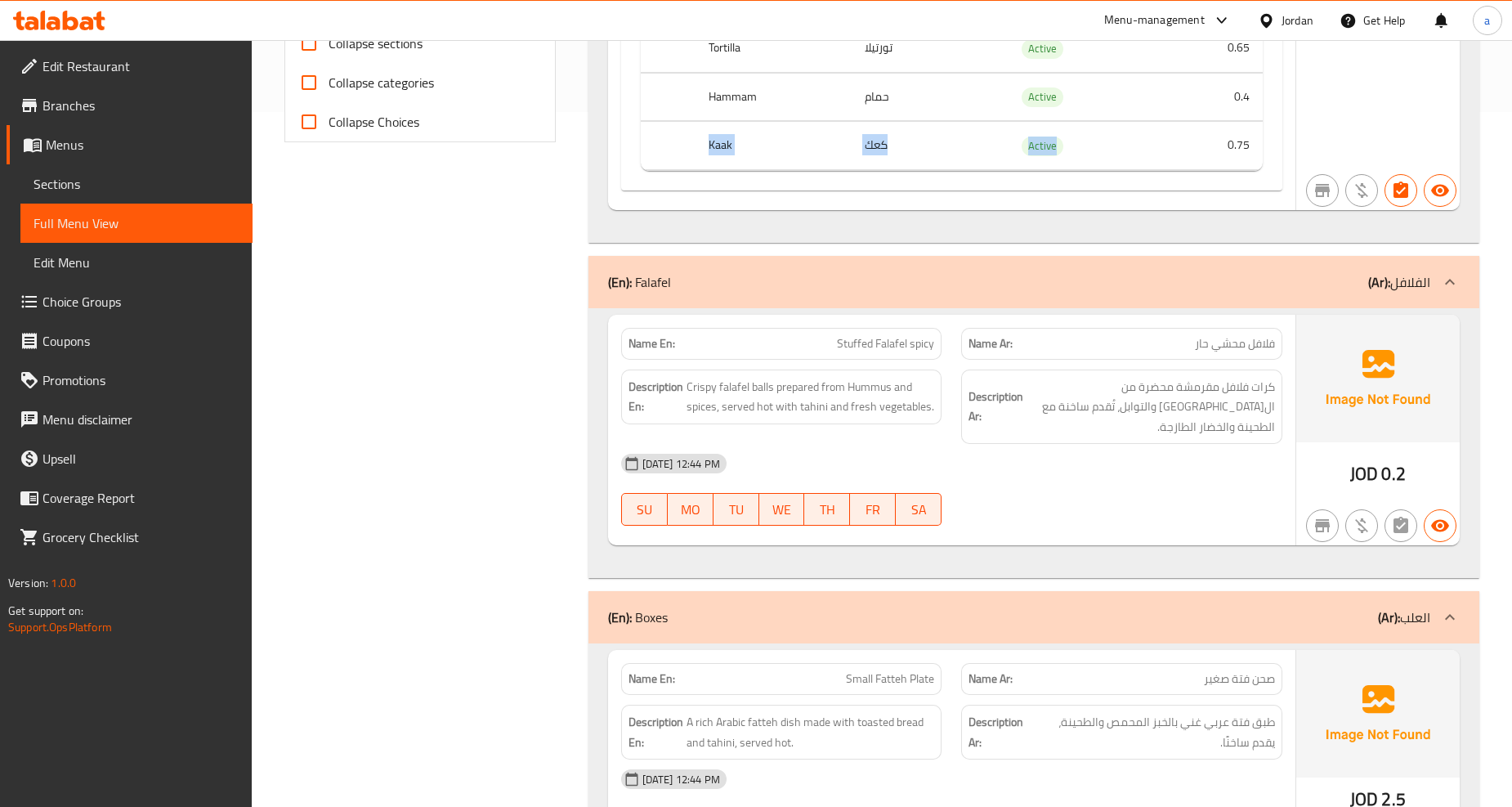
scroll to position [726, 0]
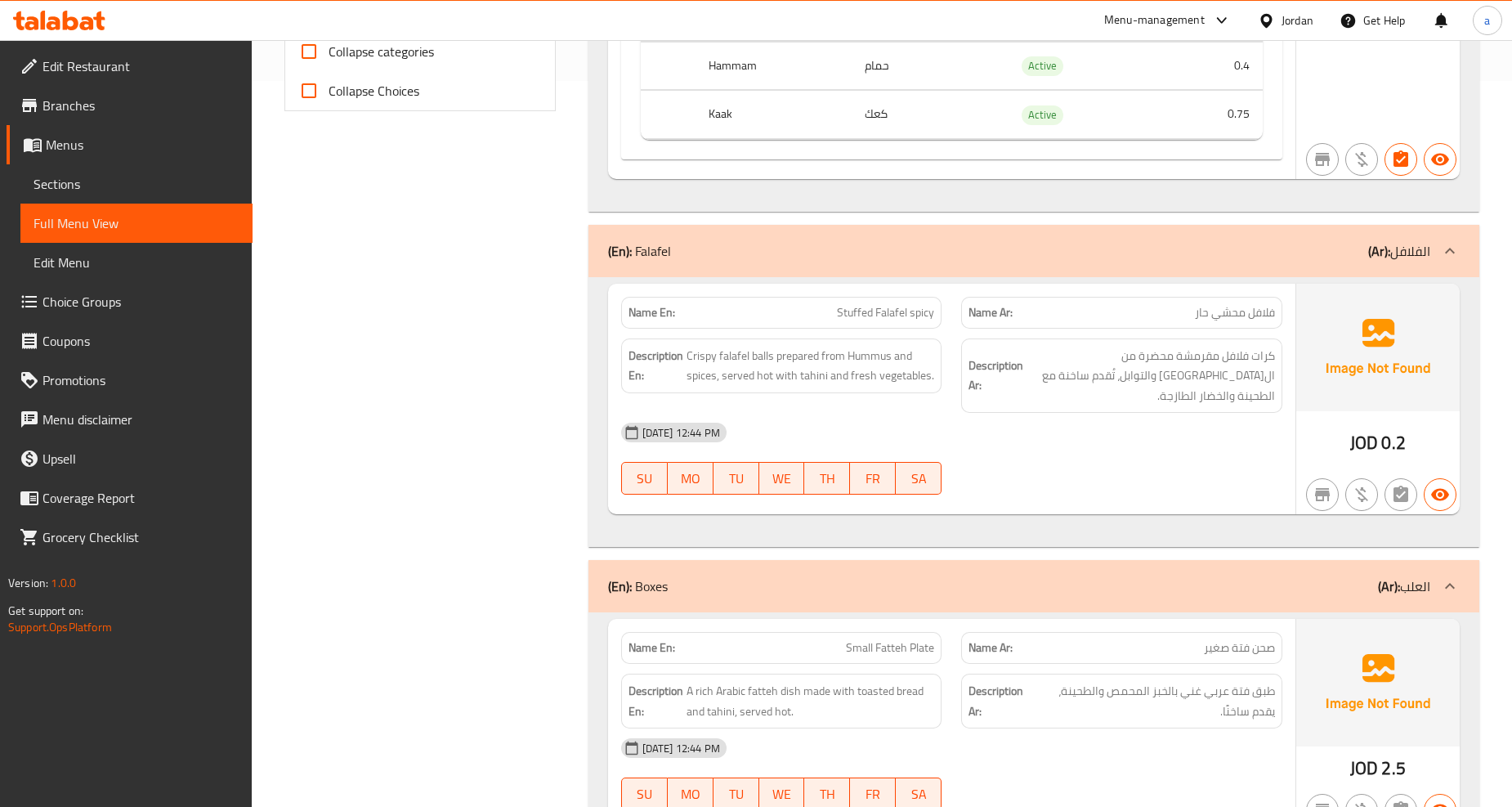
click at [557, 372] on div "Filter Branches Branches Popular filters Free items Branch specific items Has c…" at bounding box center [426, 626] width 303 height 2285
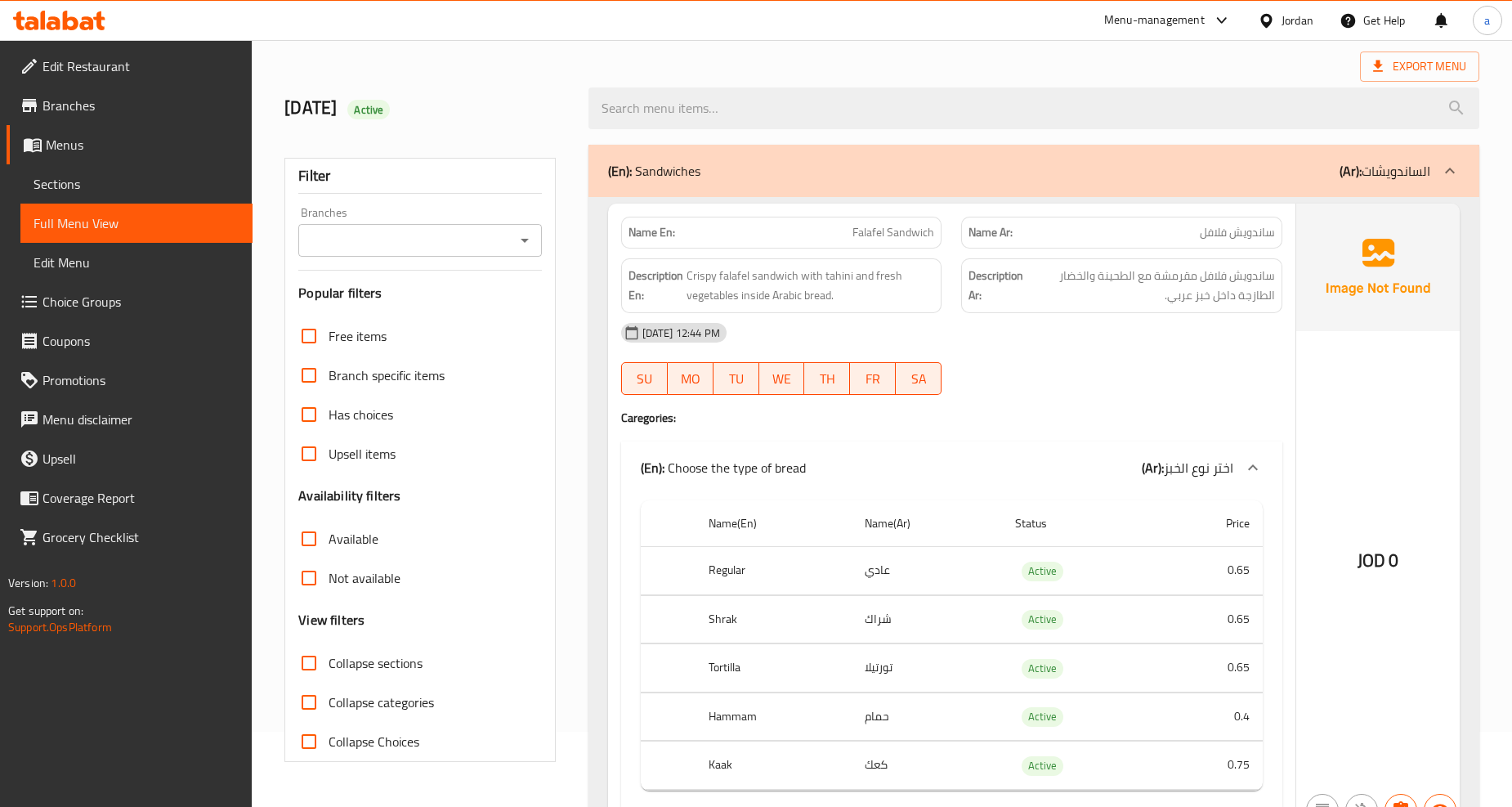
scroll to position [0, 0]
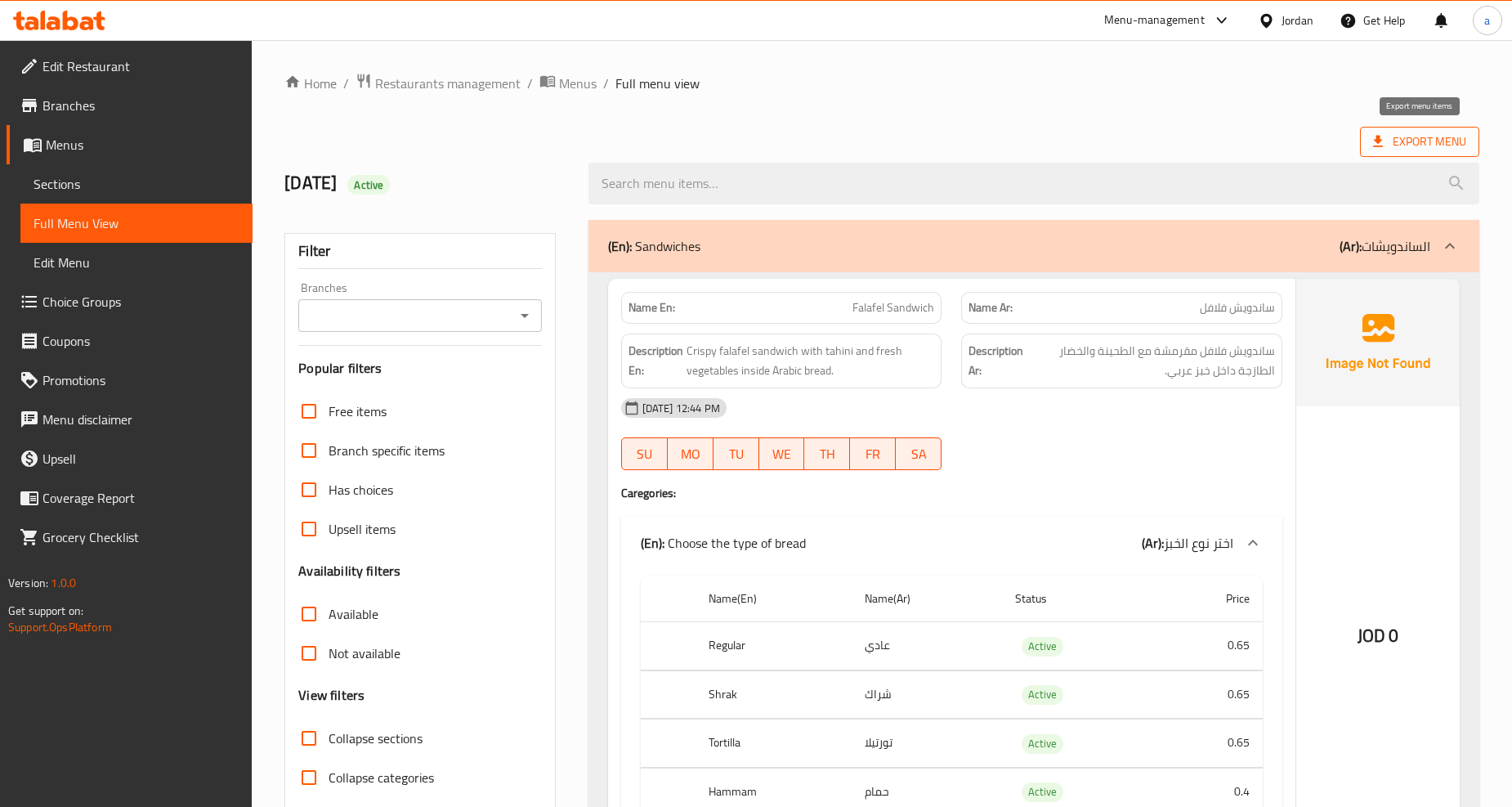
click at [1380, 132] on span "Export Menu" at bounding box center [1420, 142] width 93 height 21
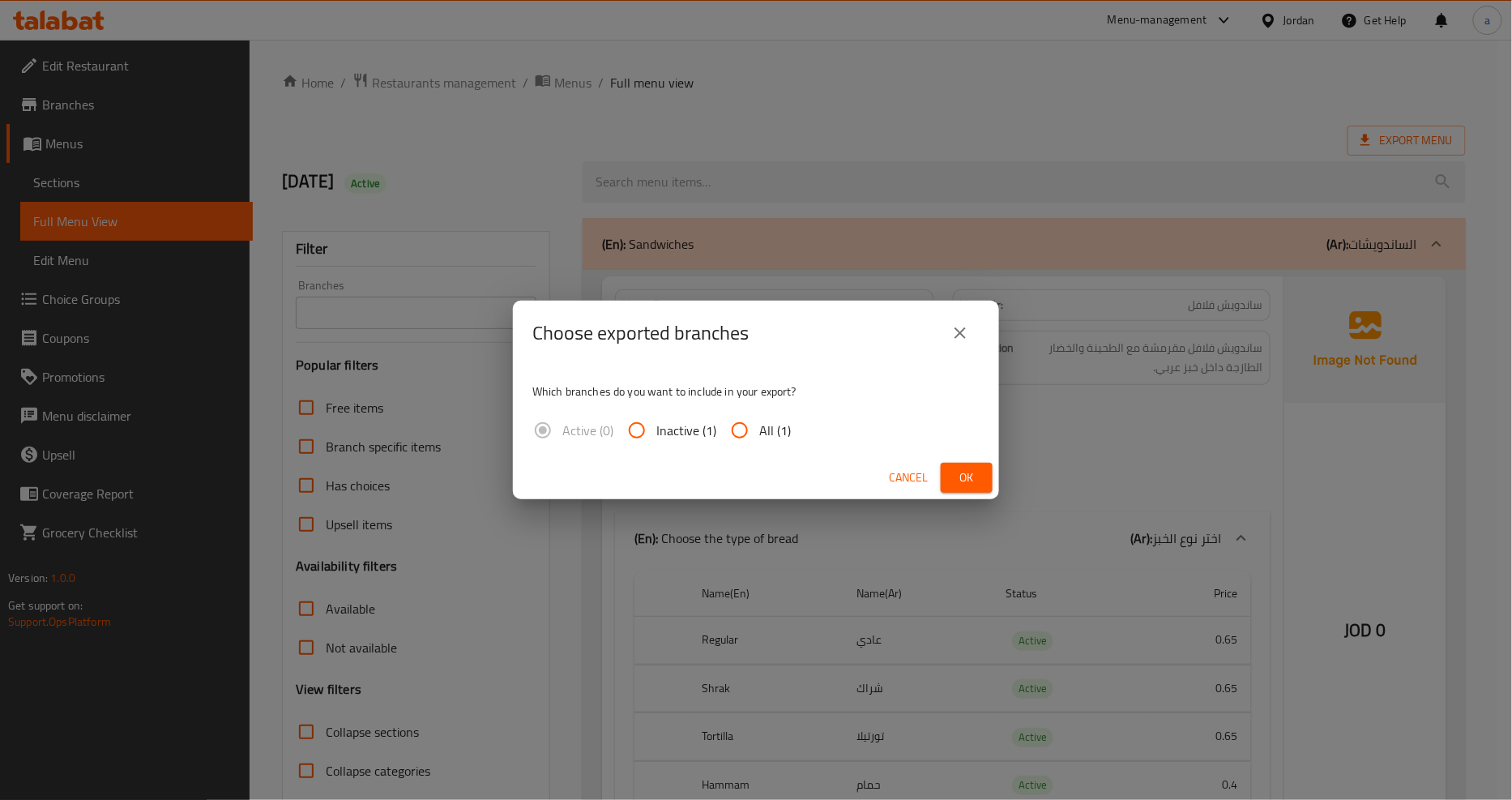
click at [762, 426] on span "All (1)" at bounding box center [775, 430] width 32 height 20
click at [759, 426] on input "All (1)" at bounding box center [740, 430] width 39 height 39
radio input "true"
click at [977, 482] on span "Ok" at bounding box center [967, 478] width 26 height 21
